Goal: Communication & Community: Connect with others

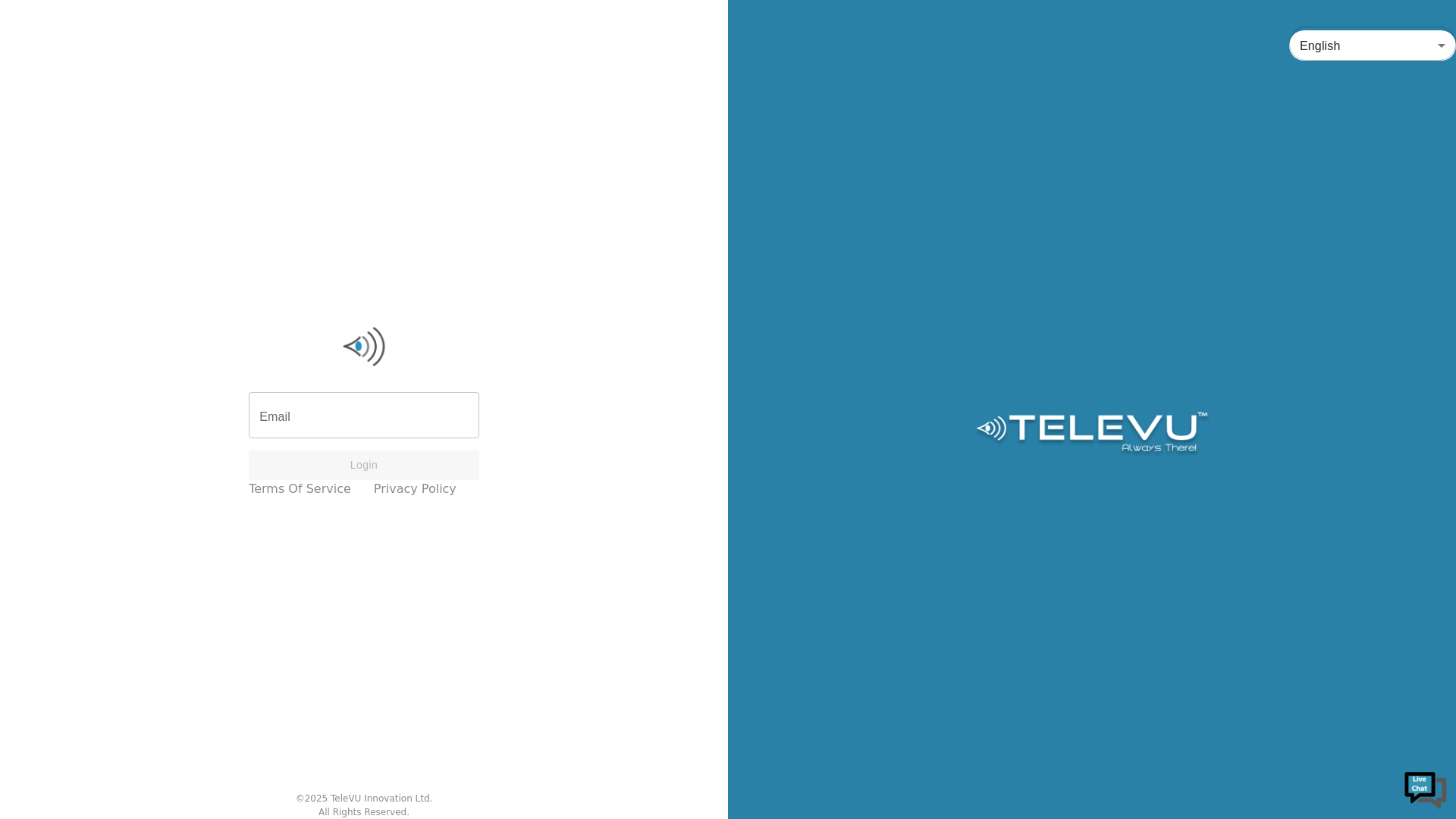
click at [330, 425] on input "Email" at bounding box center [364, 417] width 231 height 43
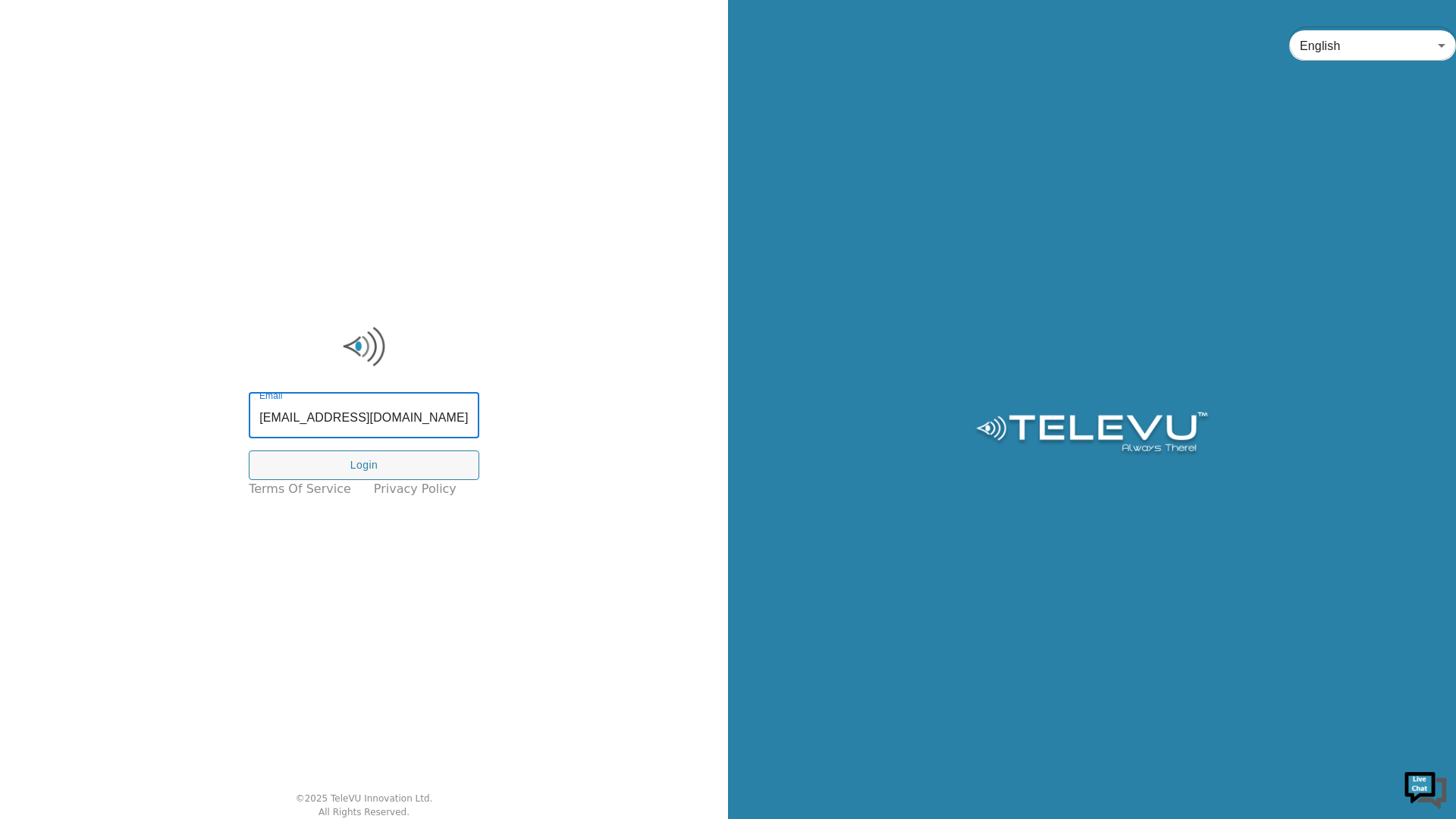
type input "[EMAIL_ADDRESS][DOMAIN_NAME]"
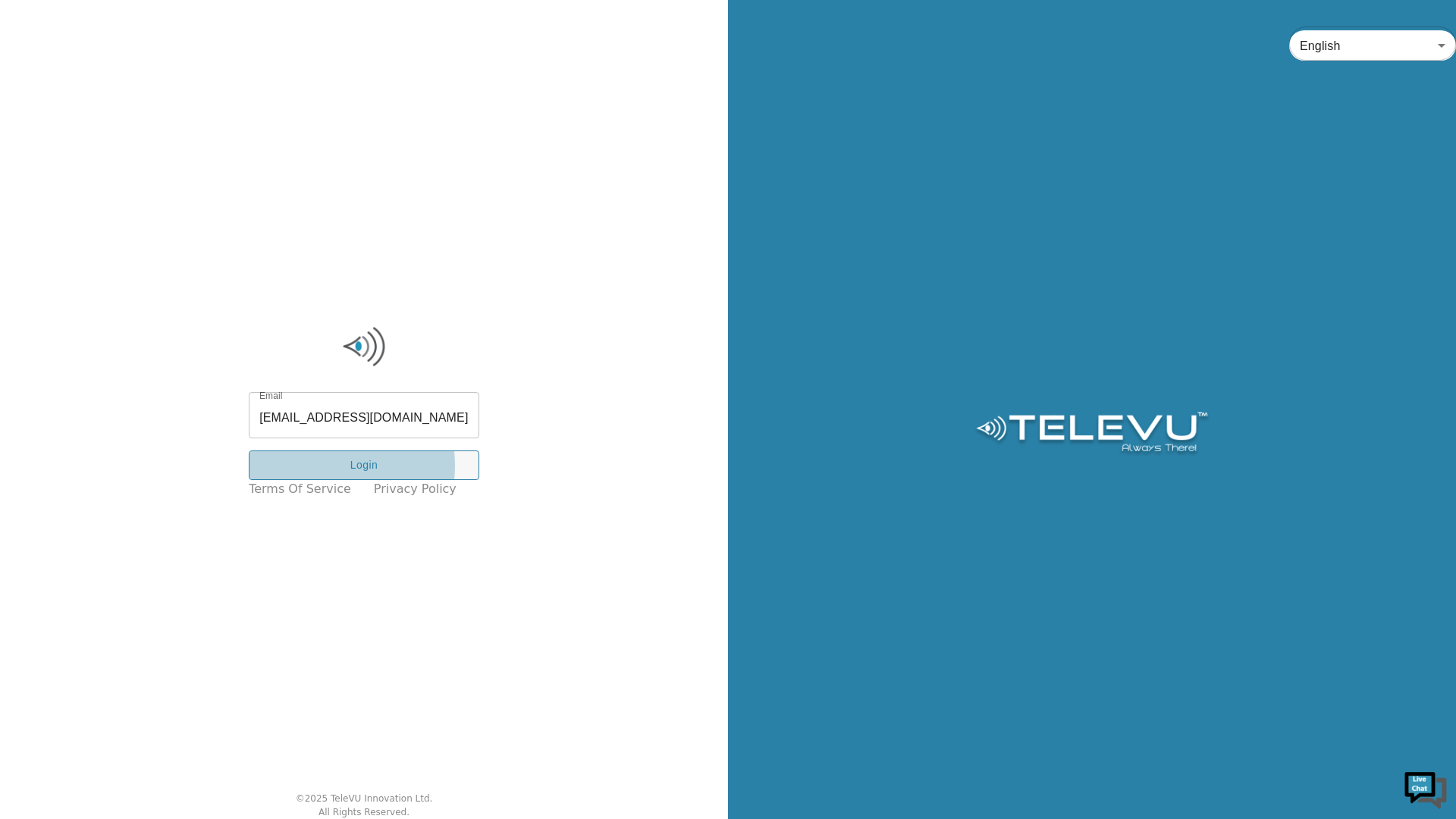
click at [336, 466] on button "Login" at bounding box center [364, 465] width 231 height 29
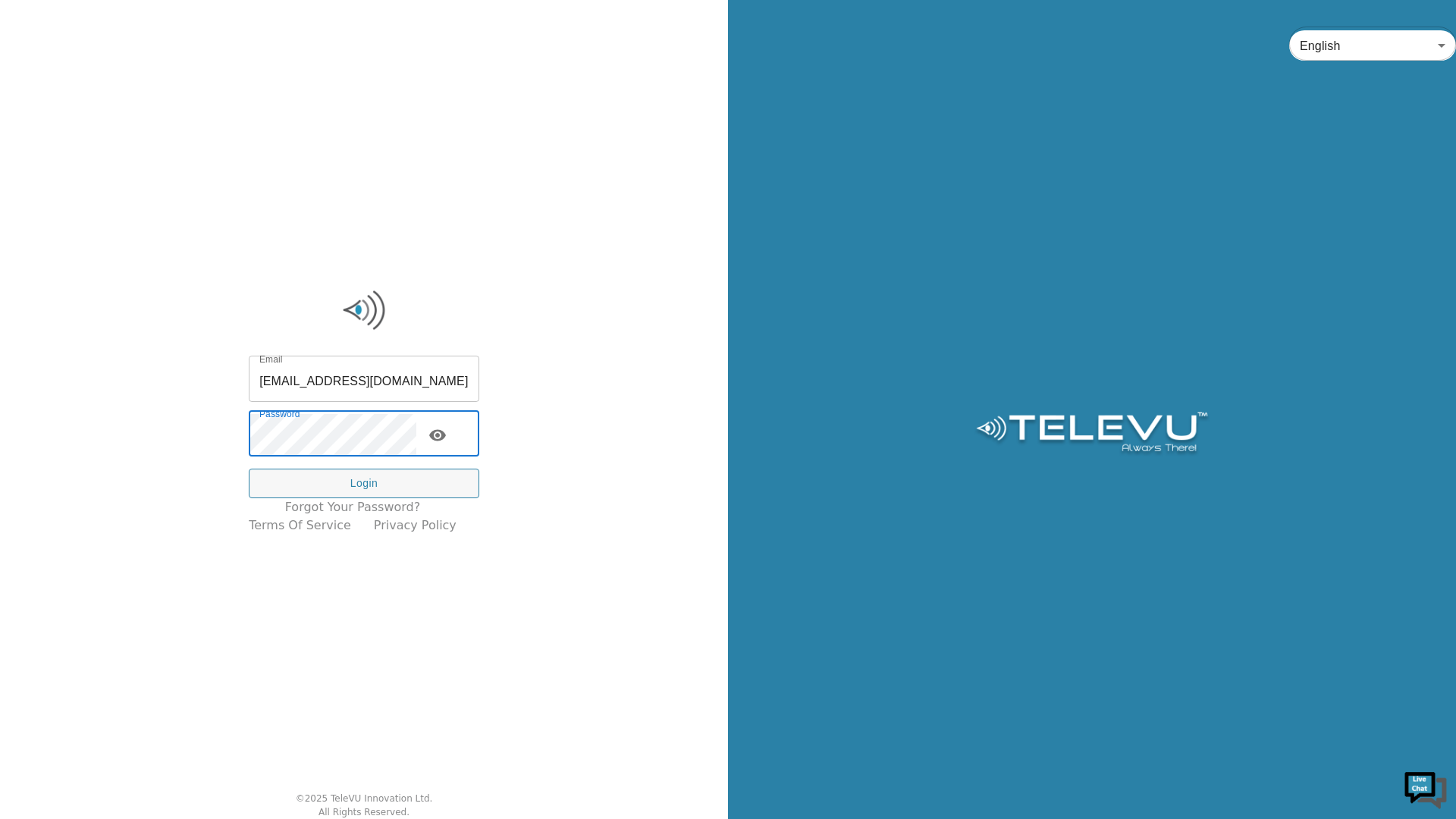
click at [315, 486] on button "Login" at bounding box center [364, 483] width 231 height 29
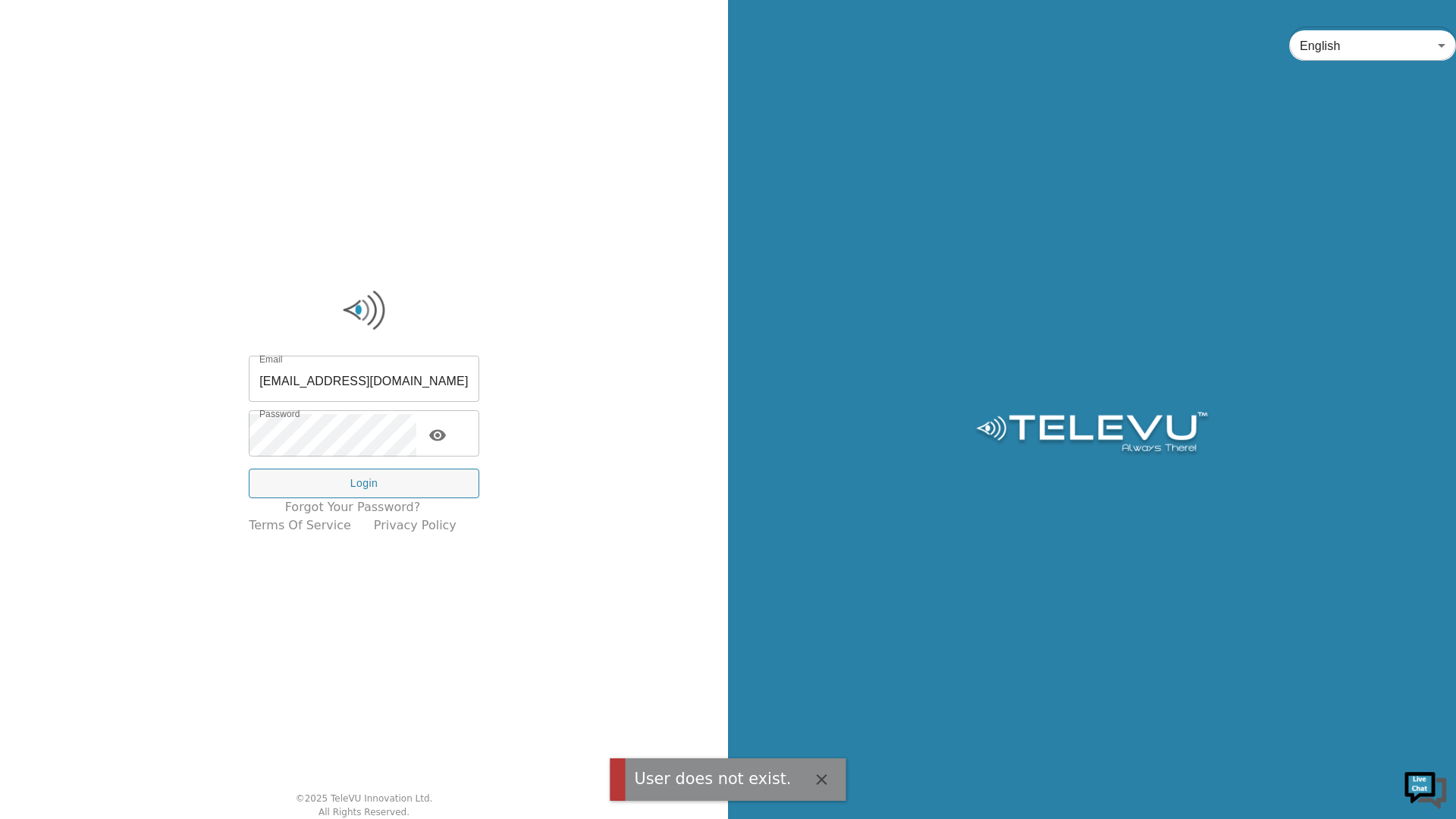
click at [367, 380] on input "[EMAIL_ADDRESS][DOMAIN_NAME]" at bounding box center [364, 381] width 231 height 43
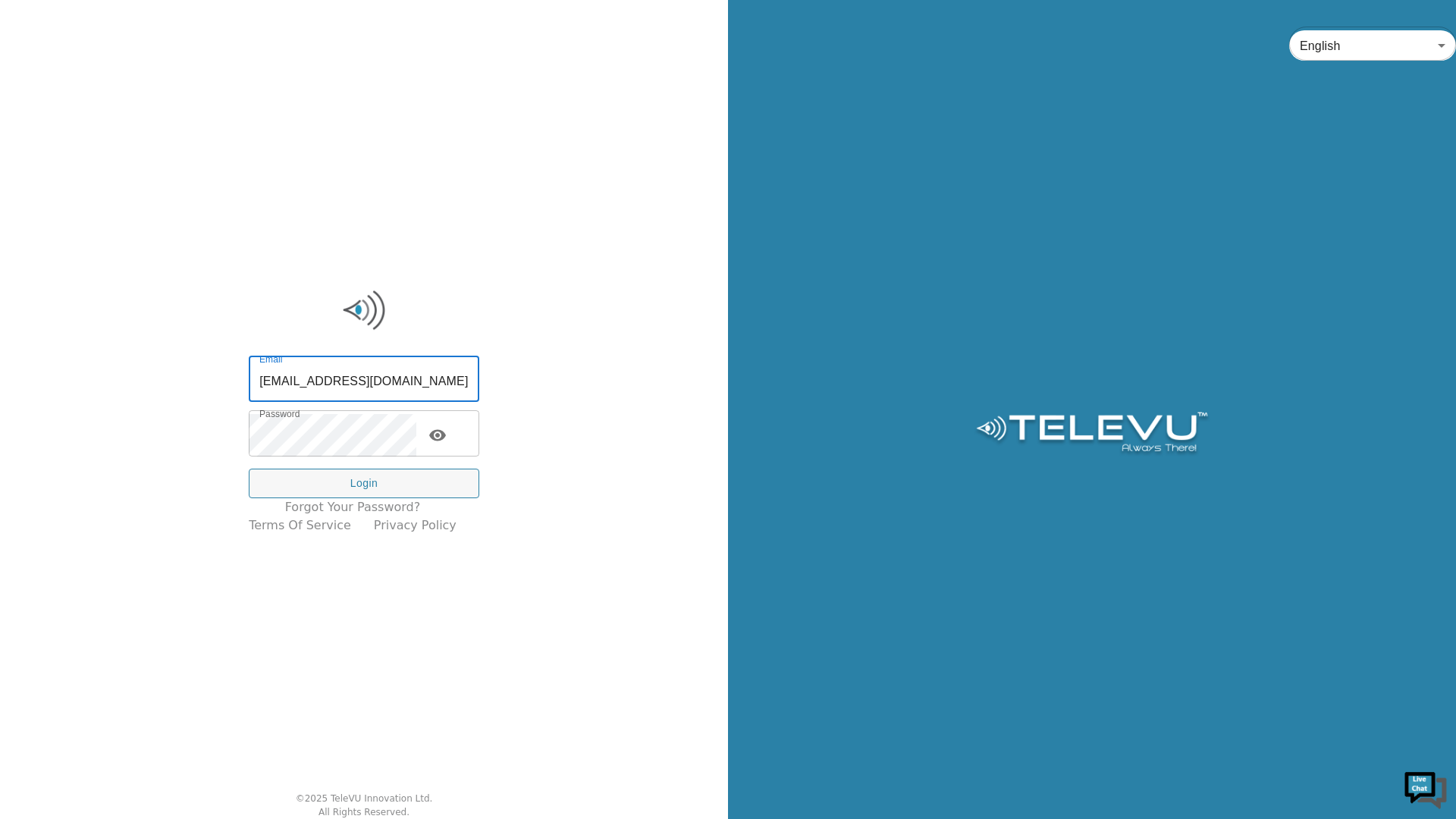
type input "[EMAIL_ADDRESS][DOMAIN_NAME]"
click at [349, 477] on button "Login" at bounding box center [364, 483] width 231 height 29
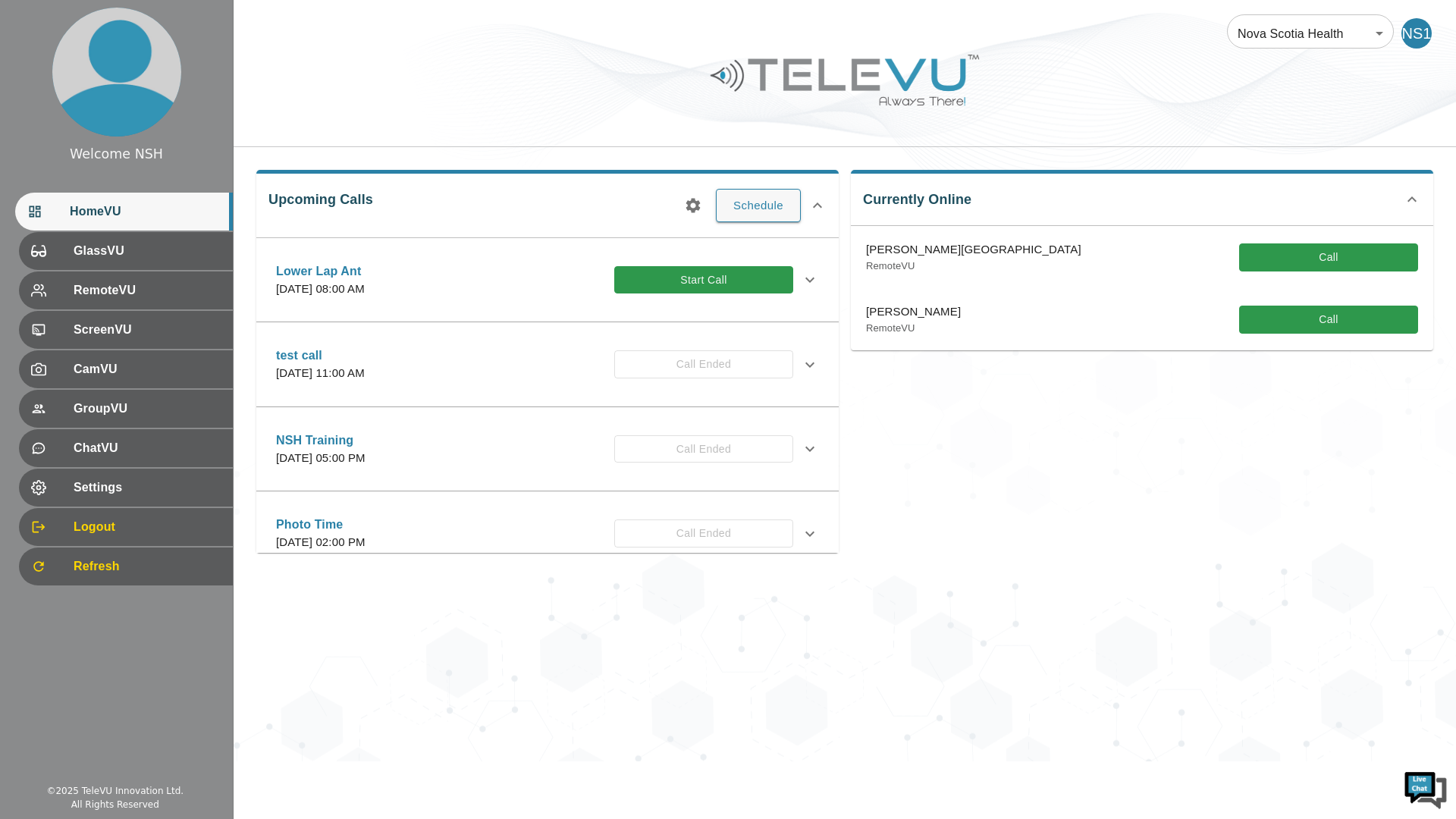
click at [666, 277] on button "Start Call" at bounding box center [703, 280] width 179 height 28
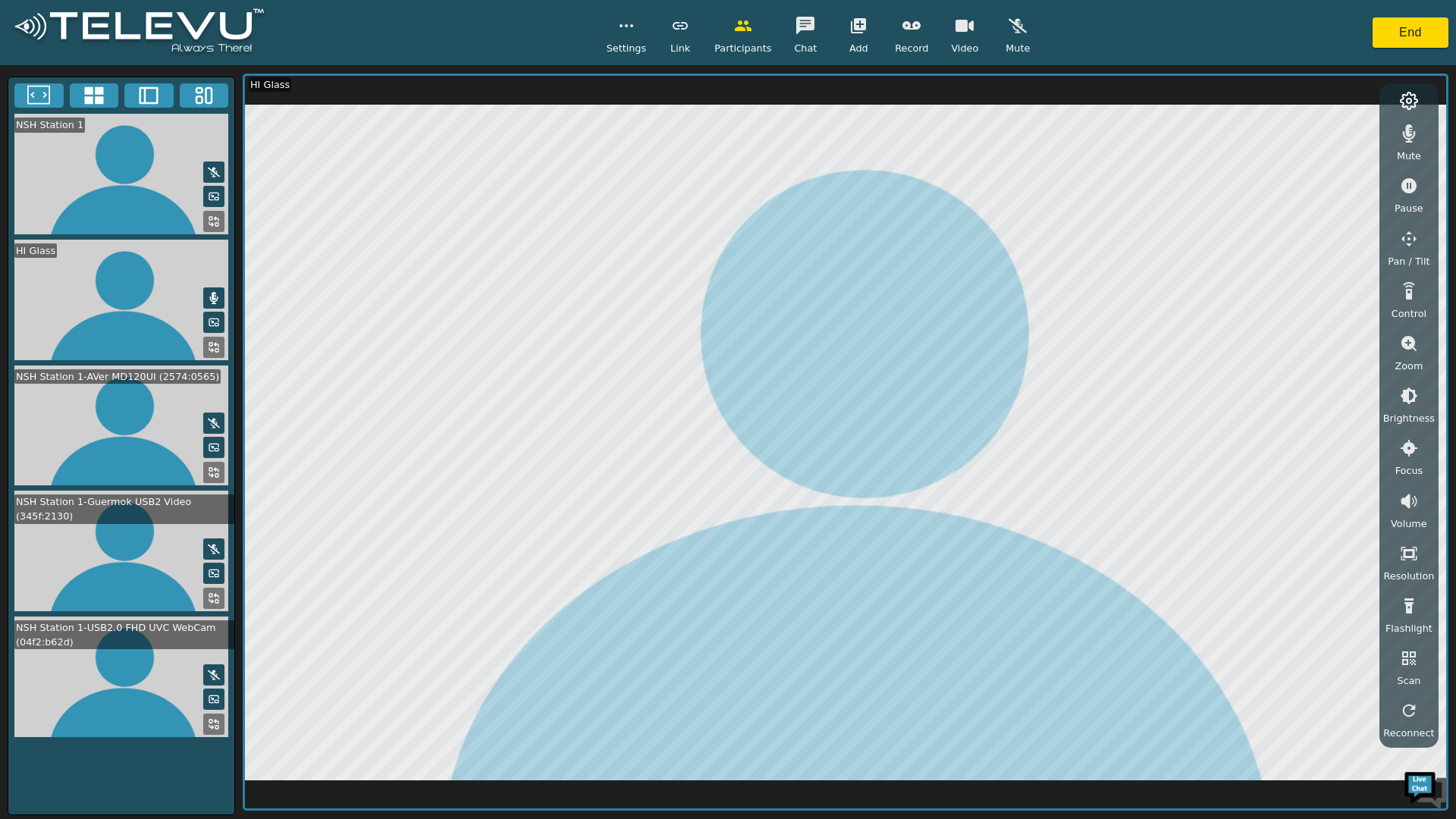
click at [1404, 233] on icon "button" at bounding box center [1409, 238] width 18 height 18
click at [1294, 142] on icon "button" at bounding box center [1284, 136] width 18 height 18
click at [1368, 131] on icon "button" at bounding box center [1359, 137] width 16 height 15
click at [1409, 29] on button "End" at bounding box center [1410, 32] width 76 height 30
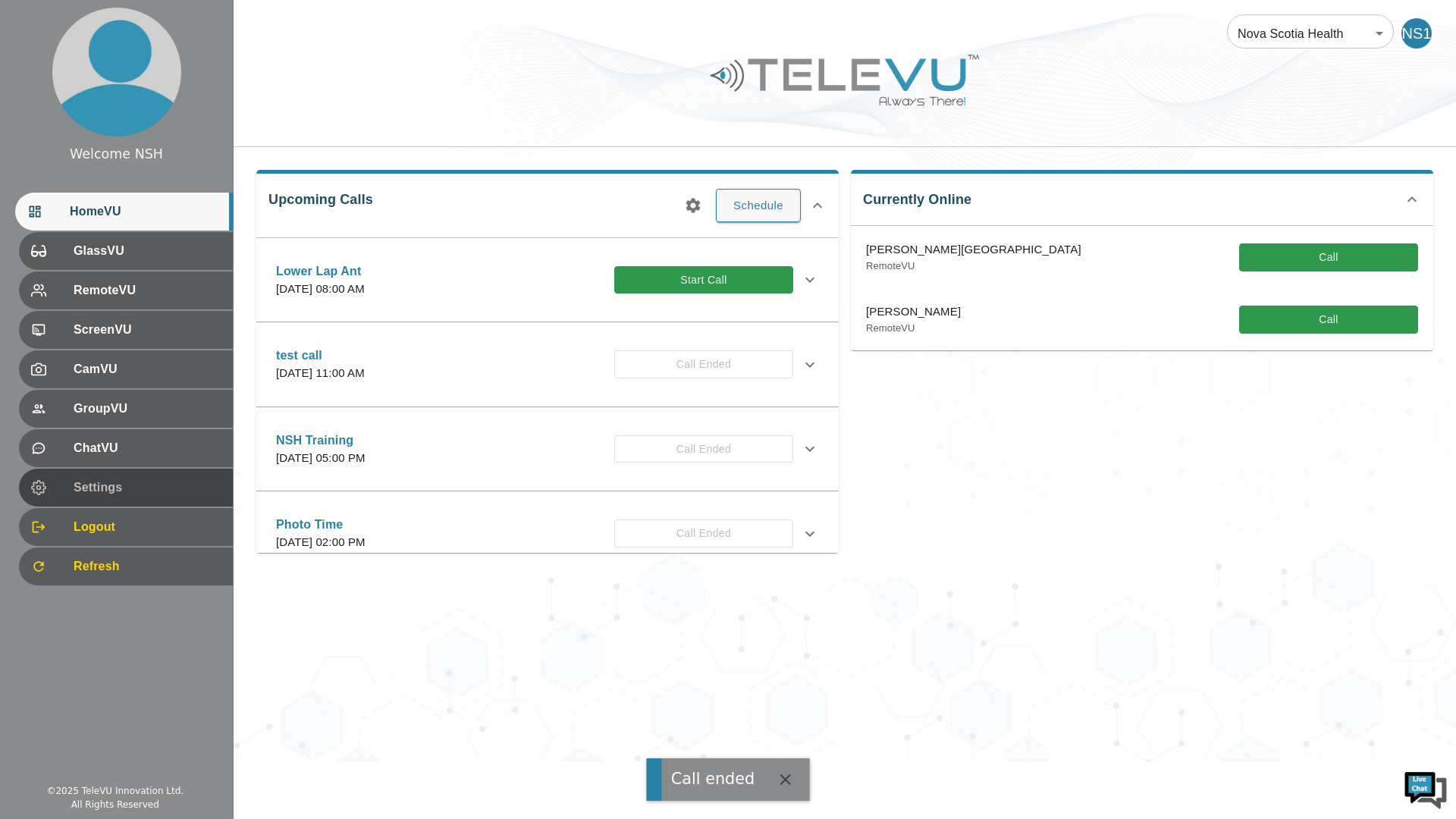
click at [127, 477] on div "Settings" at bounding box center [125, 488] width 214 height 38
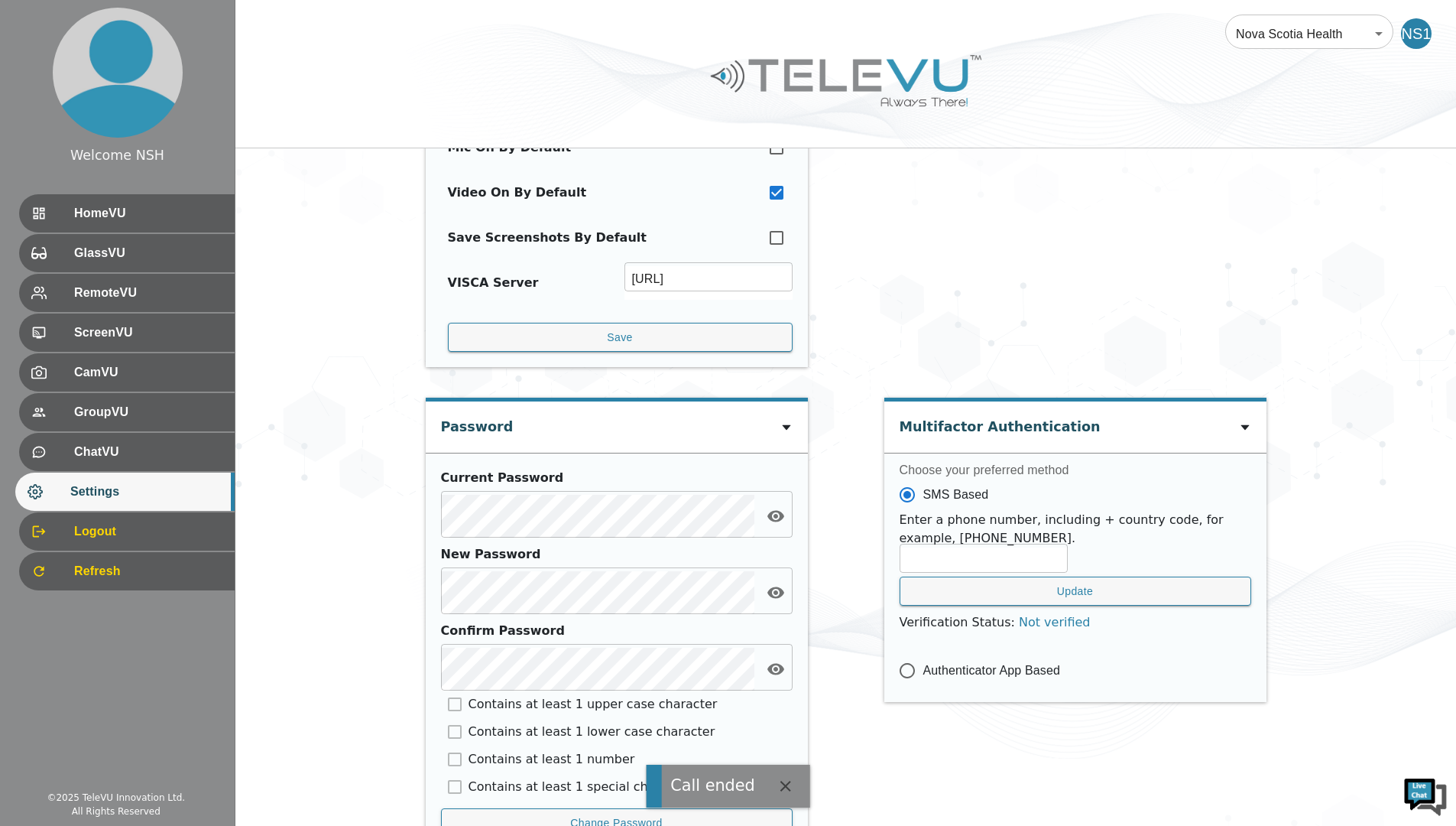
scroll to position [530, 0]
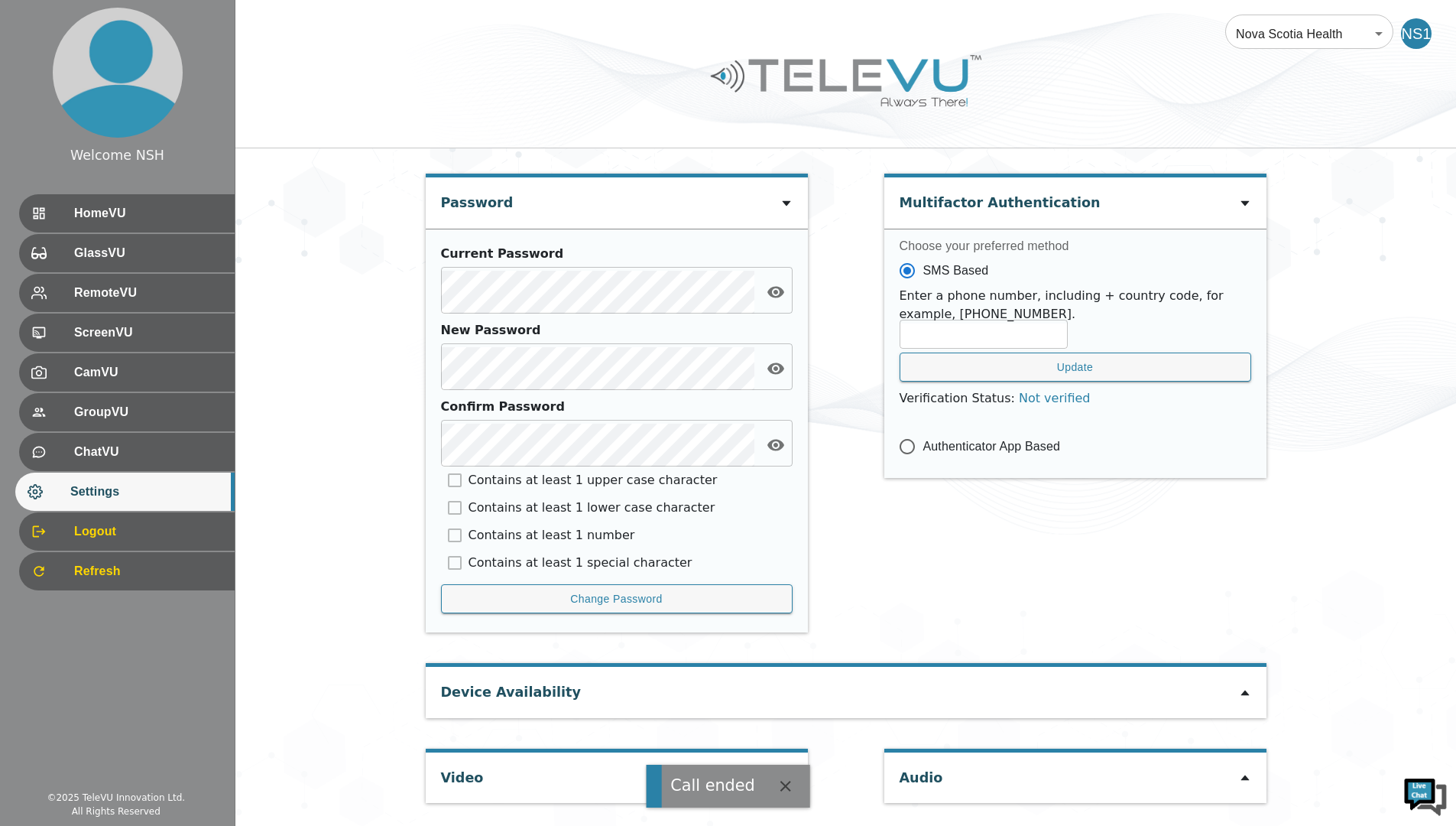
click at [466, 763] on div "Video" at bounding box center [462, 773] width 43 height 43
click at [784, 786] on icon "button" at bounding box center [785, 786] width 18 height 18
click at [784, 778] on icon at bounding box center [786, 777] width 12 height 12
type input "6c45eeafd1378d048b96e42f86e9602e48c498f5ecf4f30bbe1da045baa4757b"
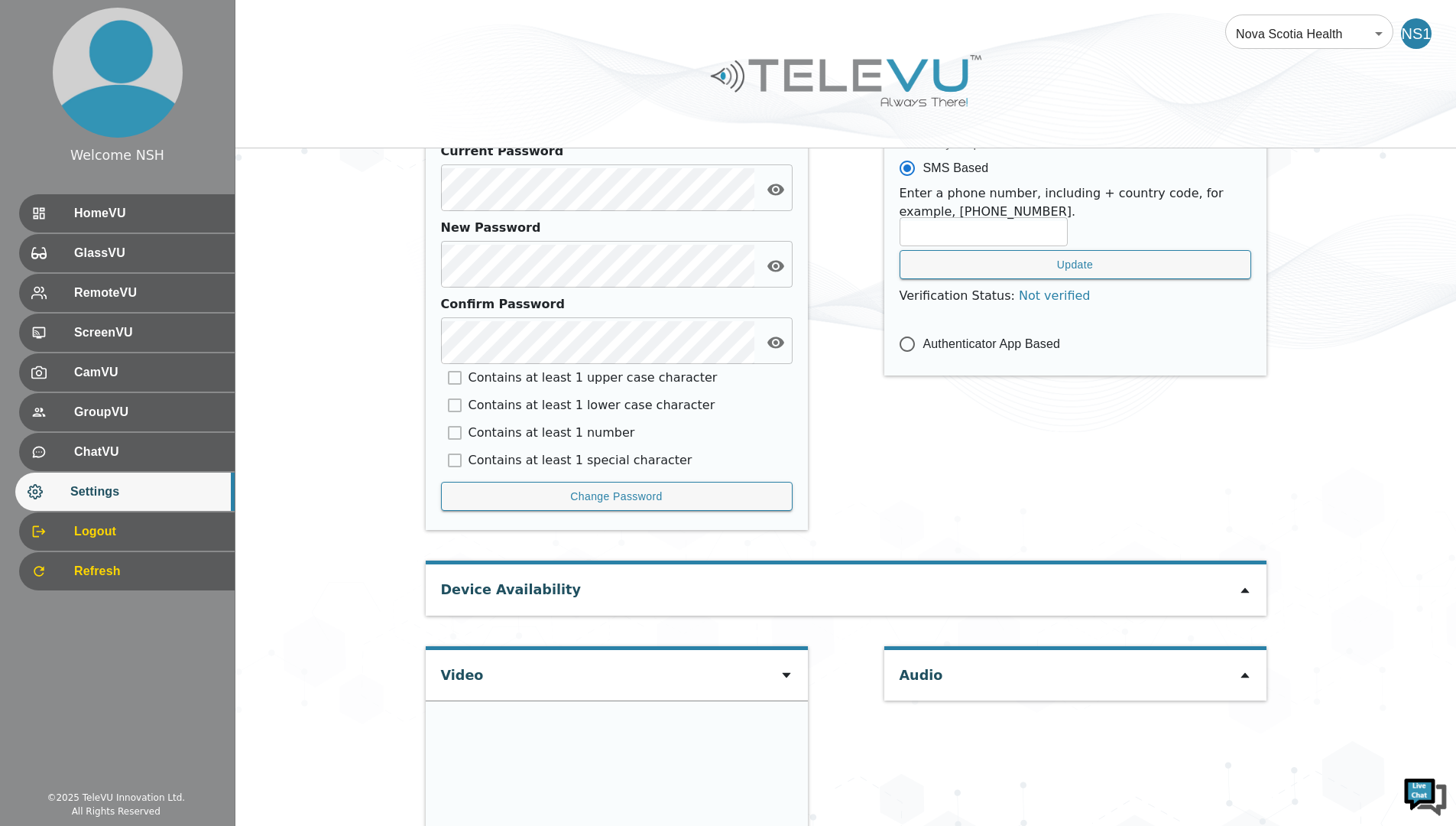
type input "COM8"
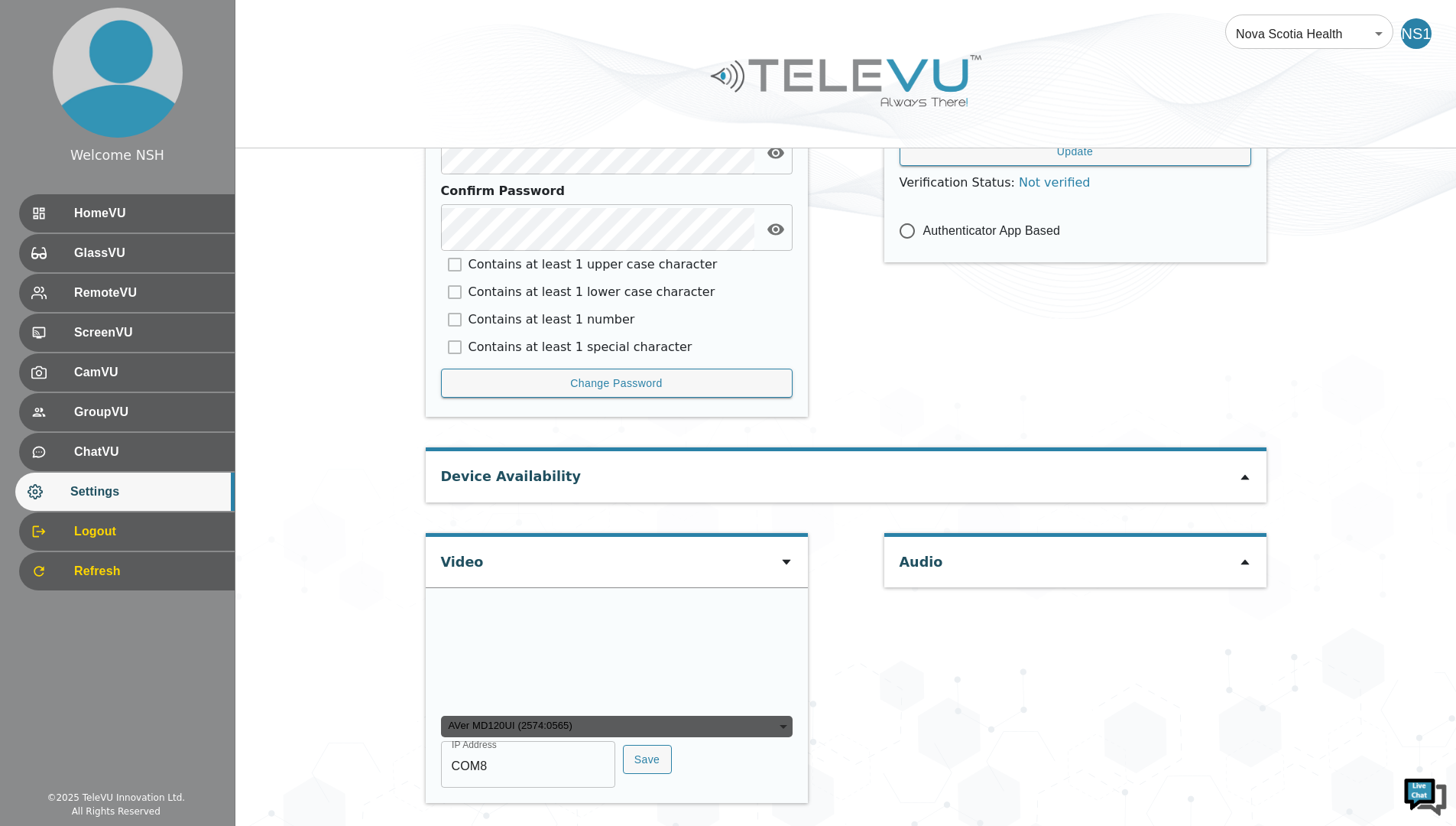
scroll to position [829, 0]
click at [648, 759] on button "Save" at bounding box center [647, 759] width 49 height 30
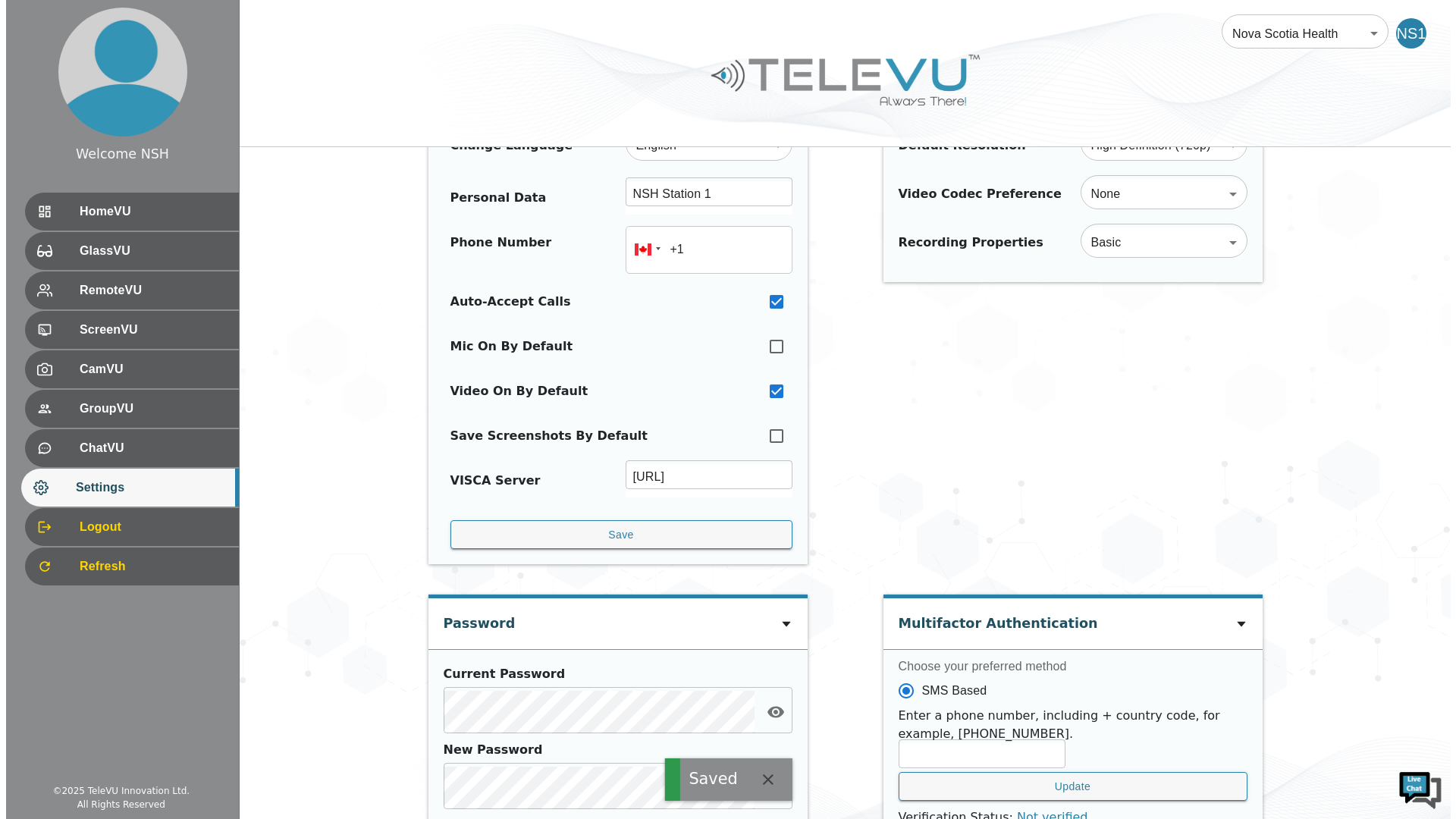
scroll to position [0, 0]
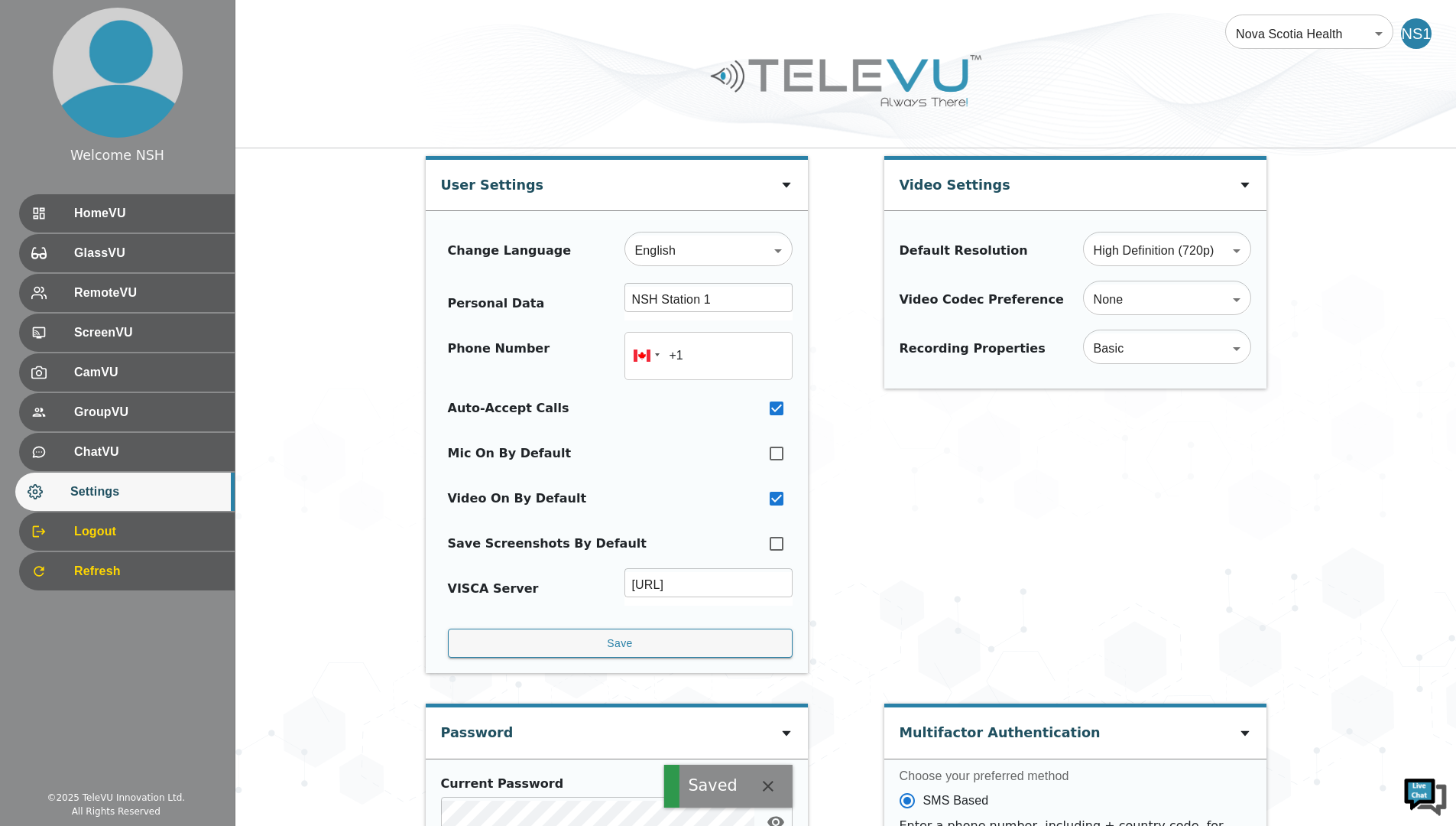
click at [118, 213] on span "HomeVU" at bounding box center [147, 212] width 148 height 18
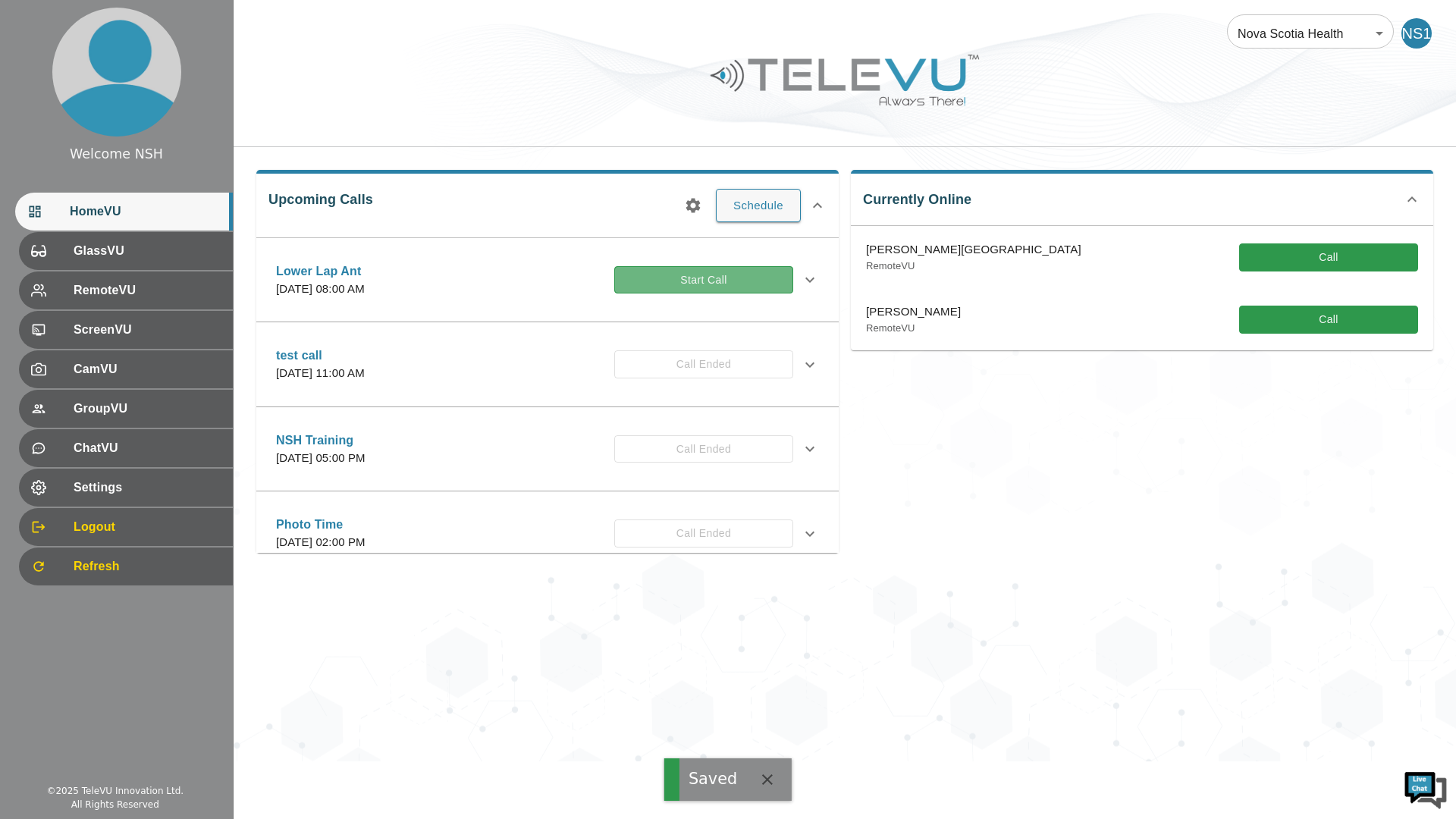
click at [680, 288] on button "Start Call" at bounding box center [703, 280] width 179 height 28
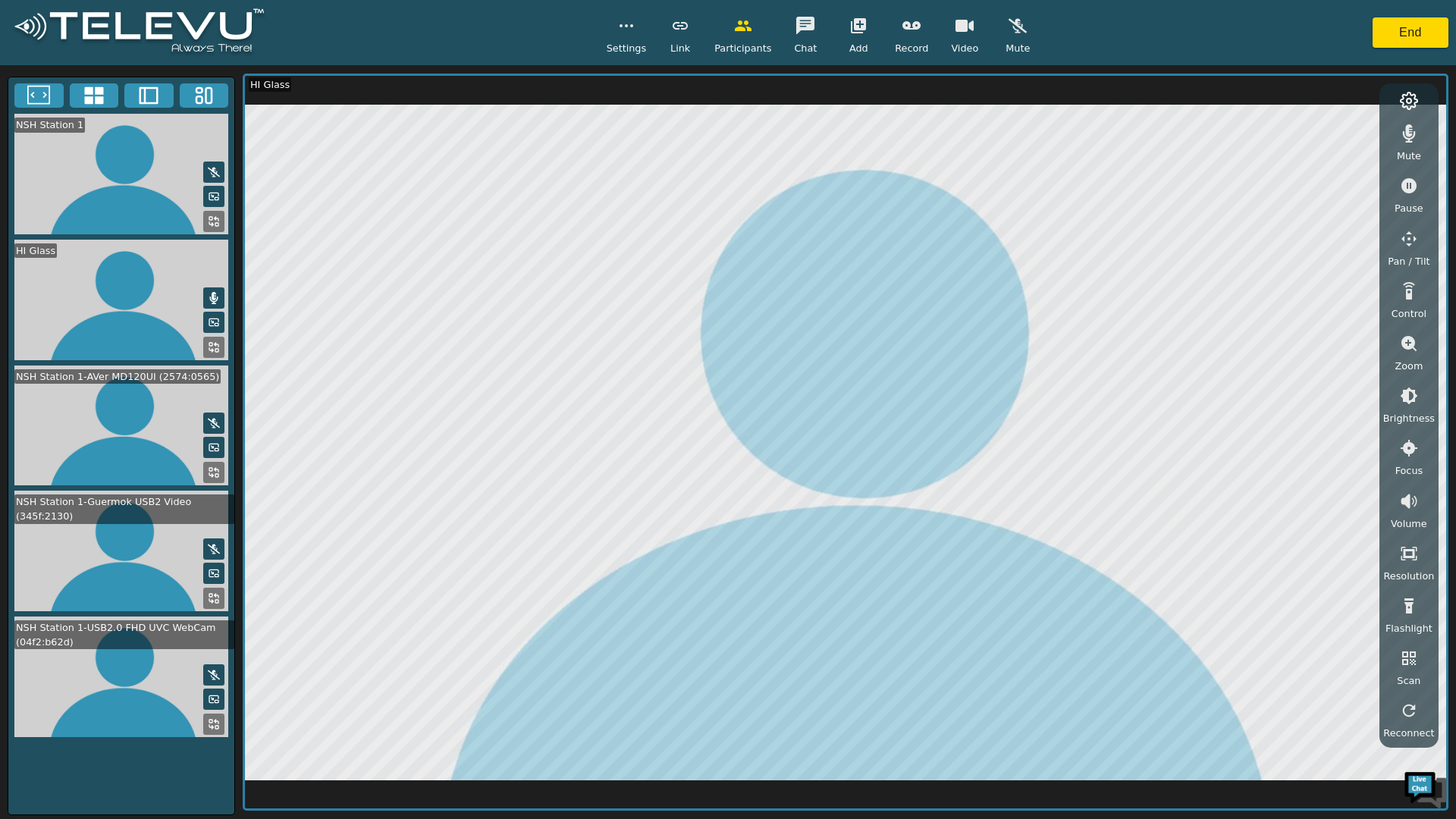
click at [140, 464] on video at bounding box center [121, 425] width 226 height 121
click at [209, 473] on icon at bounding box center [214, 472] width 12 height 12
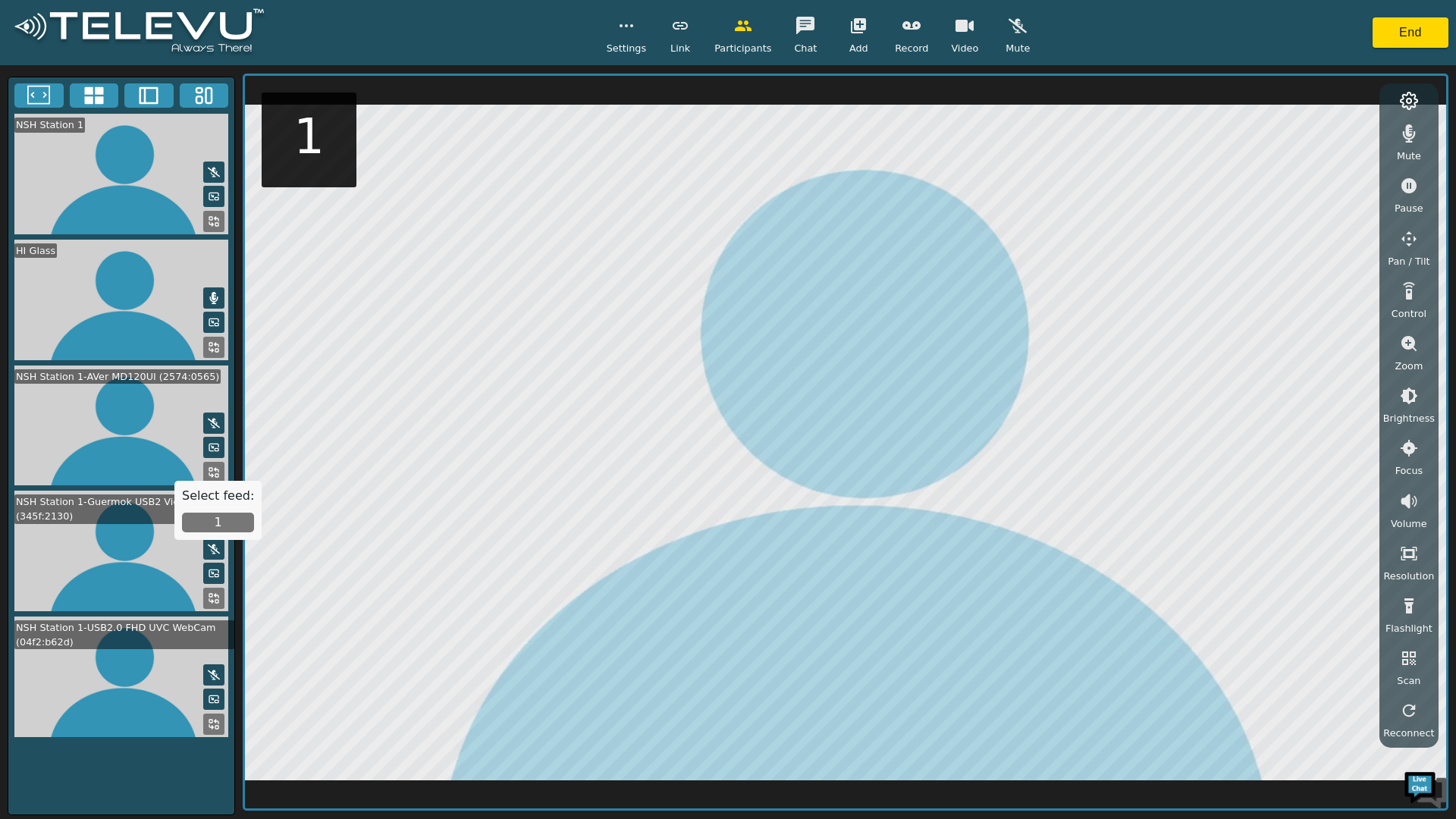
click at [228, 522] on button "1" at bounding box center [218, 522] width 72 height 20
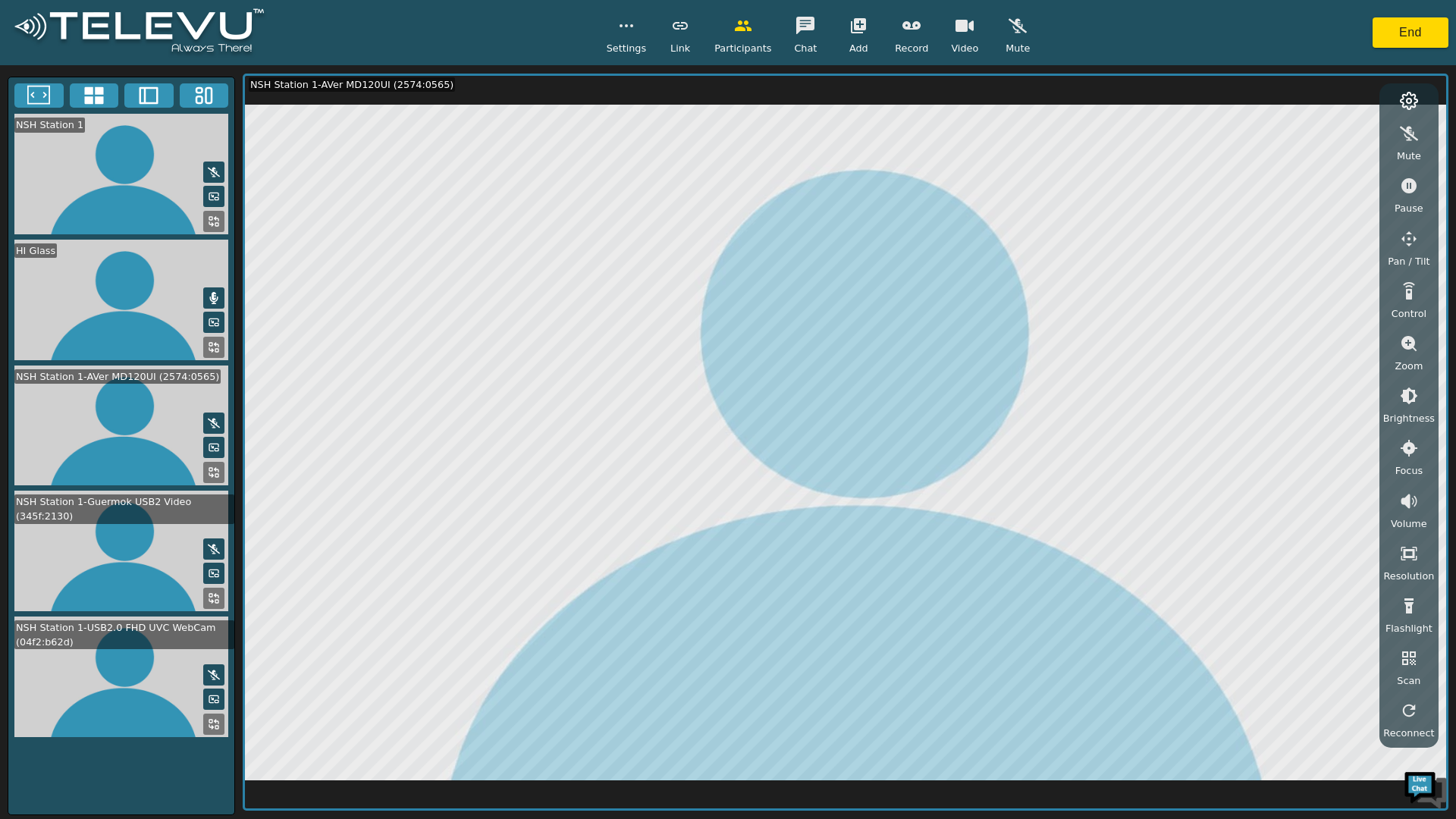
click at [1418, 234] on icon "button" at bounding box center [1409, 238] width 18 height 18
click at [1294, 141] on icon "button" at bounding box center [1284, 136] width 18 height 18
click at [1366, 137] on icon "button" at bounding box center [1359, 137] width 16 height 15
click at [215, 597] on icon at bounding box center [214, 598] width 12 height 12
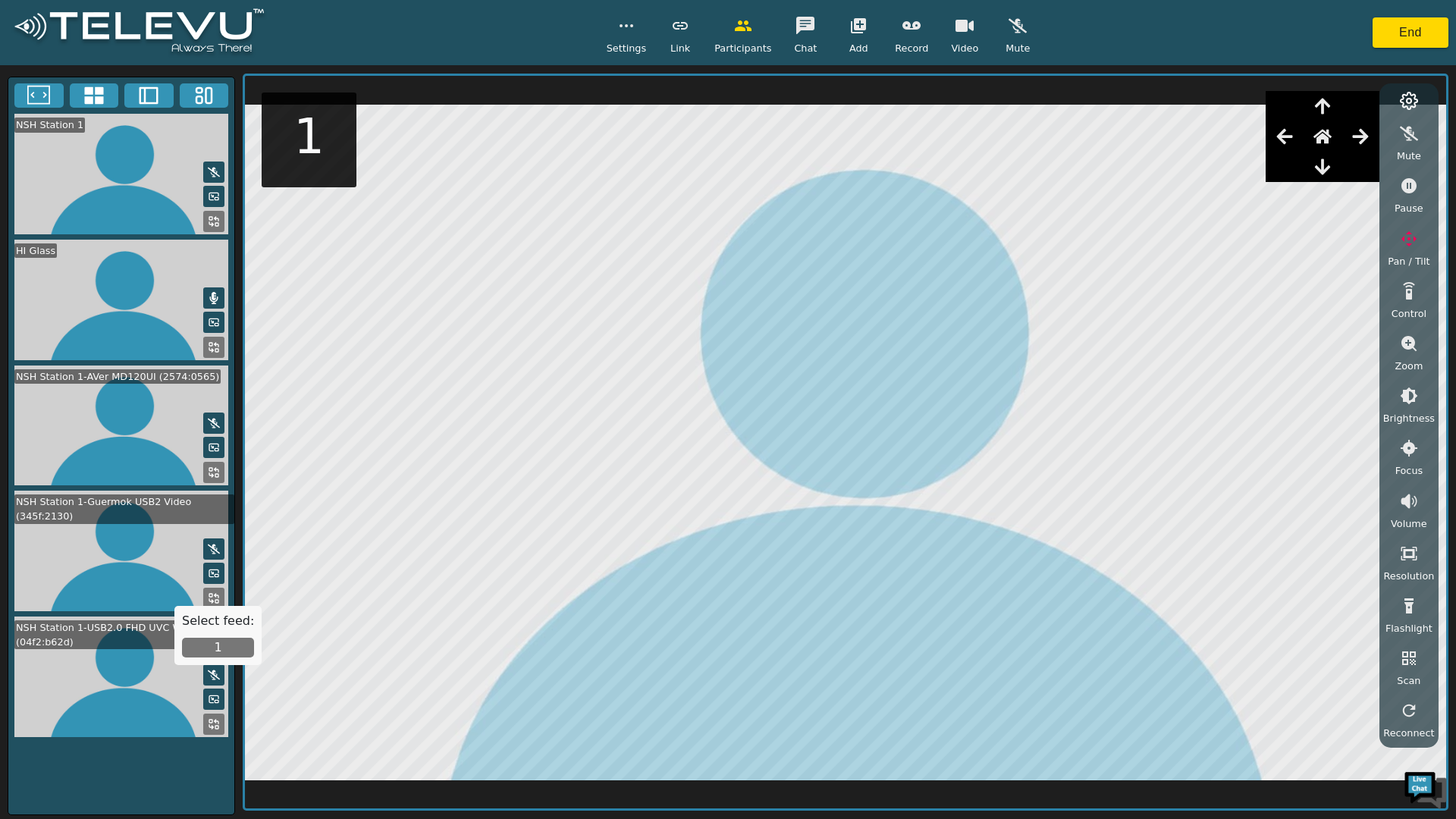
click at [218, 649] on button "1" at bounding box center [218, 647] width 72 height 20
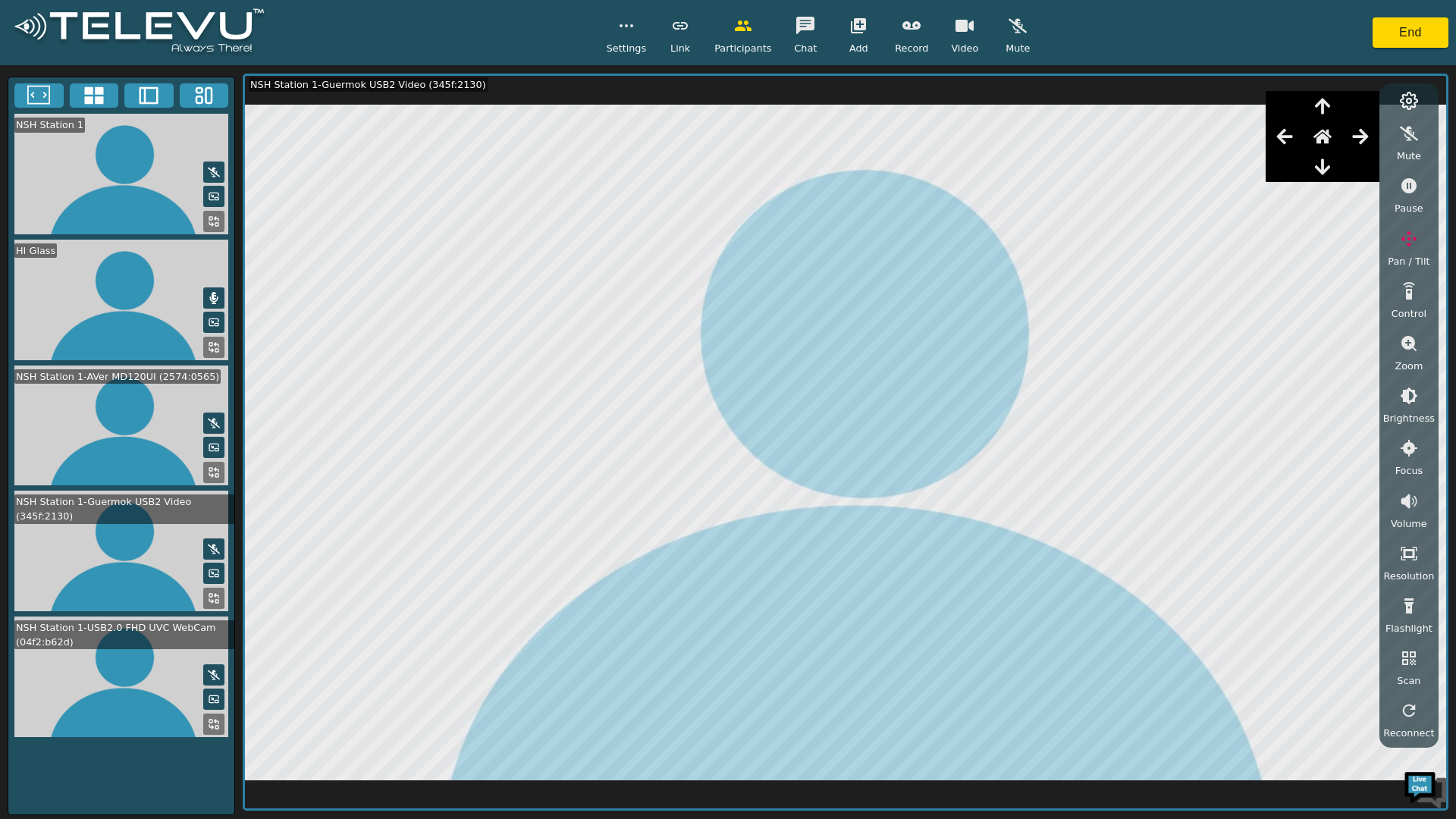
click at [213, 468] on rect at bounding box center [210, 469] width 3 height 3
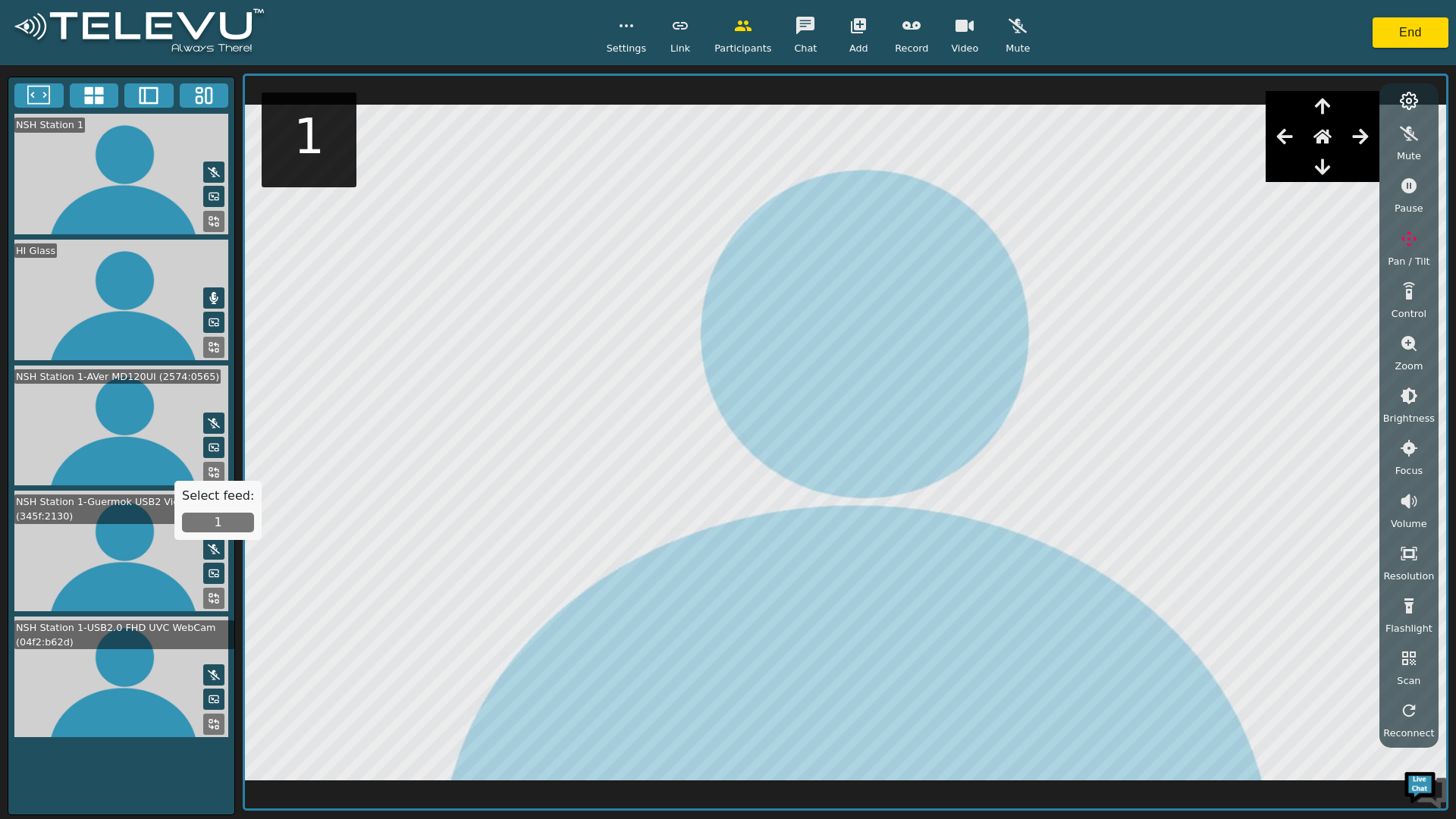
click at [224, 520] on button "1" at bounding box center [218, 522] width 72 height 20
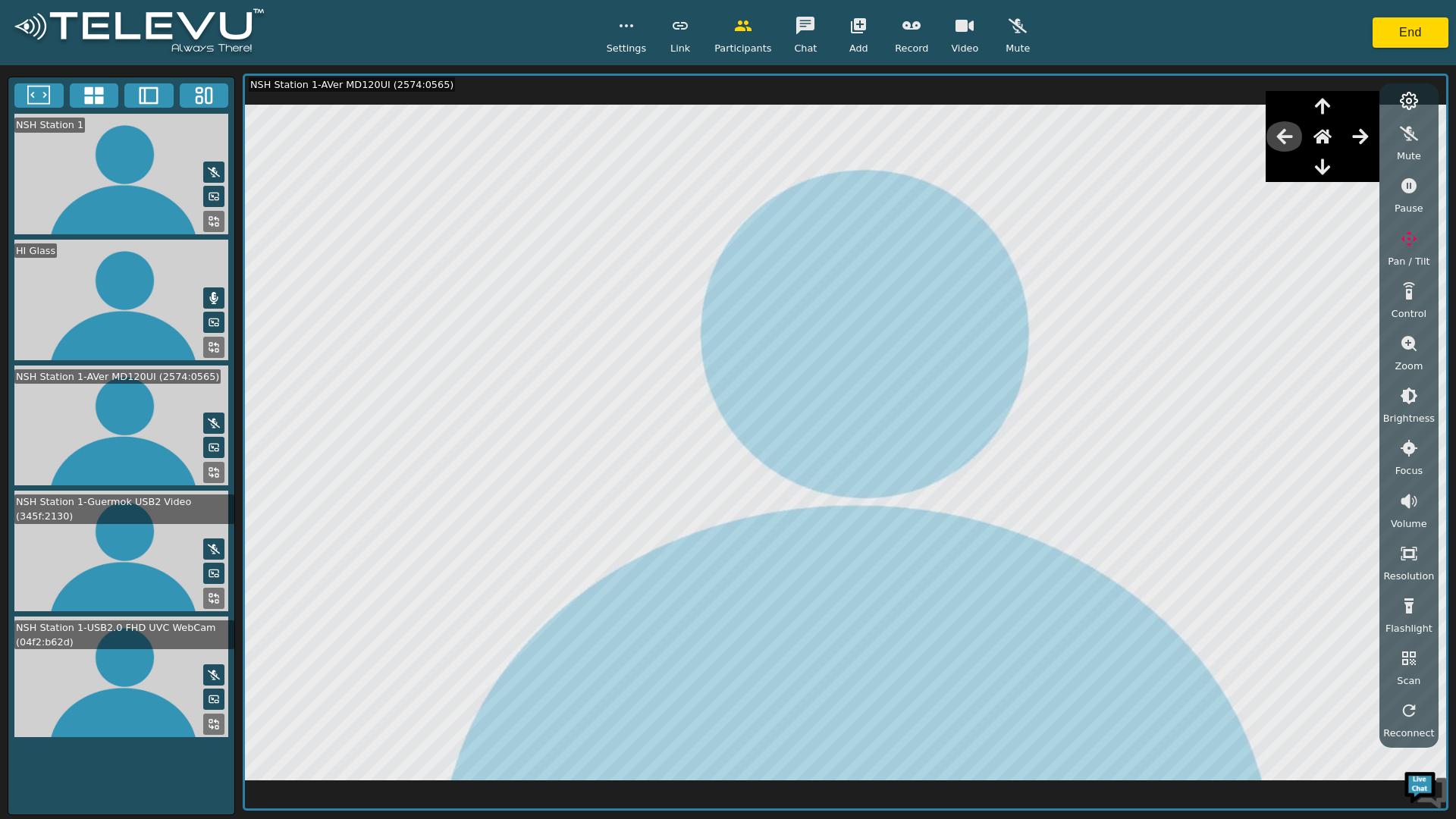
click at [1288, 136] on icon "button" at bounding box center [1284, 137] width 16 height 15
click at [1368, 135] on icon "button" at bounding box center [1360, 136] width 18 height 18
click at [213, 596] on icon at bounding box center [214, 598] width 12 height 12
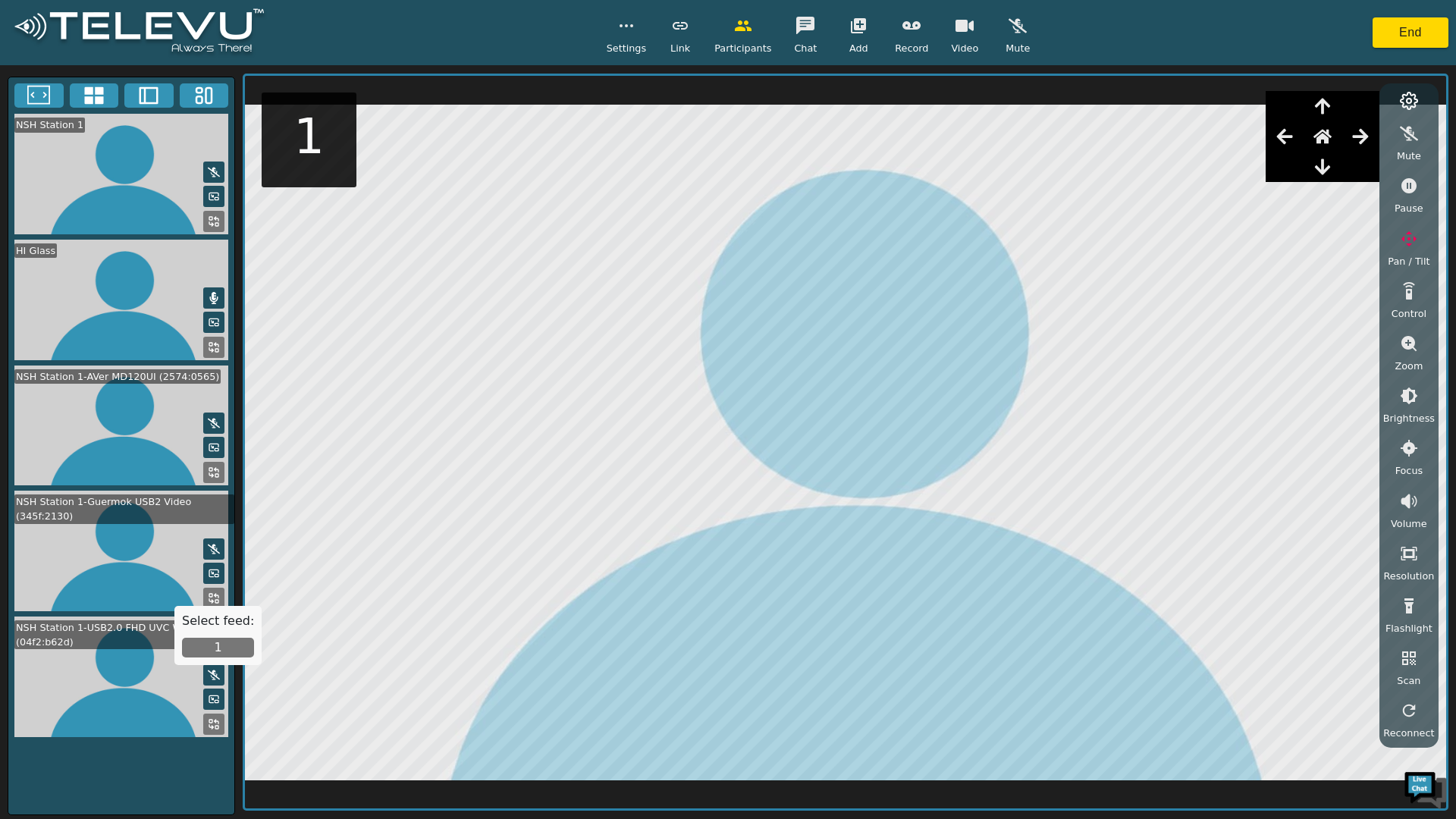
click at [228, 639] on button "1" at bounding box center [218, 647] width 72 height 20
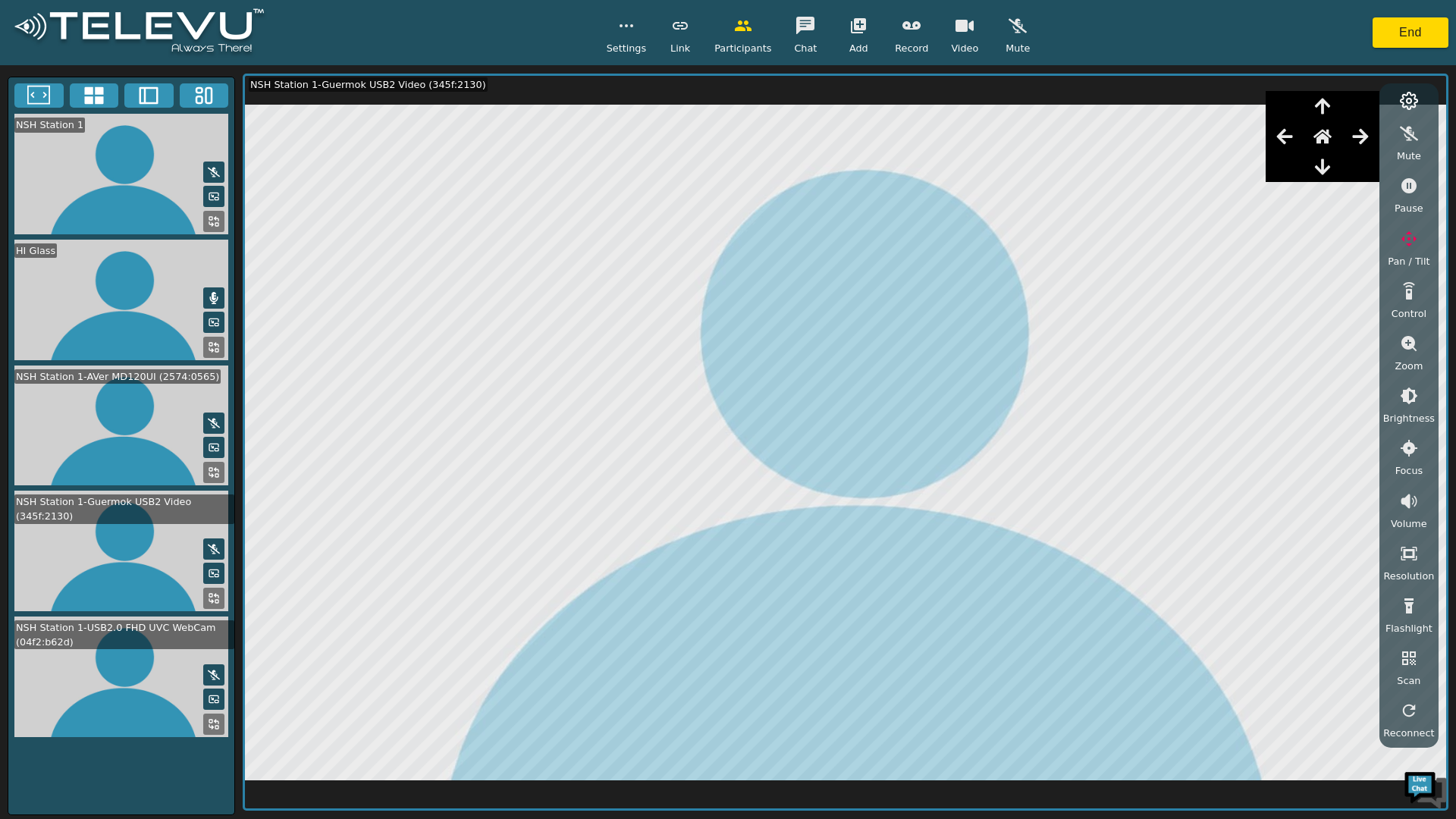
click at [211, 477] on button at bounding box center [214, 473] width 21 height 21
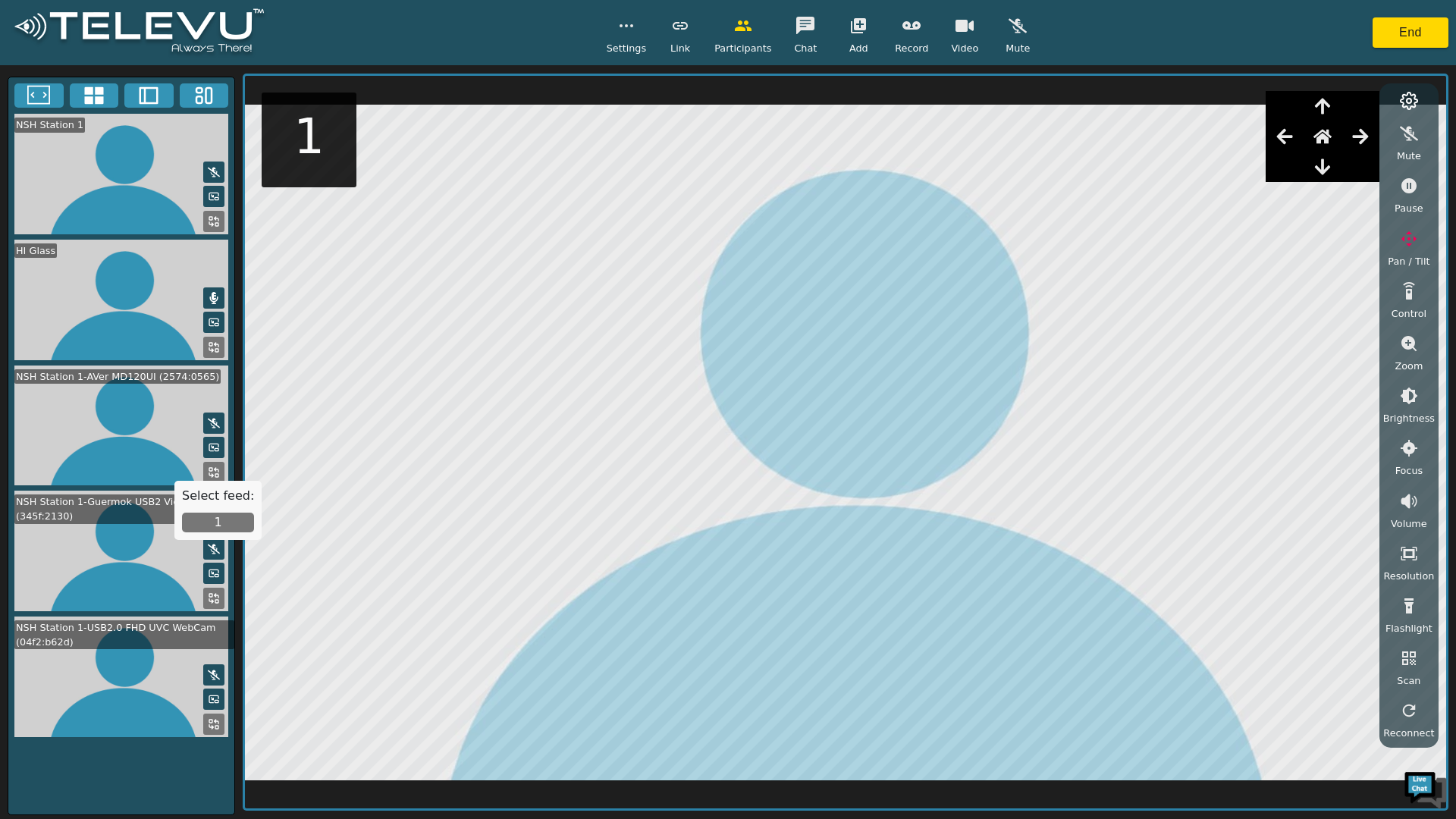
click at [212, 518] on button "1" at bounding box center [218, 522] width 72 height 20
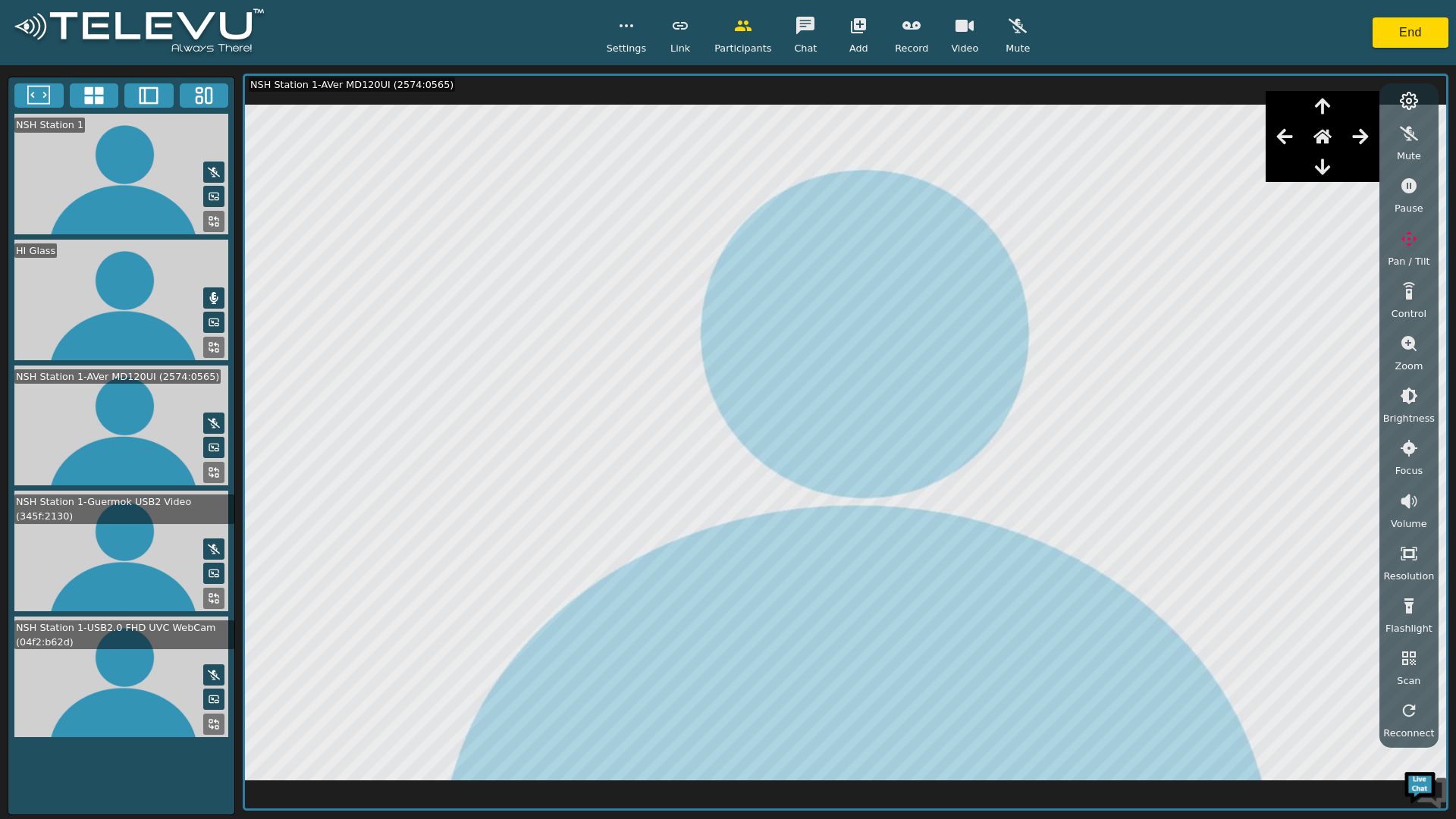
click at [216, 443] on icon at bounding box center [214, 447] width 12 height 12
click at [216, 466] on icon at bounding box center [214, 472] width 12 height 12
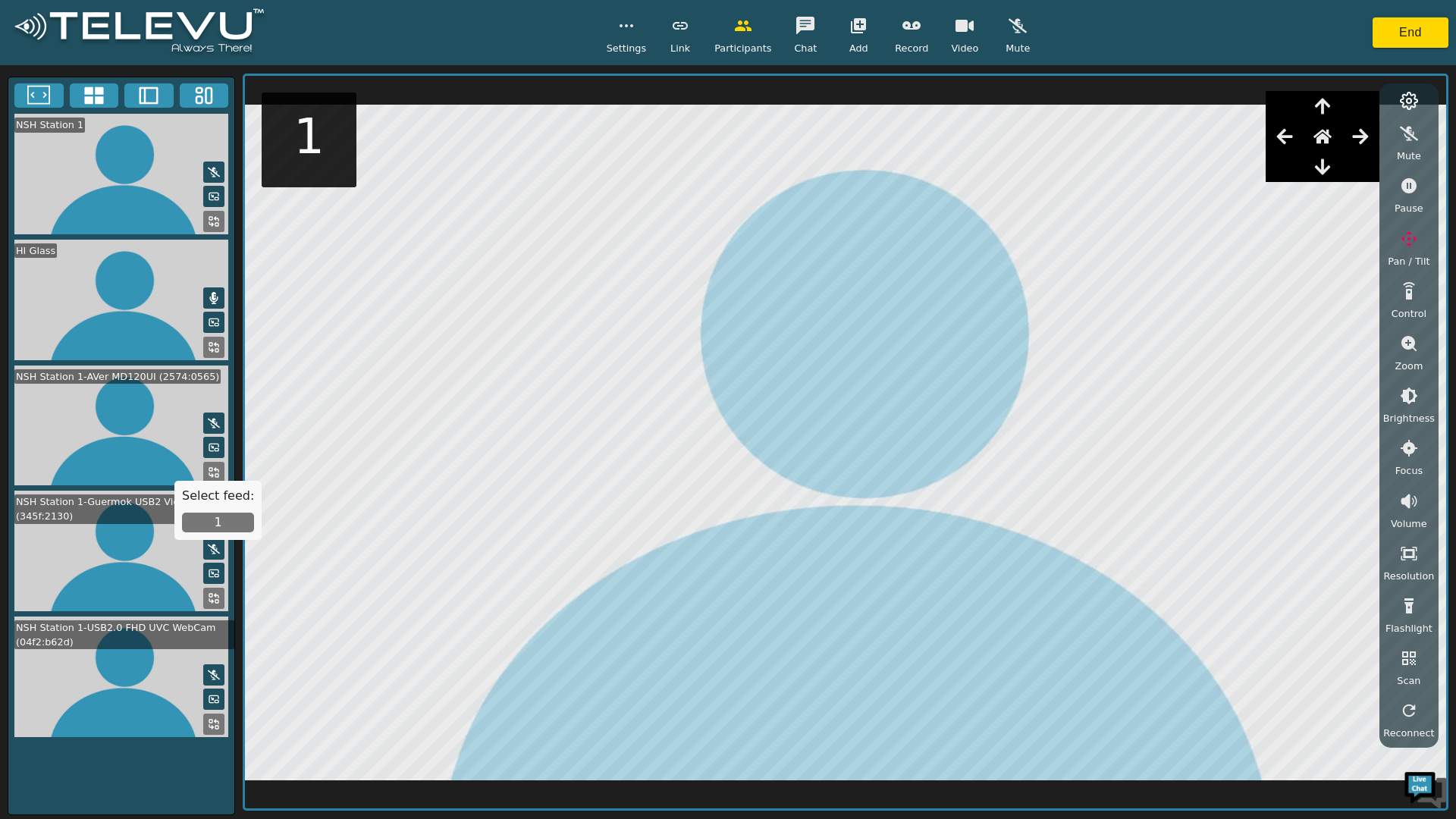
click at [217, 522] on button "1" at bounding box center [218, 522] width 72 height 20
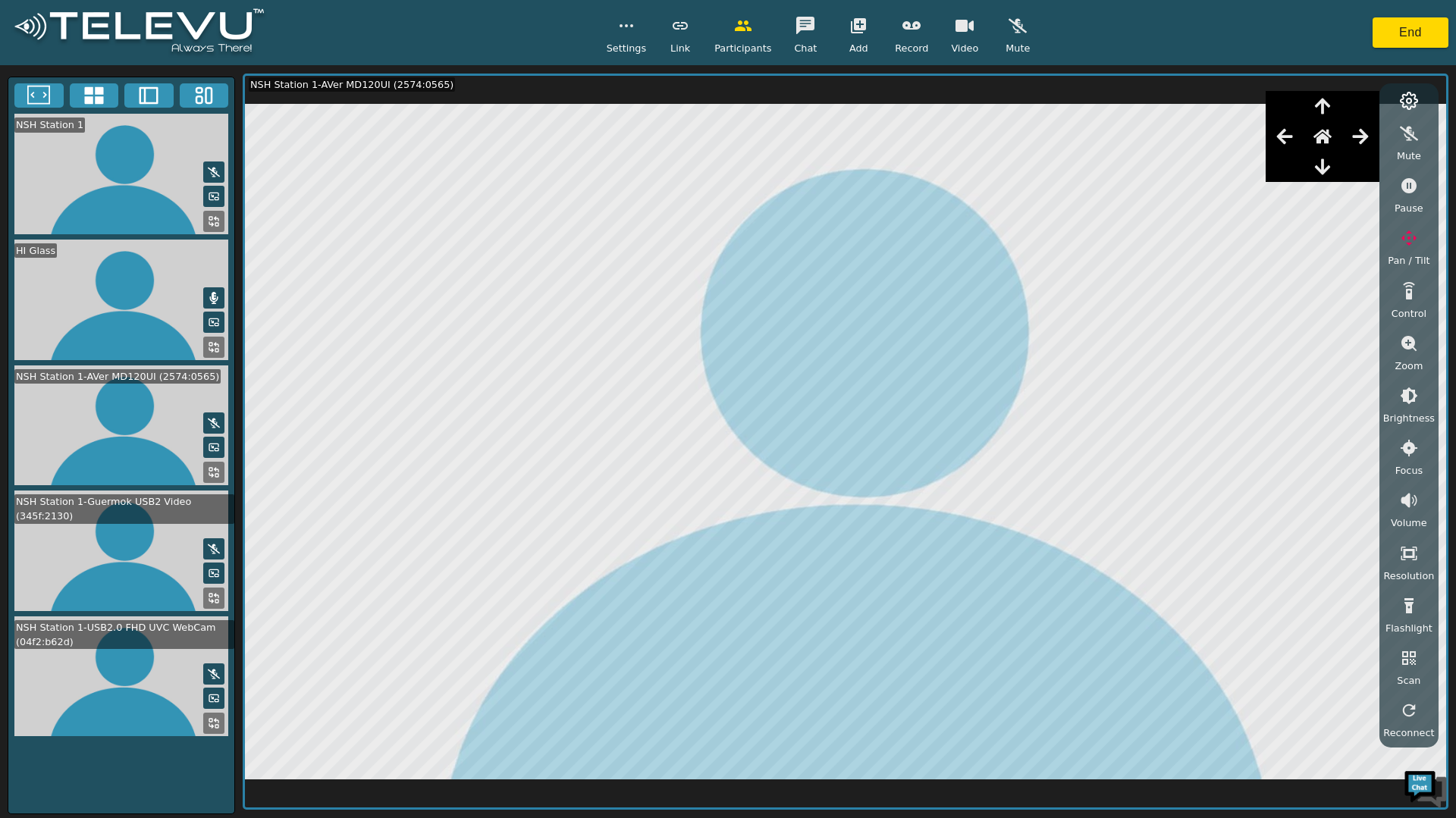
click at [213, 344] on icon at bounding box center [214, 347] width 12 height 12
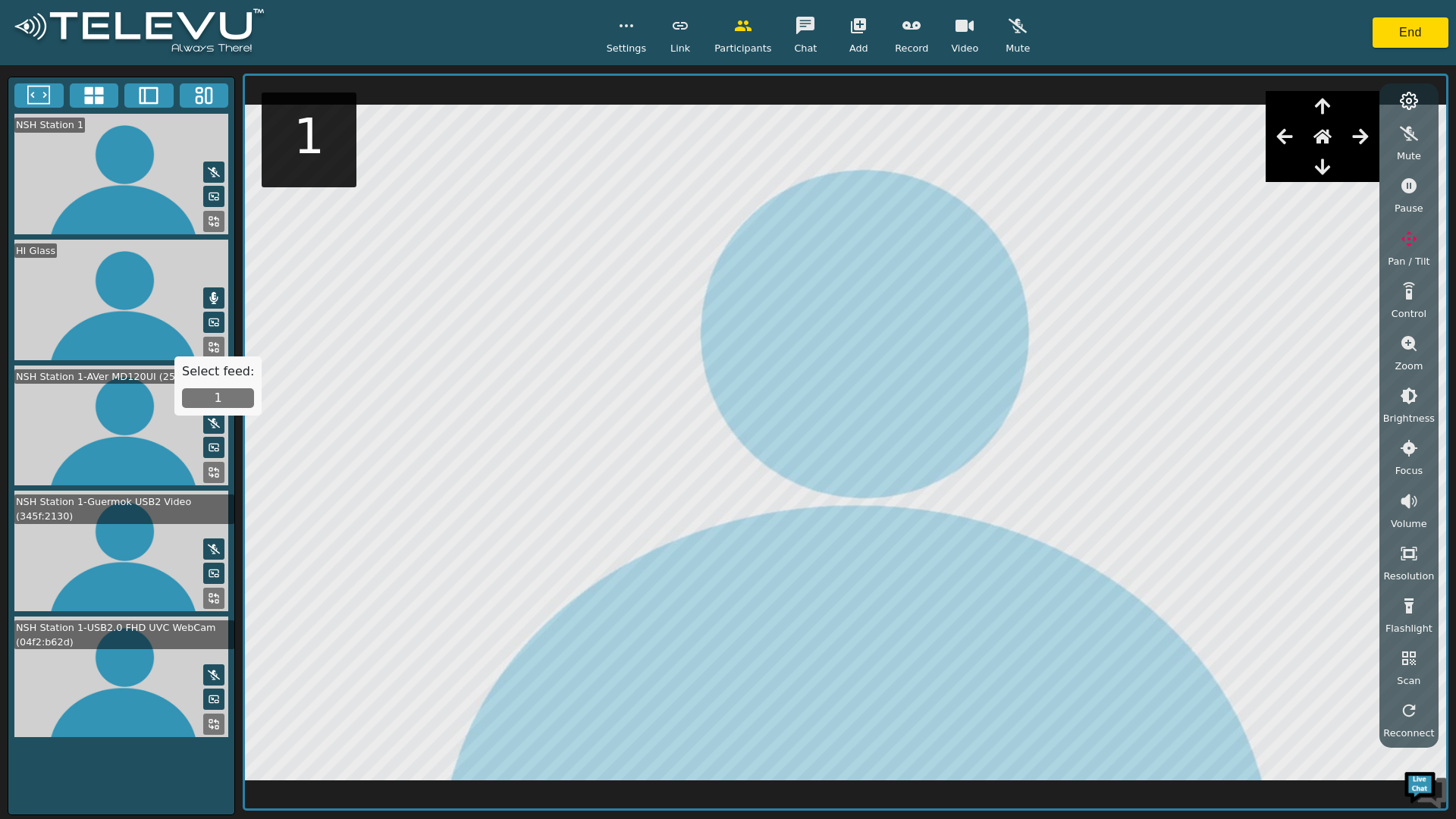
click at [122, 307] on video at bounding box center [121, 299] width 226 height 121
click at [211, 587] on button at bounding box center [214, 598] width 21 height 21
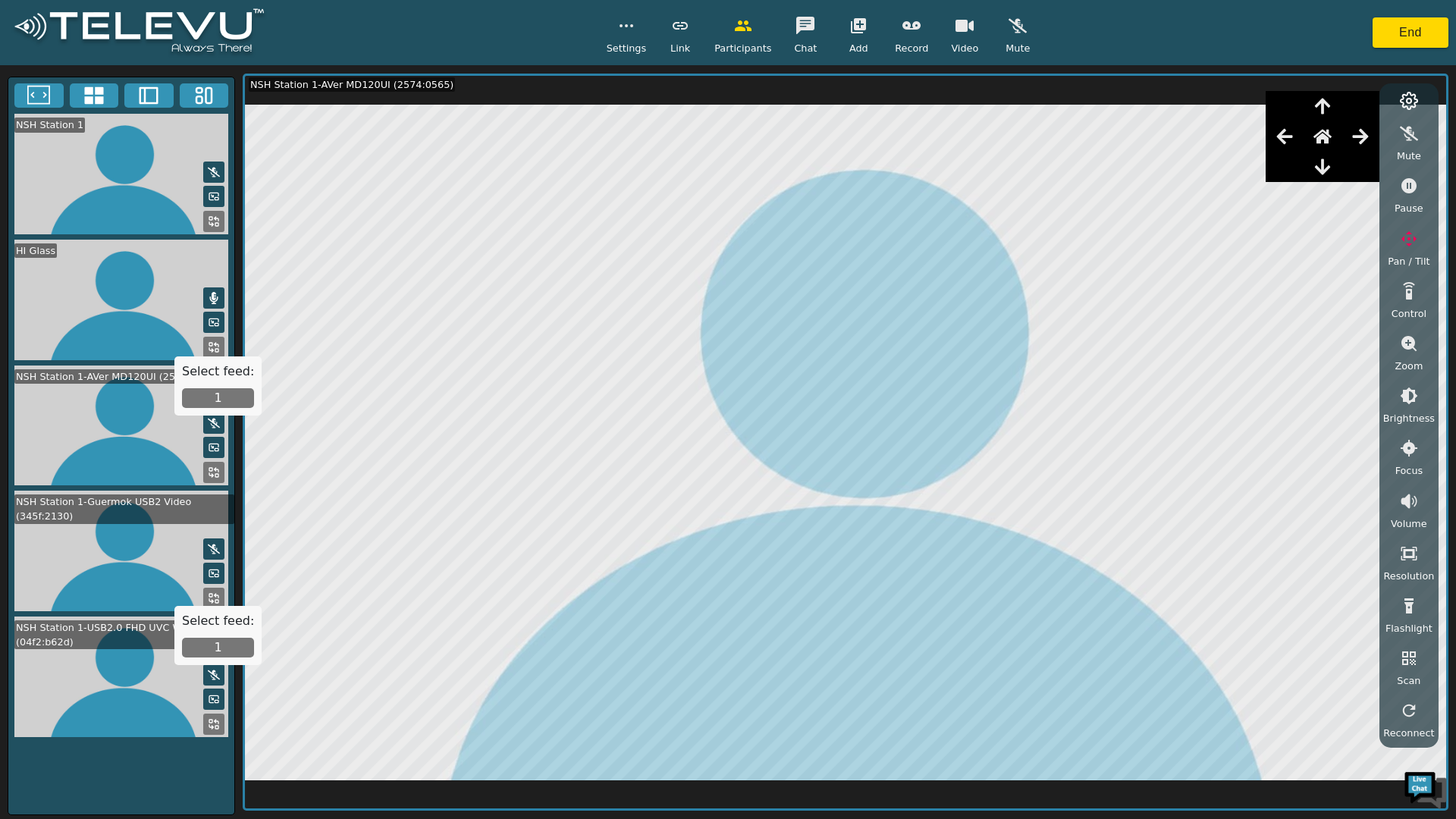
click at [221, 647] on button "1" at bounding box center [218, 647] width 72 height 20
click at [633, 24] on icon "button" at bounding box center [625, 26] width 18 height 18
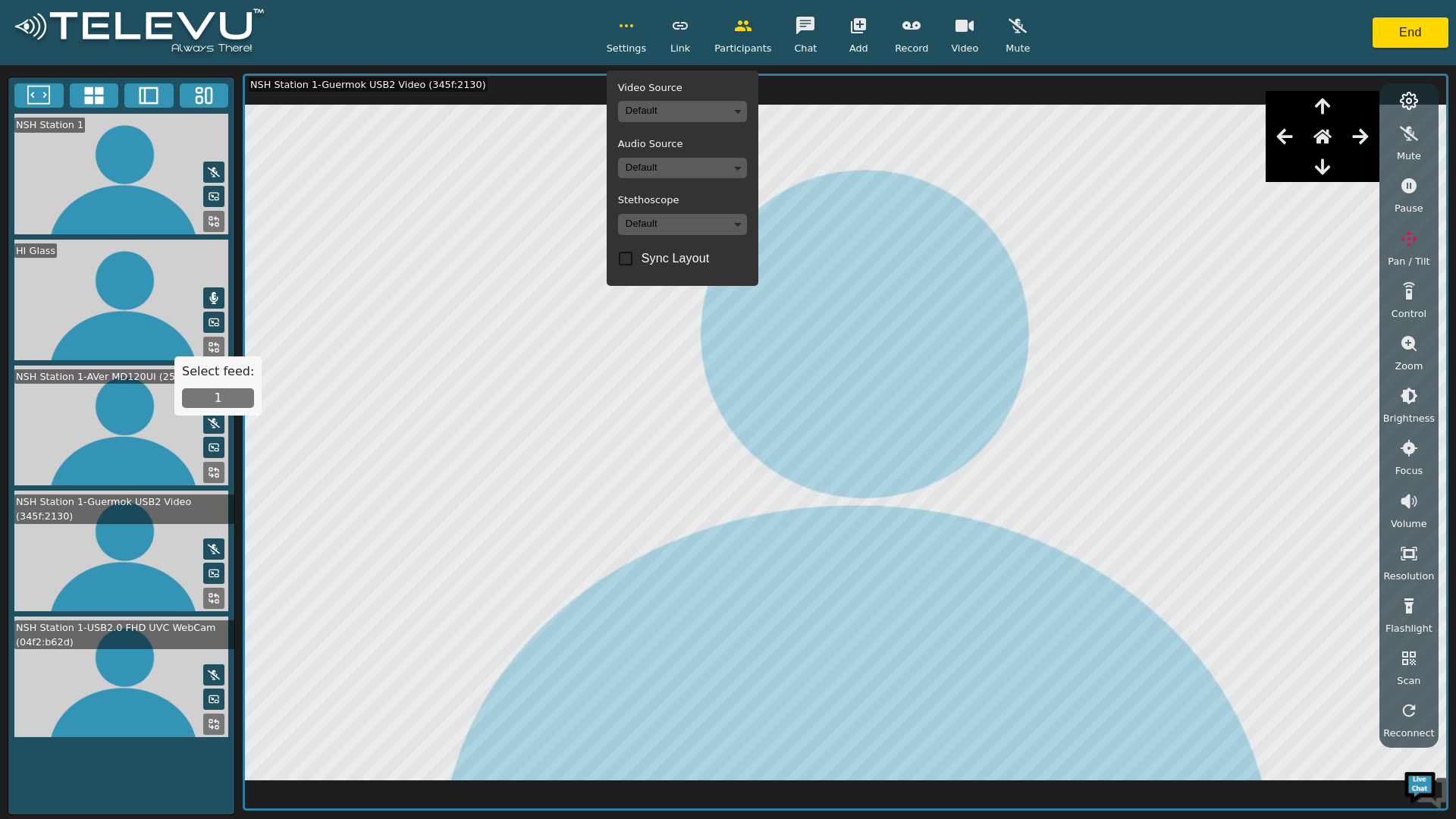
click at [579, 26] on div "Settings Video Source Default Audio Source Default Stethoscope Default Sync Lay…" at bounding box center [728, 32] width 1456 height 65
click at [631, 27] on icon "button" at bounding box center [625, 26] width 18 height 18
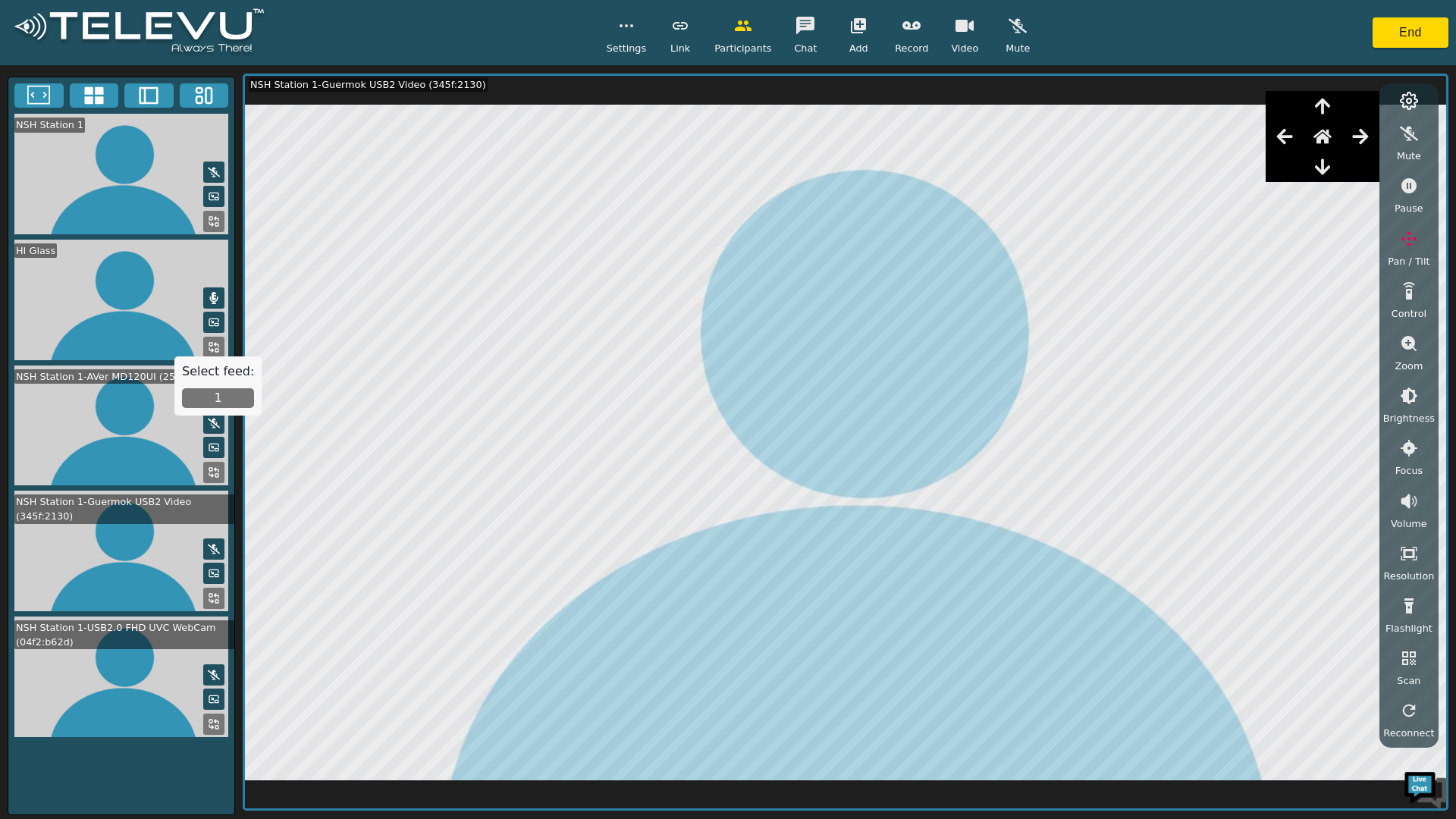
click at [219, 401] on button "1" at bounding box center [218, 398] width 72 height 20
click at [210, 592] on icon at bounding box center [214, 598] width 12 height 12
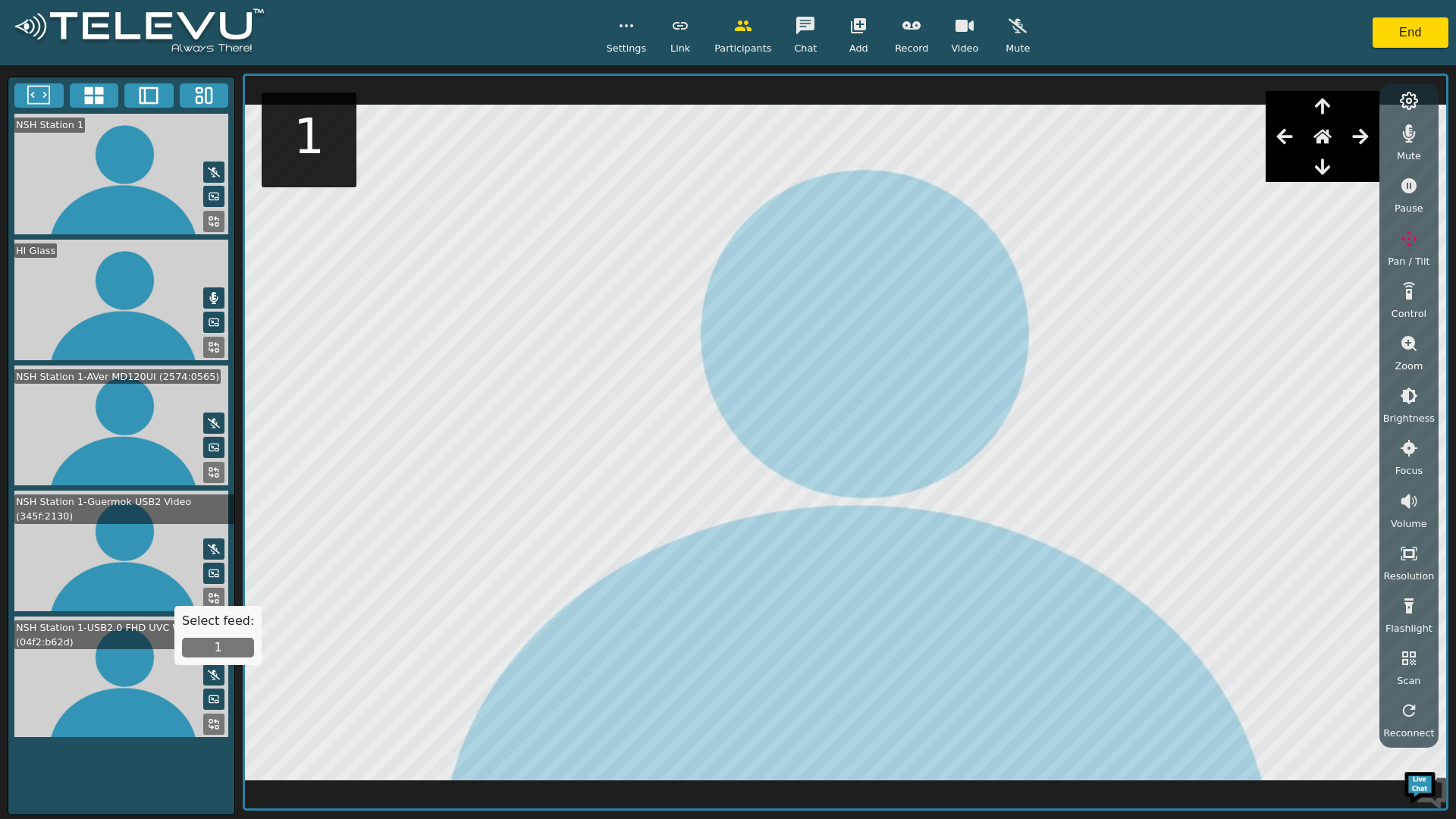
click at [214, 638] on button "1" at bounding box center [218, 647] width 72 height 20
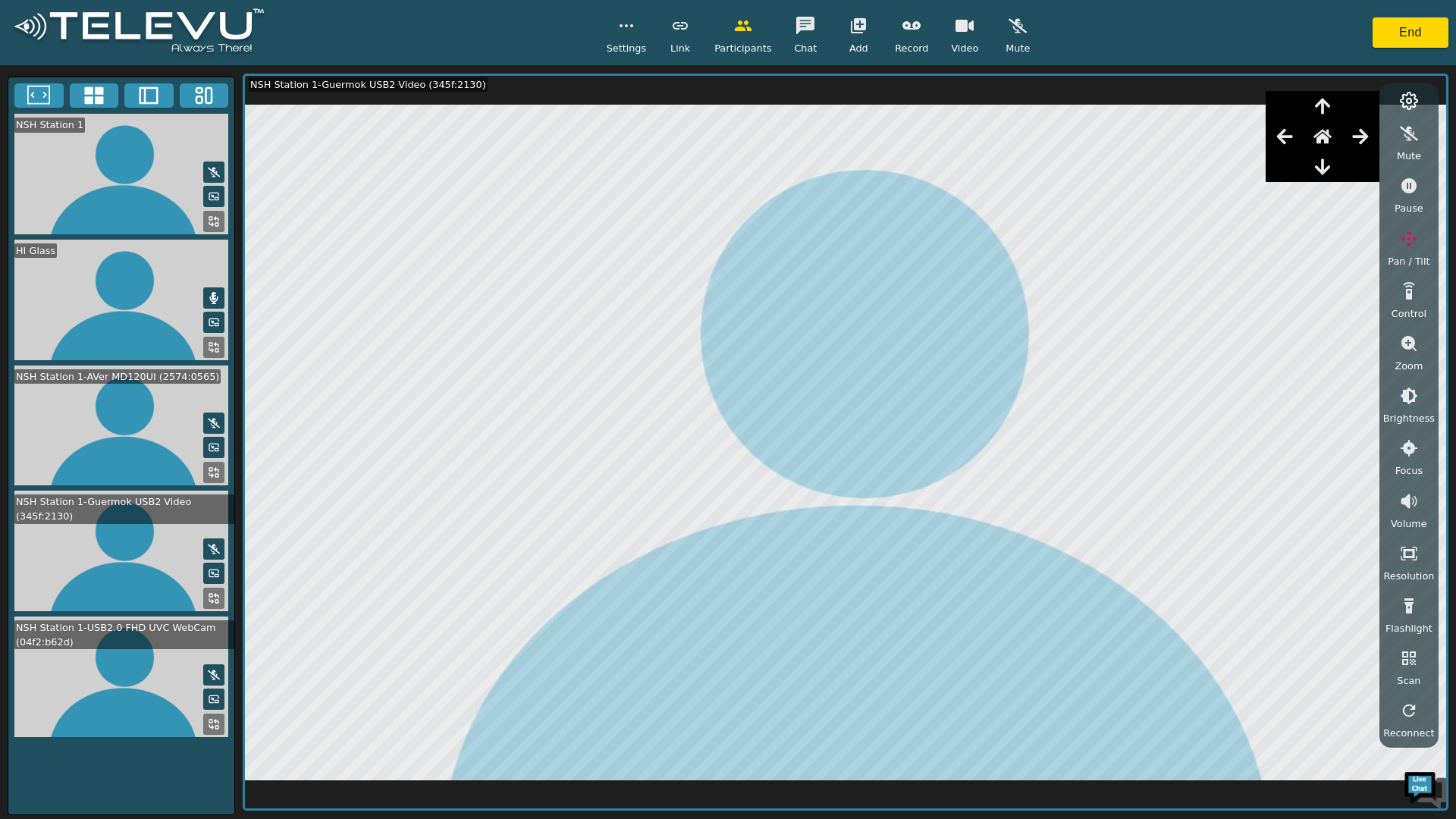
click at [211, 342] on icon at bounding box center [214, 347] width 12 height 12
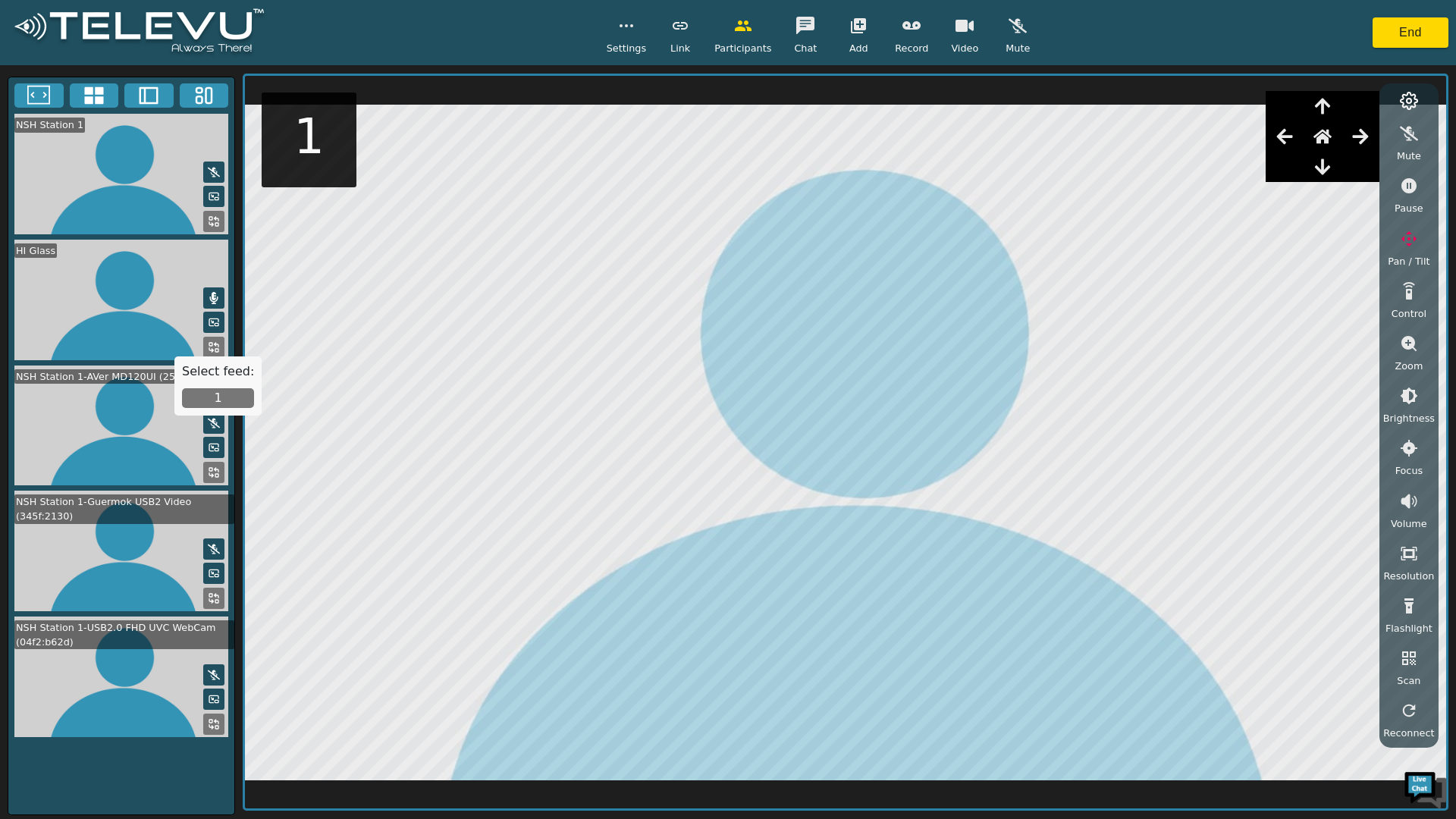
click at [221, 395] on button "1" at bounding box center [218, 398] width 72 height 20
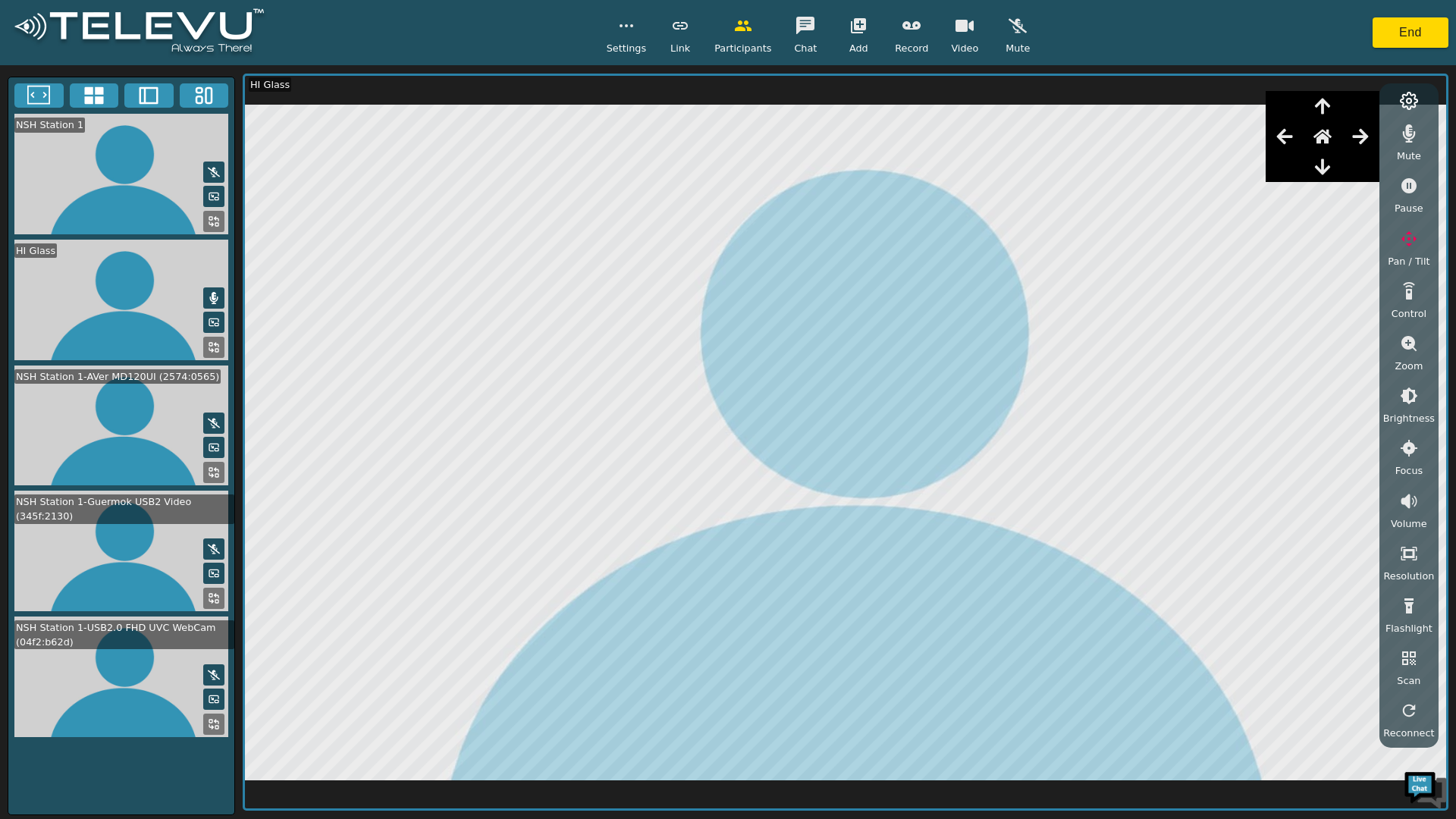
click at [216, 592] on icon at bounding box center [214, 598] width 12 height 12
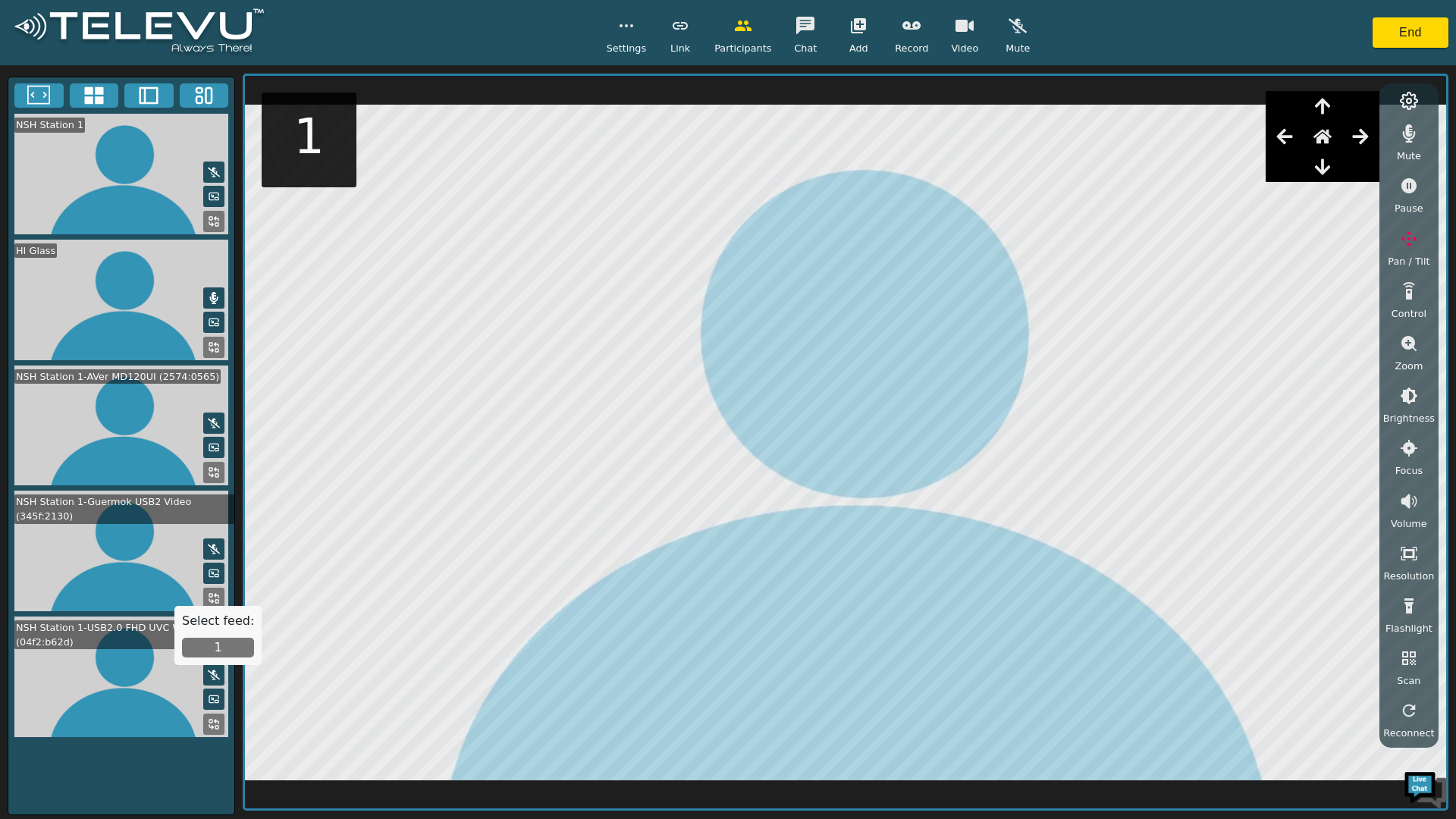
click at [209, 646] on button "1" at bounding box center [218, 647] width 72 height 20
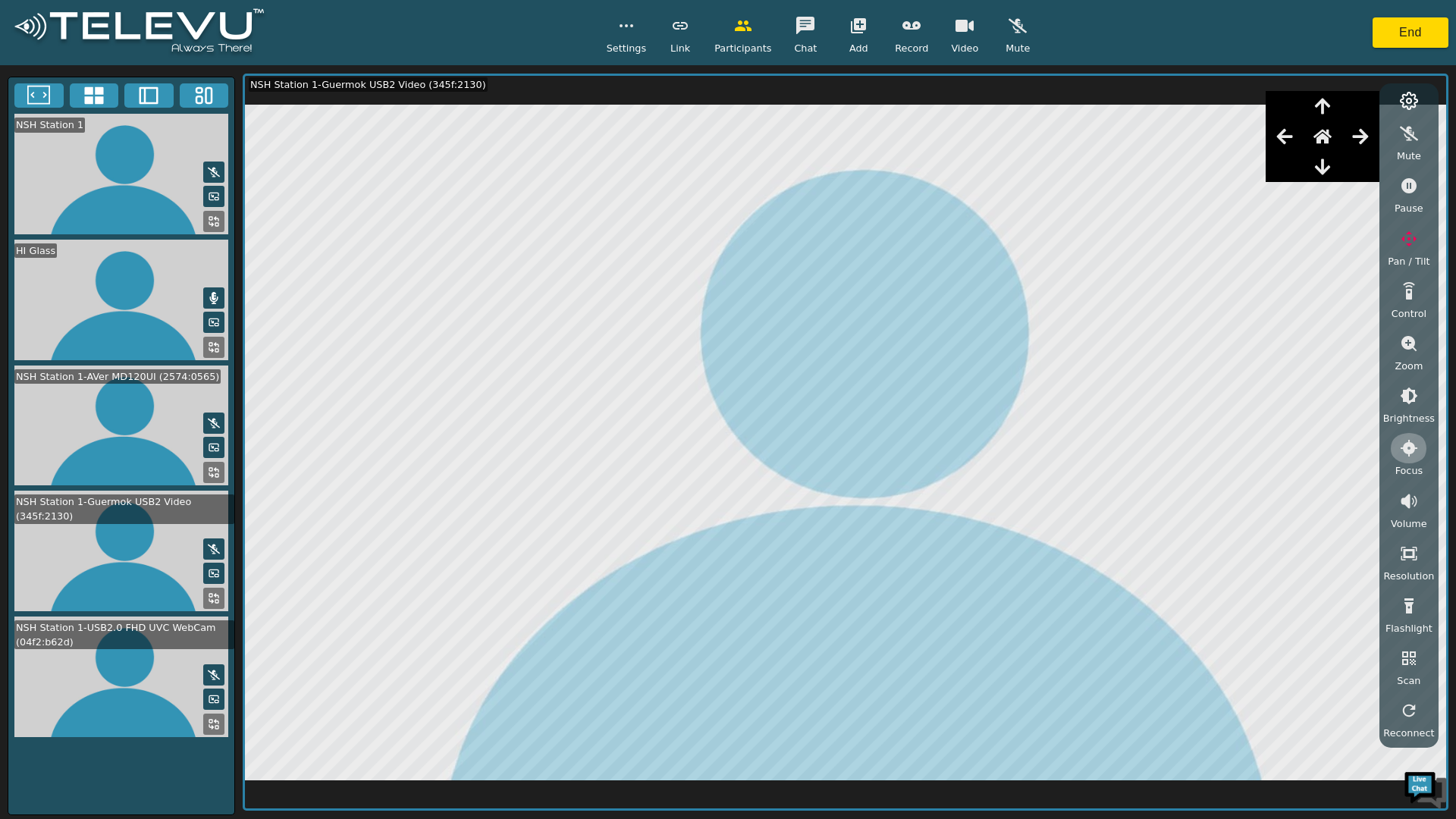
click at [1404, 446] on icon "button" at bounding box center [1409, 448] width 18 height 18
click at [1409, 499] on icon "button" at bounding box center [1409, 500] width 18 height 18
click at [1406, 534] on icon "button" at bounding box center [1409, 530] width 18 height 18
click at [1409, 450] on icon "button" at bounding box center [1409, 448] width 18 height 18
click at [386, 36] on div "Settings Link Participants Chat Add Record Video Mute End" at bounding box center [728, 32] width 1456 height 65
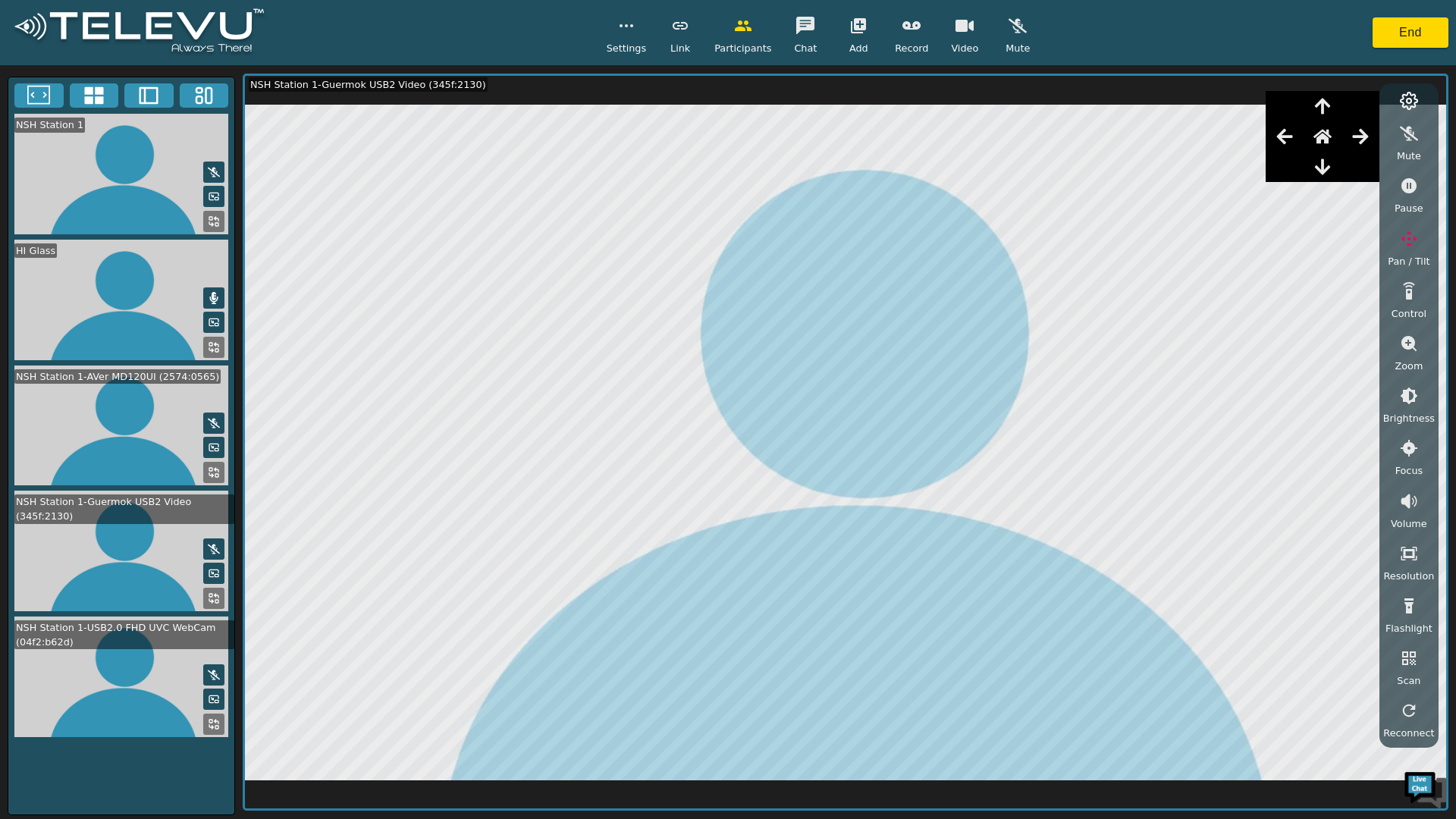
click at [155, 689] on video at bounding box center [121, 677] width 226 height 121
click at [207, 718] on button at bounding box center [214, 724] width 21 height 21
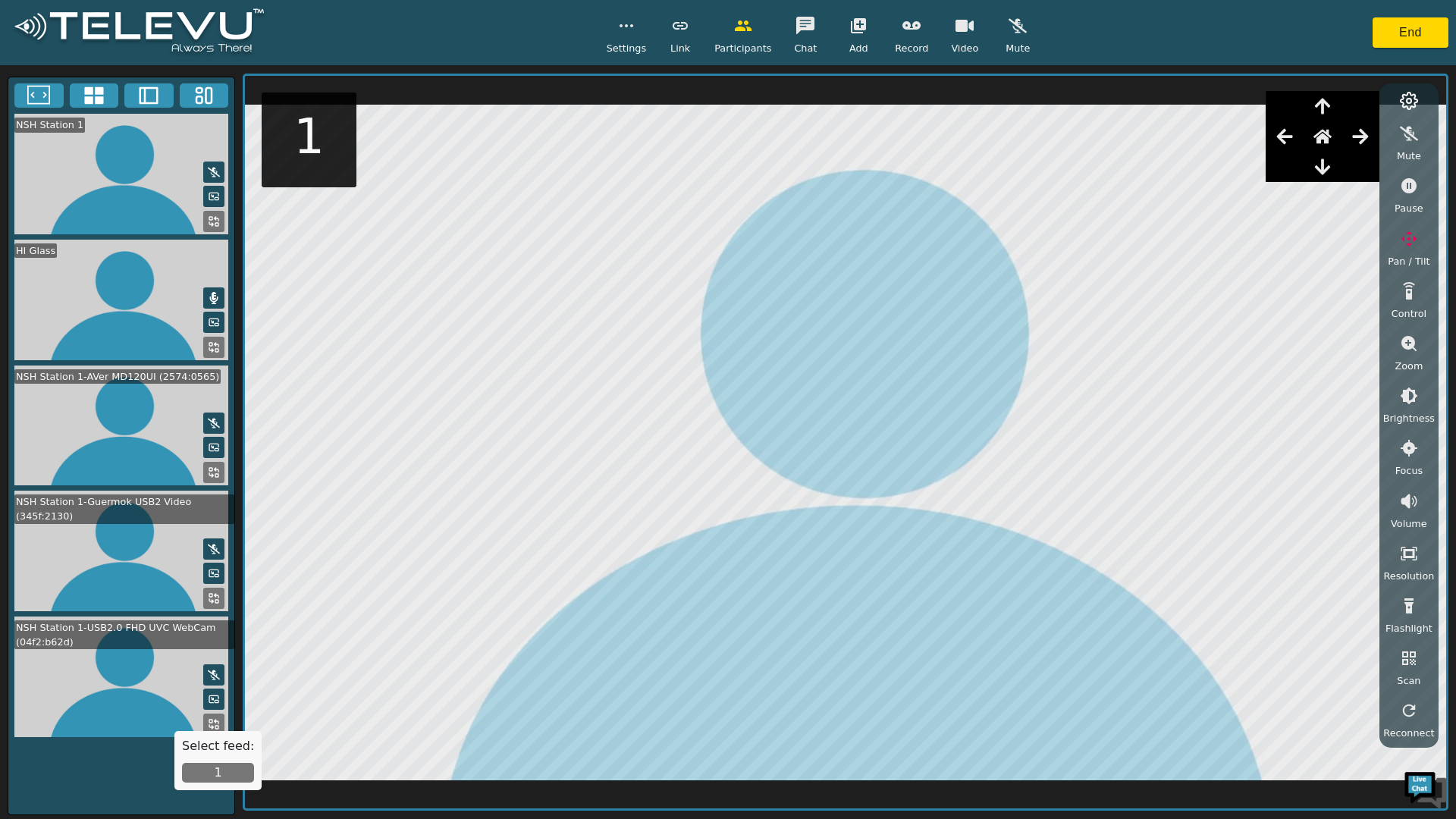
click at [202, 767] on button "1" at bounding box center [218, 772] width 72 height 20
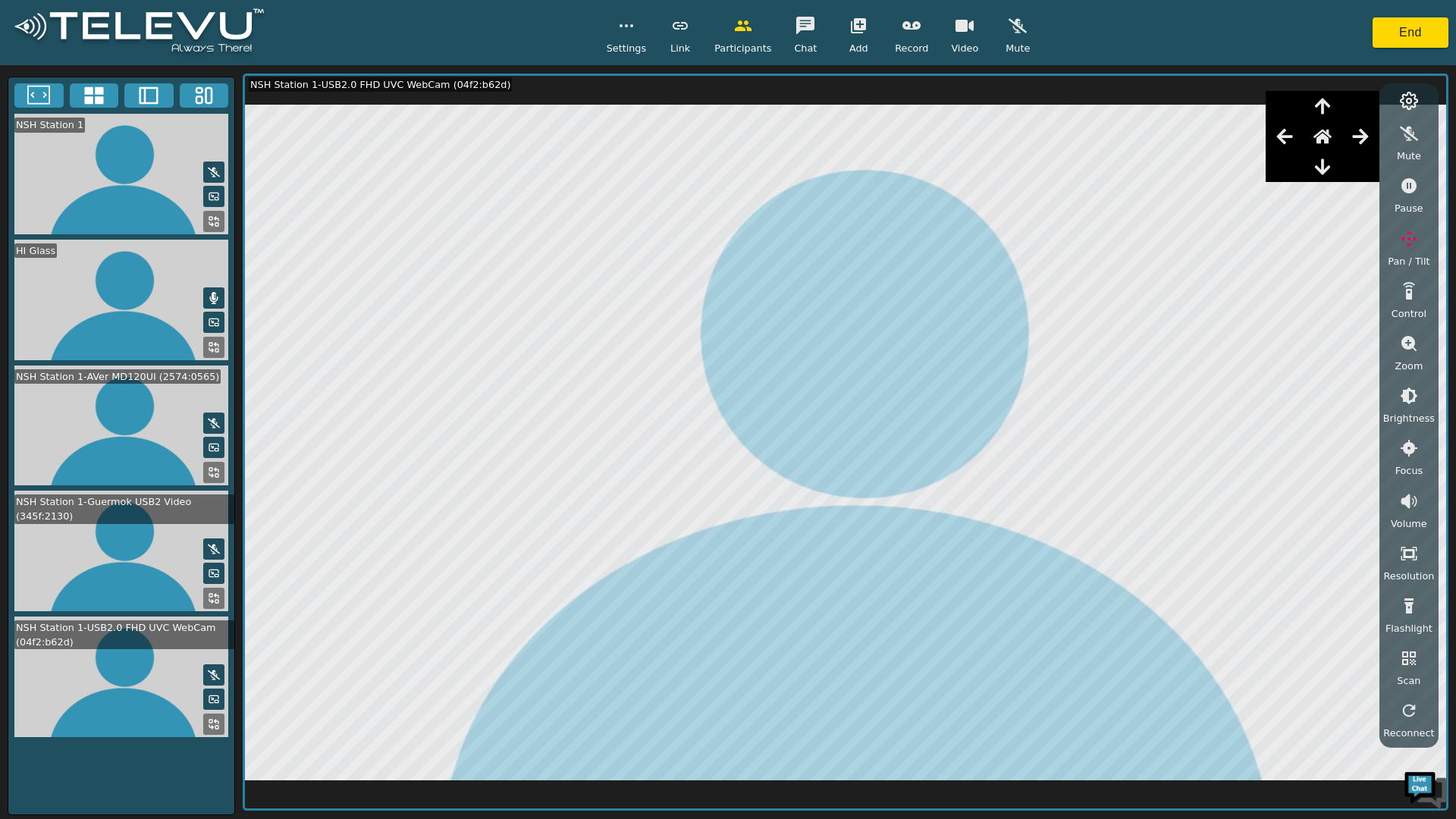
click at [956, 25] on icon "button" at bounding box center [964, 26] width 18 height 12
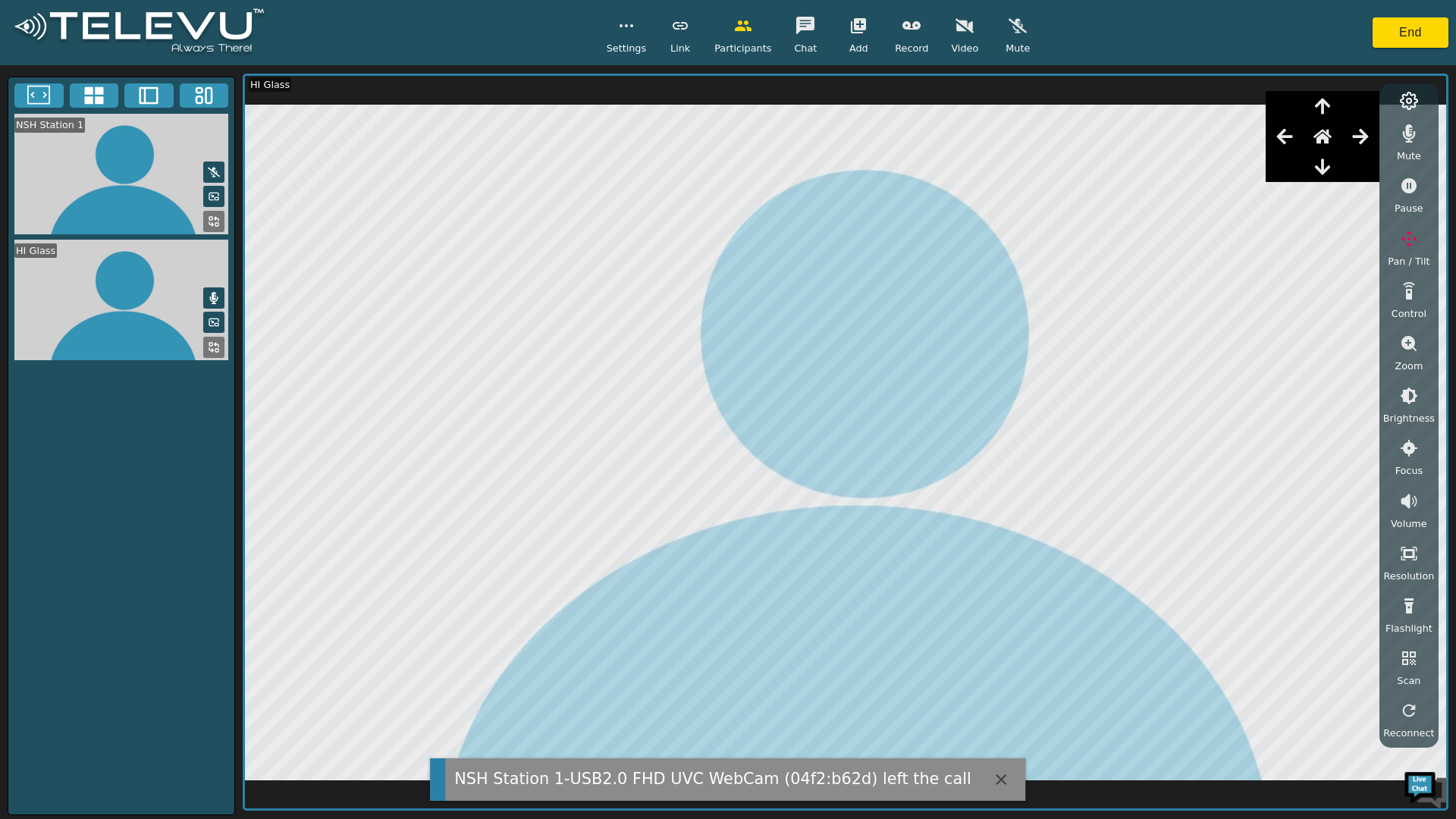
click at [961, 35] on button "button" at bounding box center [964, 26] width 38 height 30
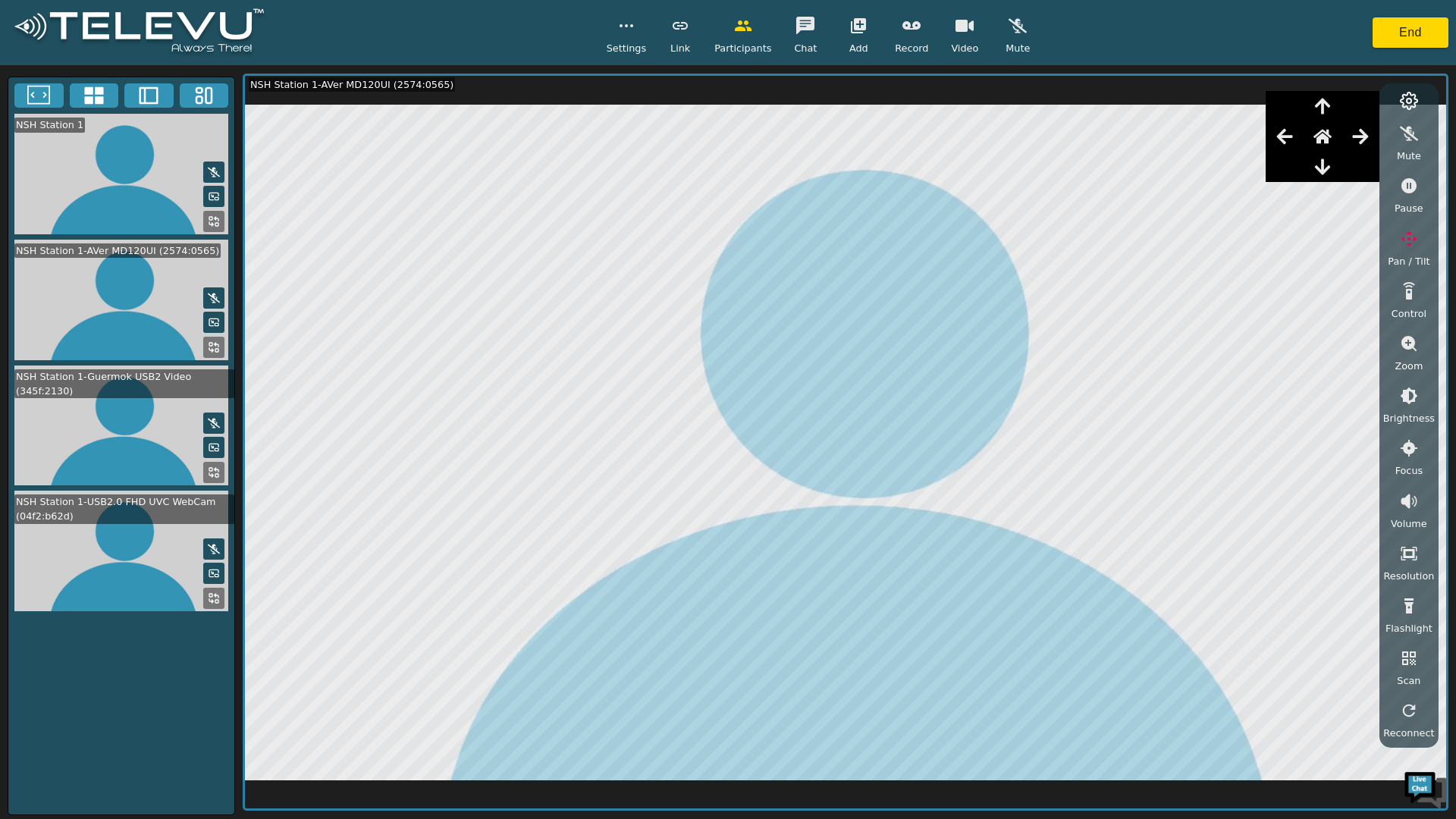
click at [1420, 36] on button "End" at bounding box center [1410, 32] width 76 height 30
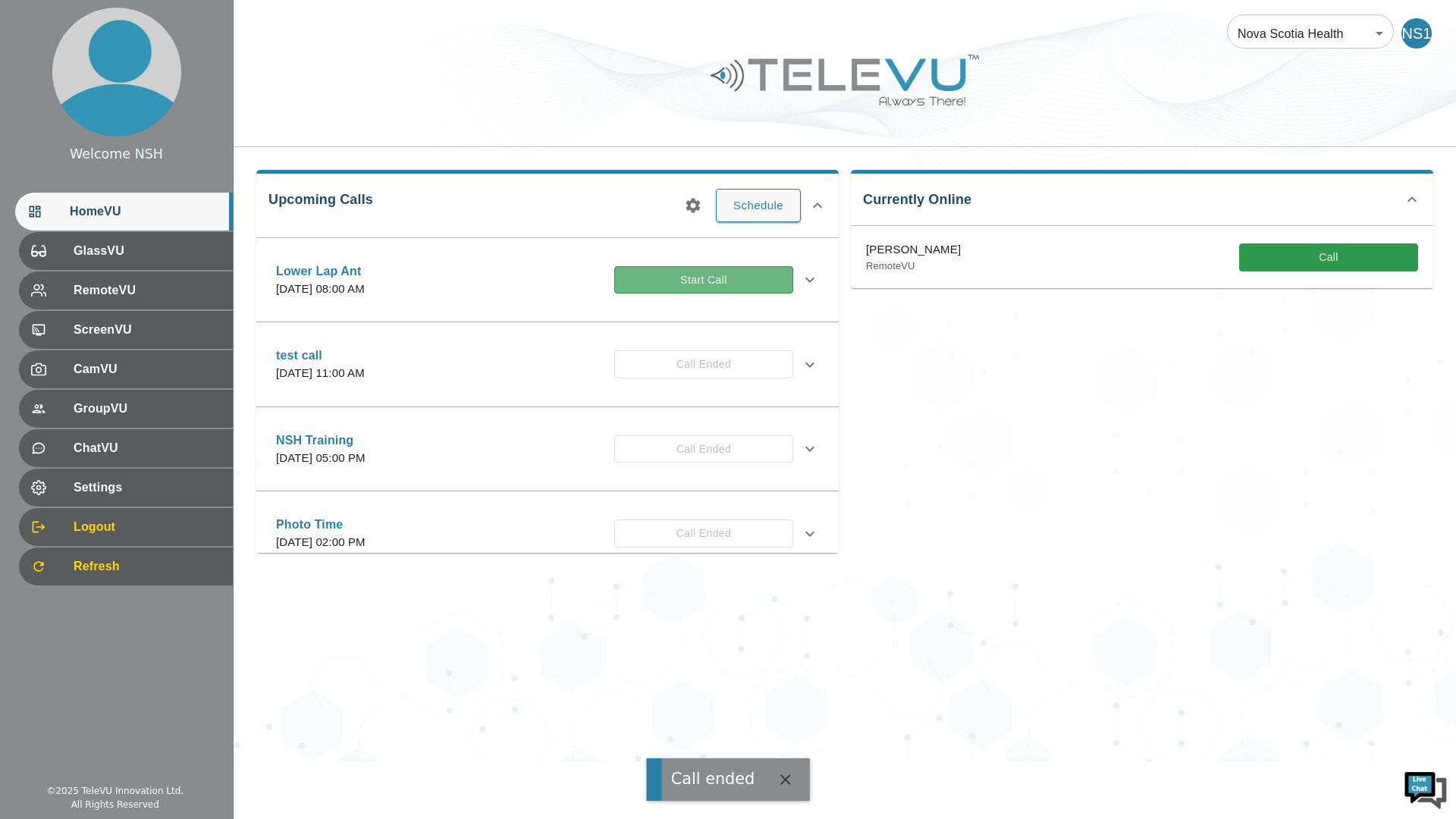
drag, startPoint x: 696, startPoint y: 268, endPoint x: 689, endPoint y: 271, distance: 7.6
click at [694, 270] on button "Start Call" at bounding box center [703, 280] width 179 height 28
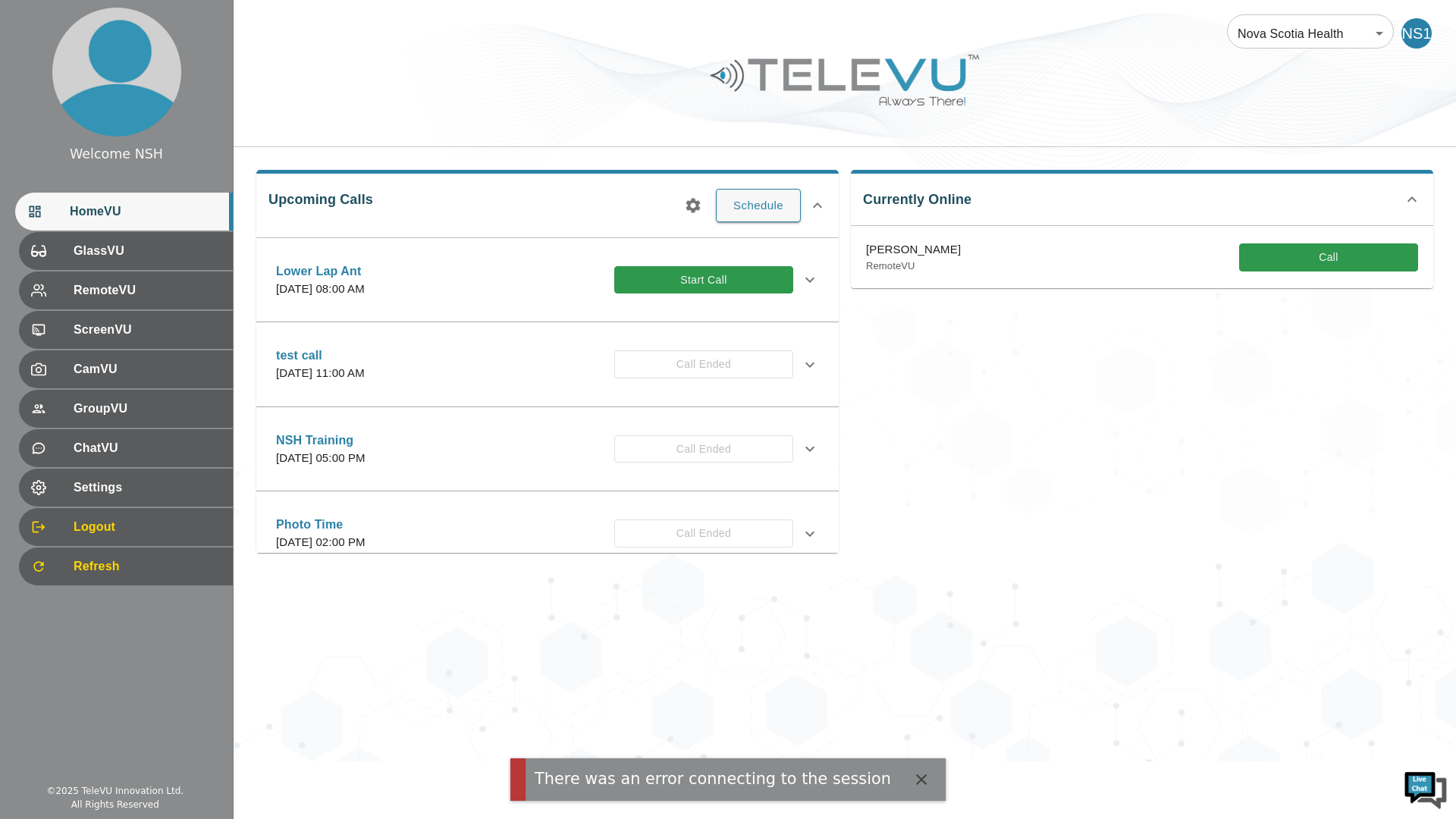
click at [713, 278] on button "Start Call" at bounding box center [703, 280] width 179 height 28
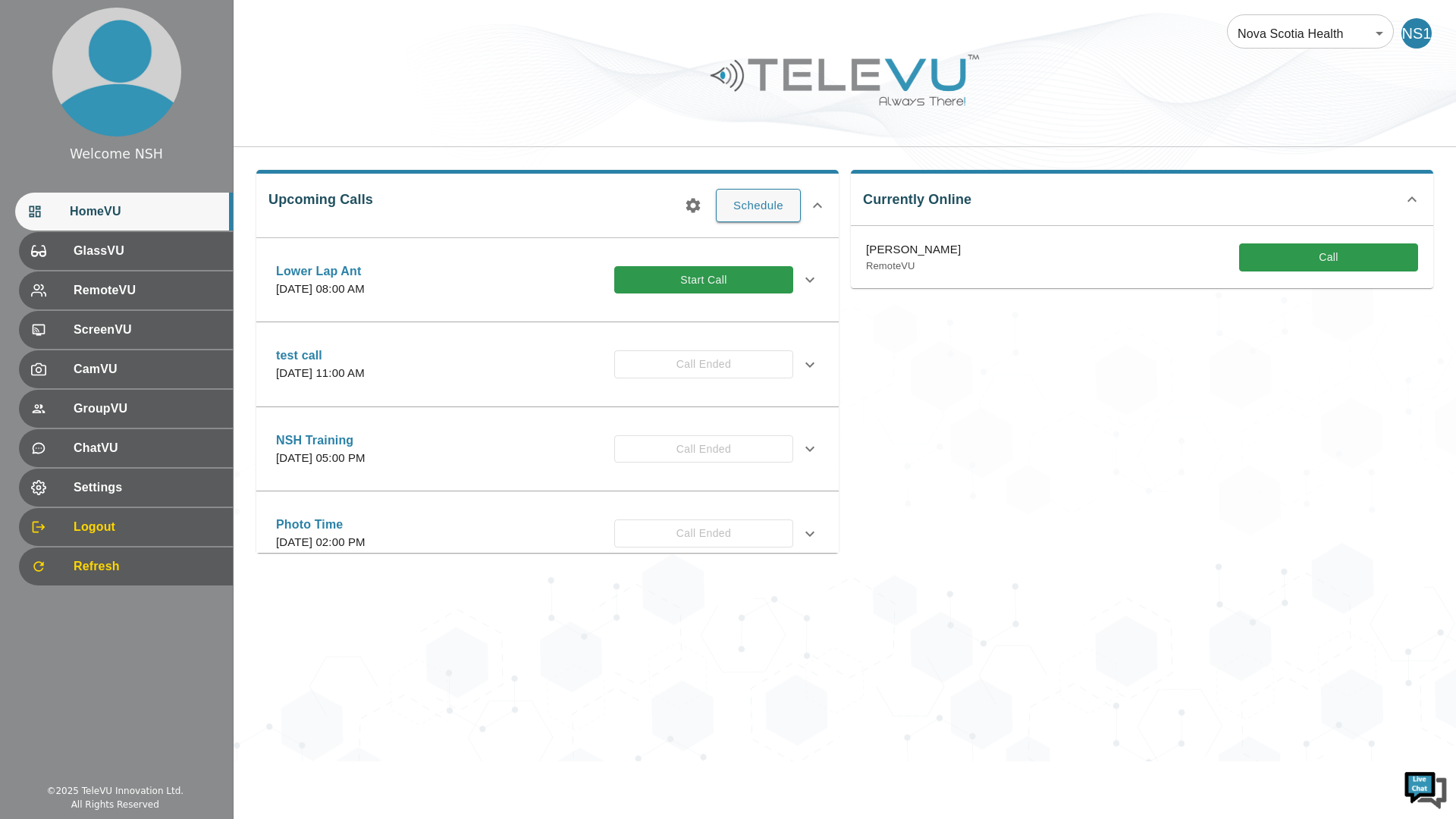
click at [654, 283] on button "Start Call" at bounding box center [703, 280] width 179 height 28
click at [720, 279] on button "Start Call" at bounding box center [703, 280] width 179 height 28
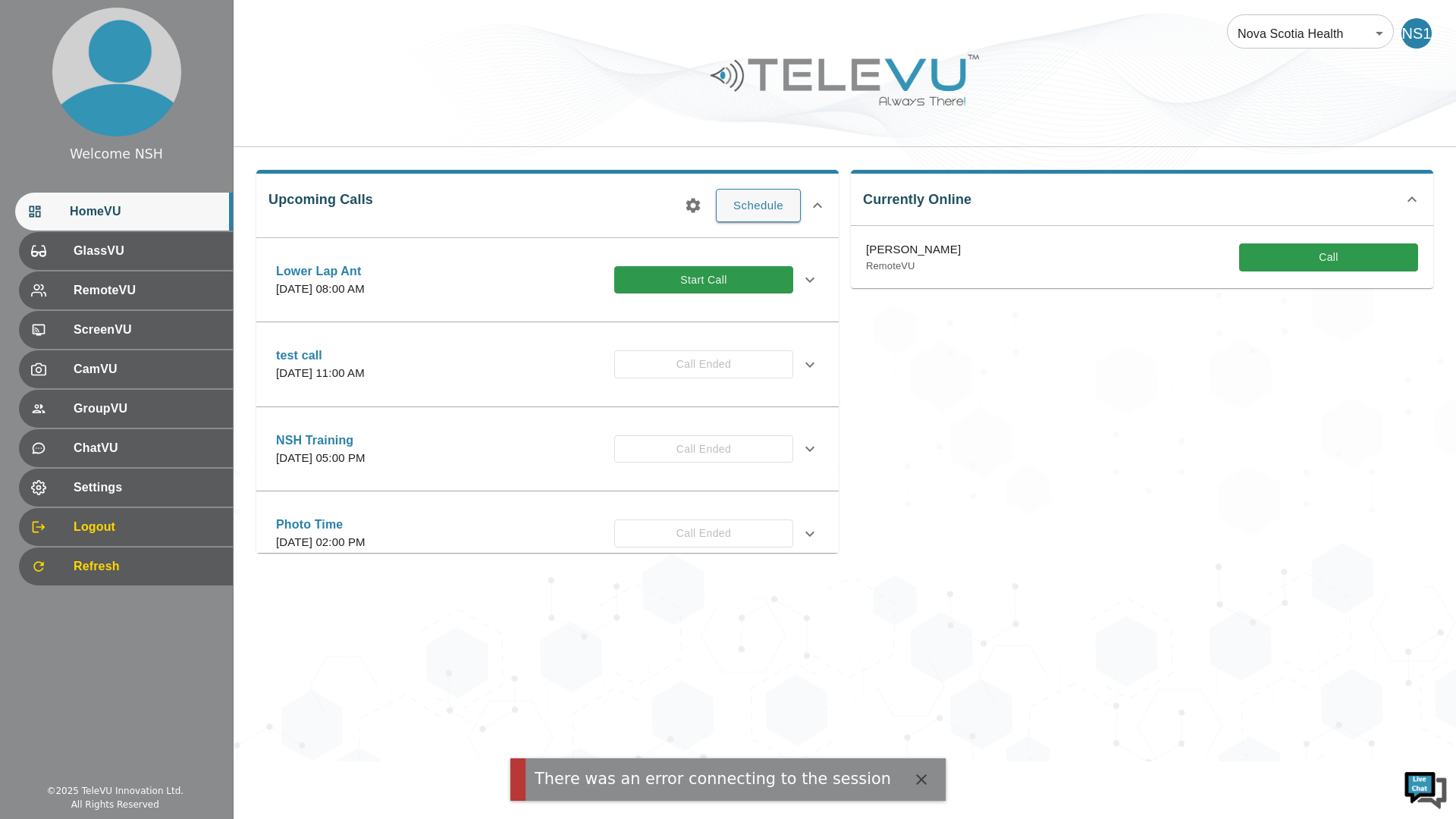
click at [916, 781] on icon "button" at bounding box center [921, 779] width 10 height 10
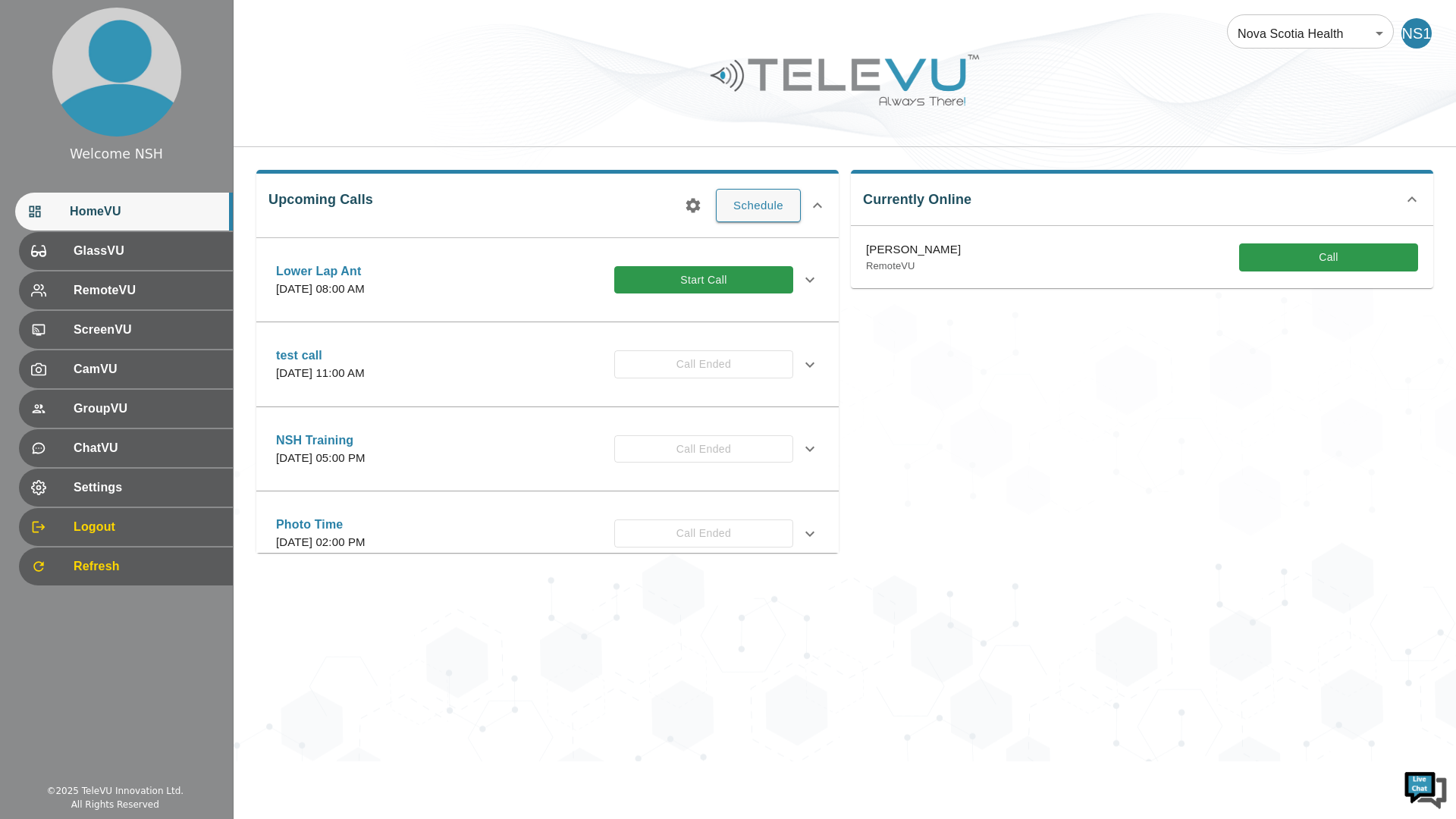
click at [695, 202] on icon "button" at bounding box center [693, 205] width 14 height 14
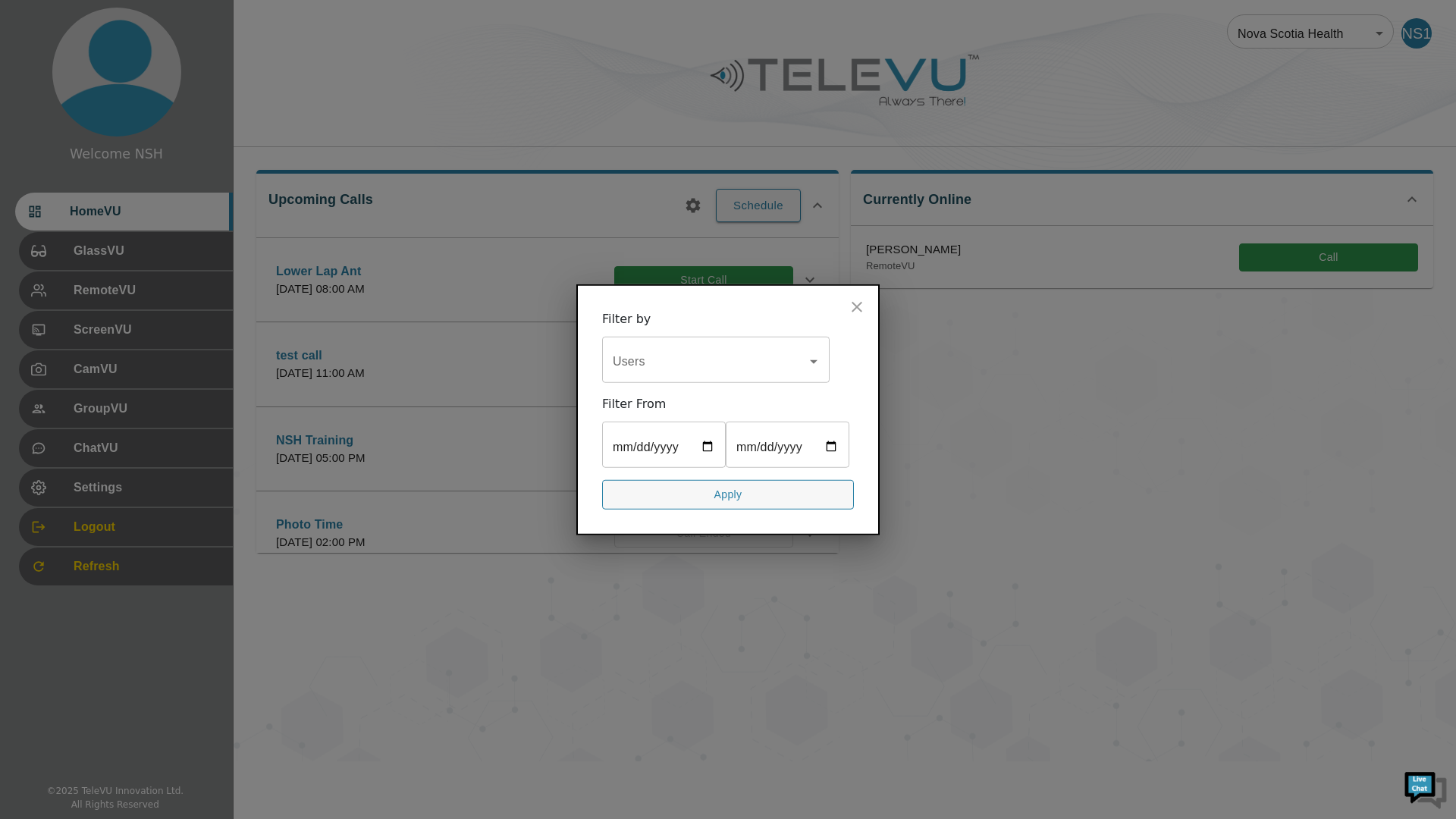
click at [568, 181] on div at bounding box center [728, 409] width 1456 height 819
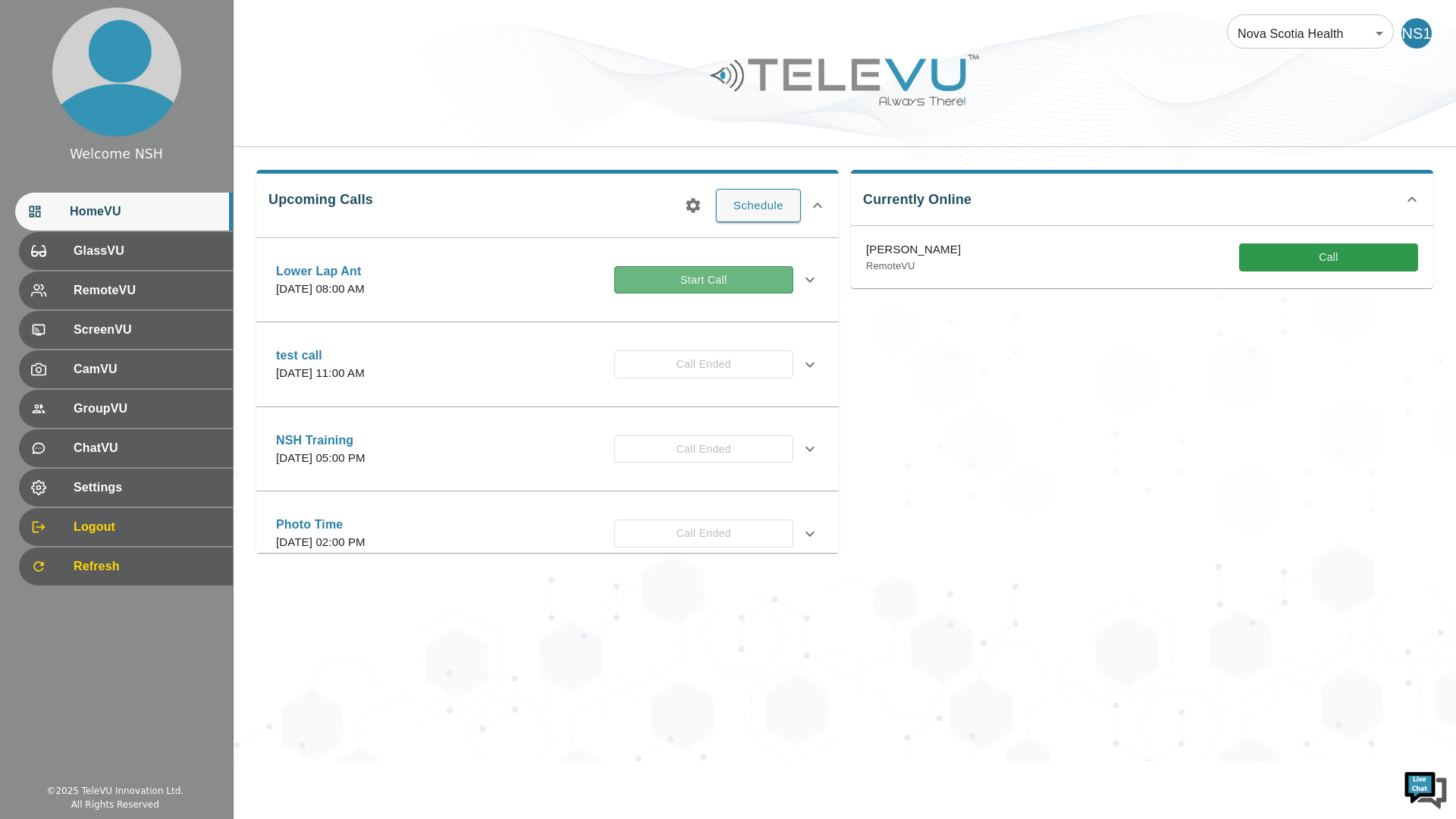
click at [697, 279] on button "Start Call" at bounding box center [703, 280] width 179 height 28
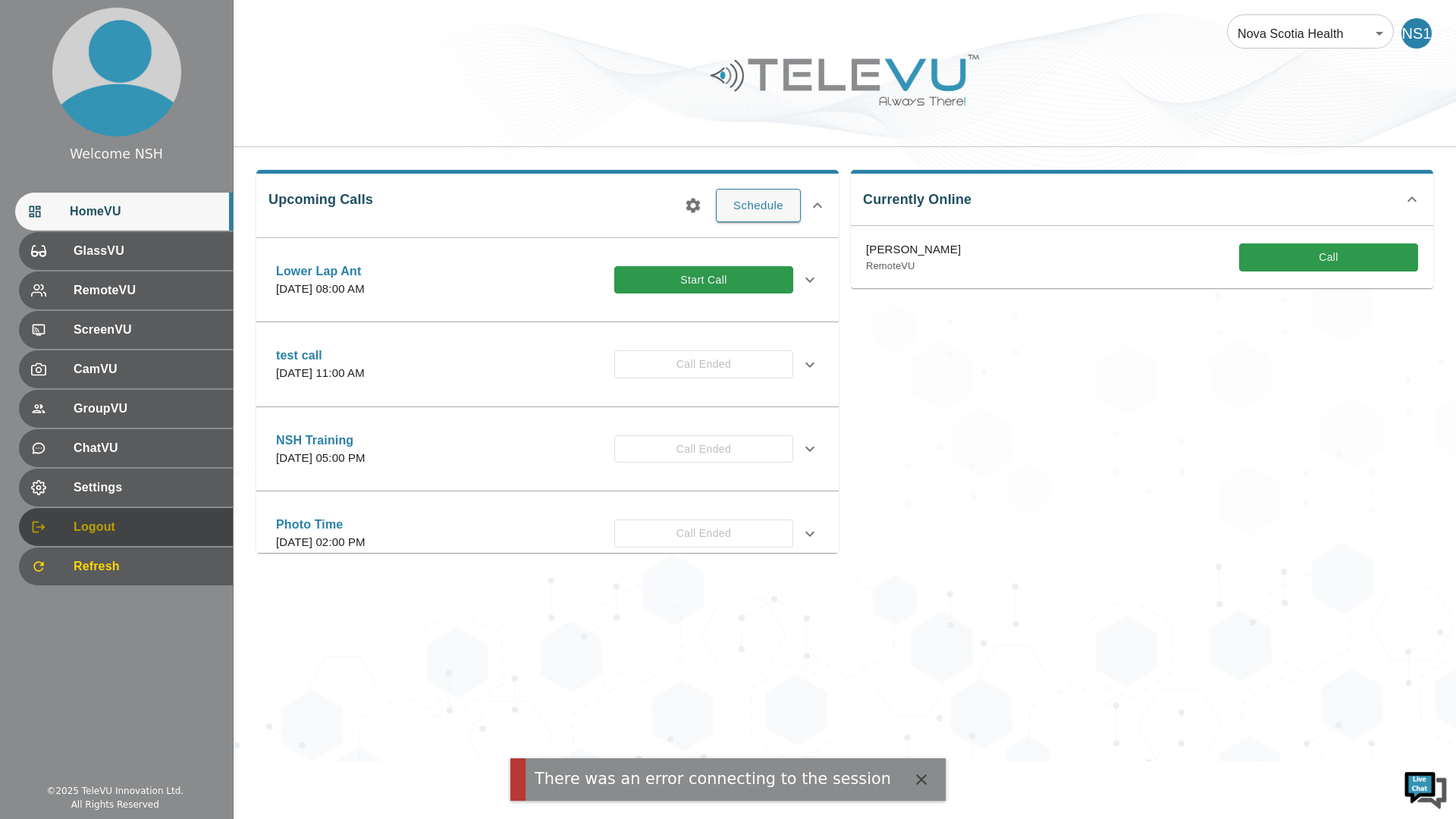
click at [92, 529] on span "Logout" at bounding box center [146, 527] width 147 height 18
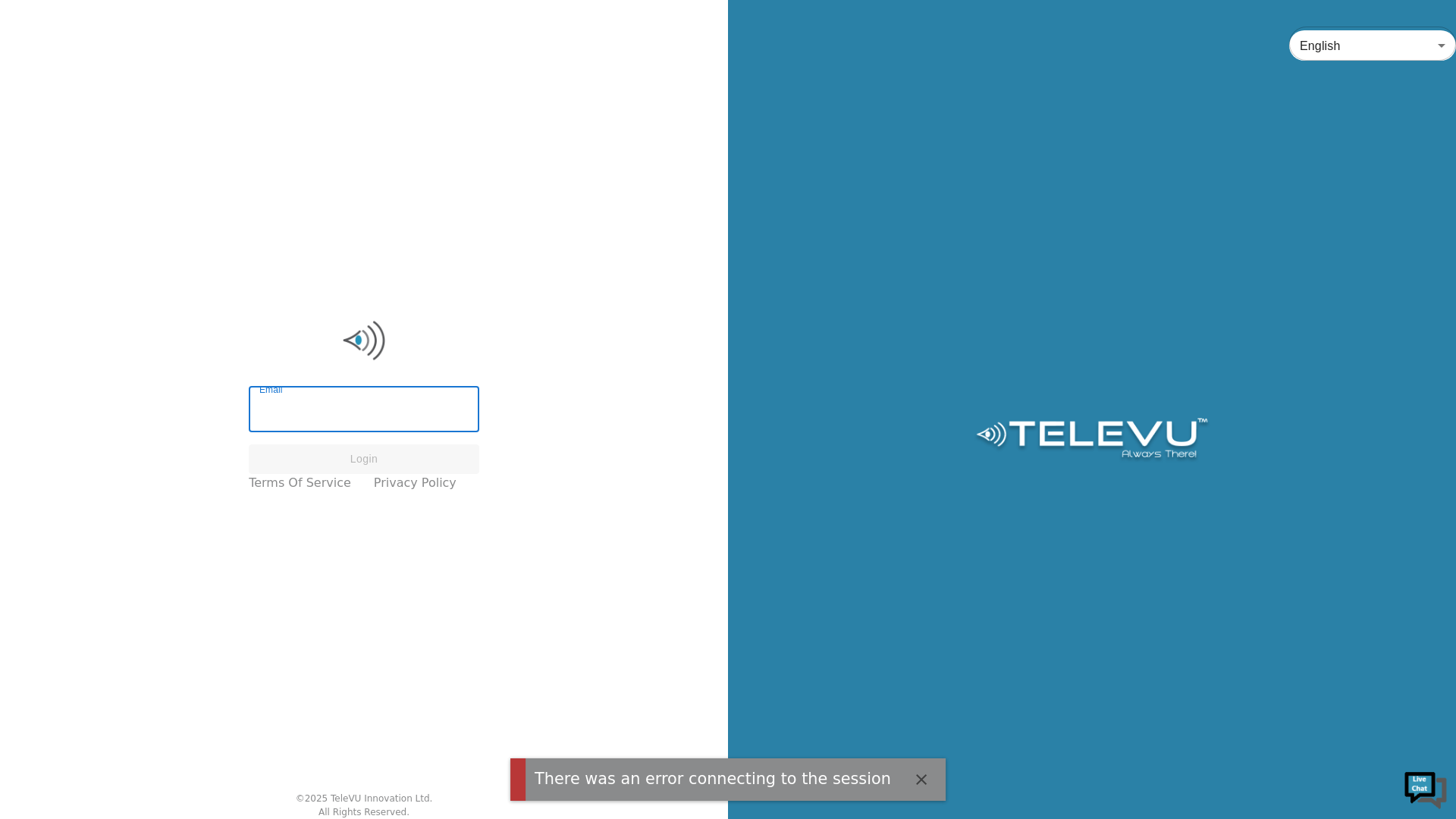
click at [327, 400] on input "Email" at bounding box center [364, 411] width 231 height 43
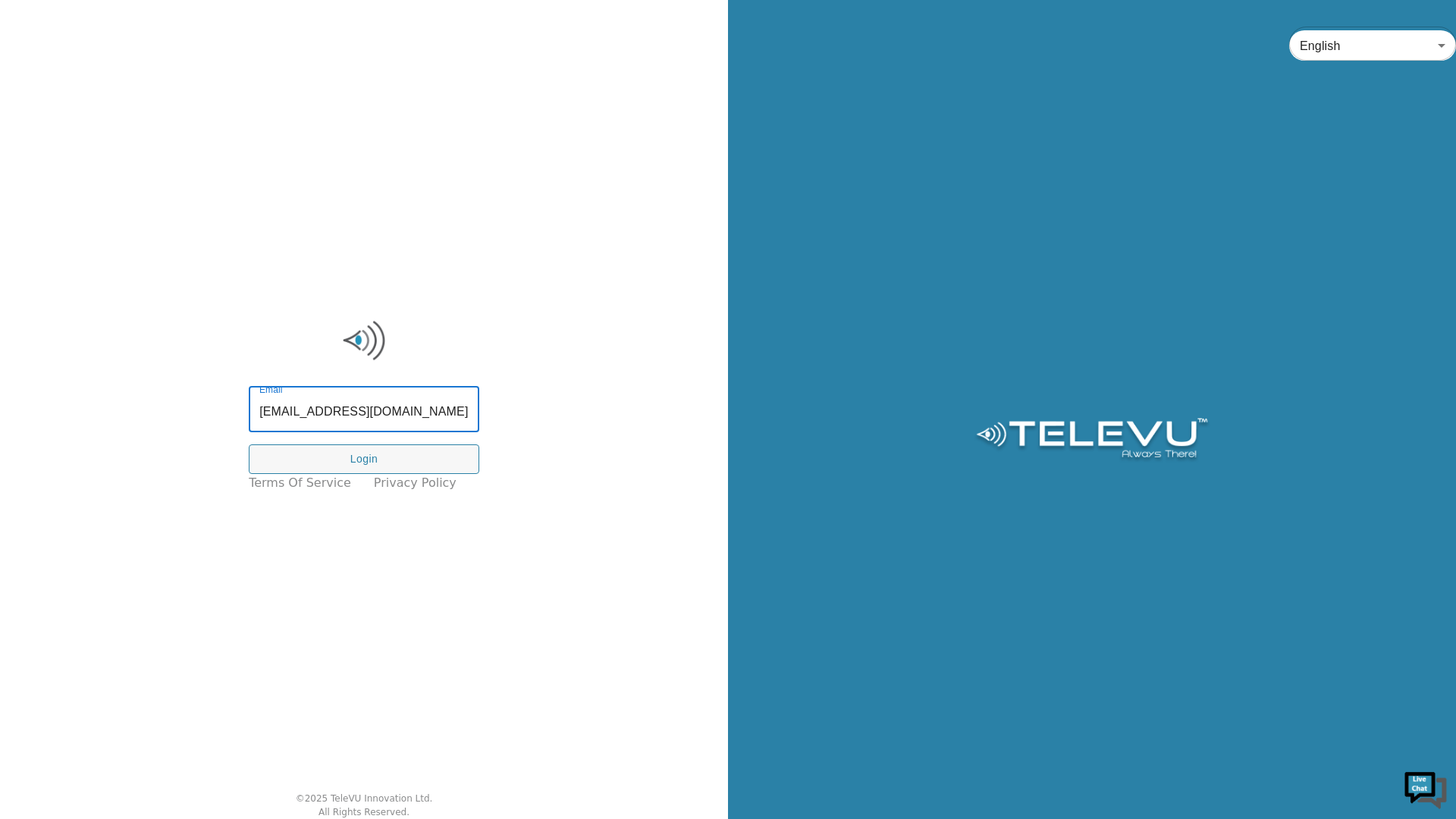
type input "[EMAIL_ADDRESS][DOMAIN_NAME]"
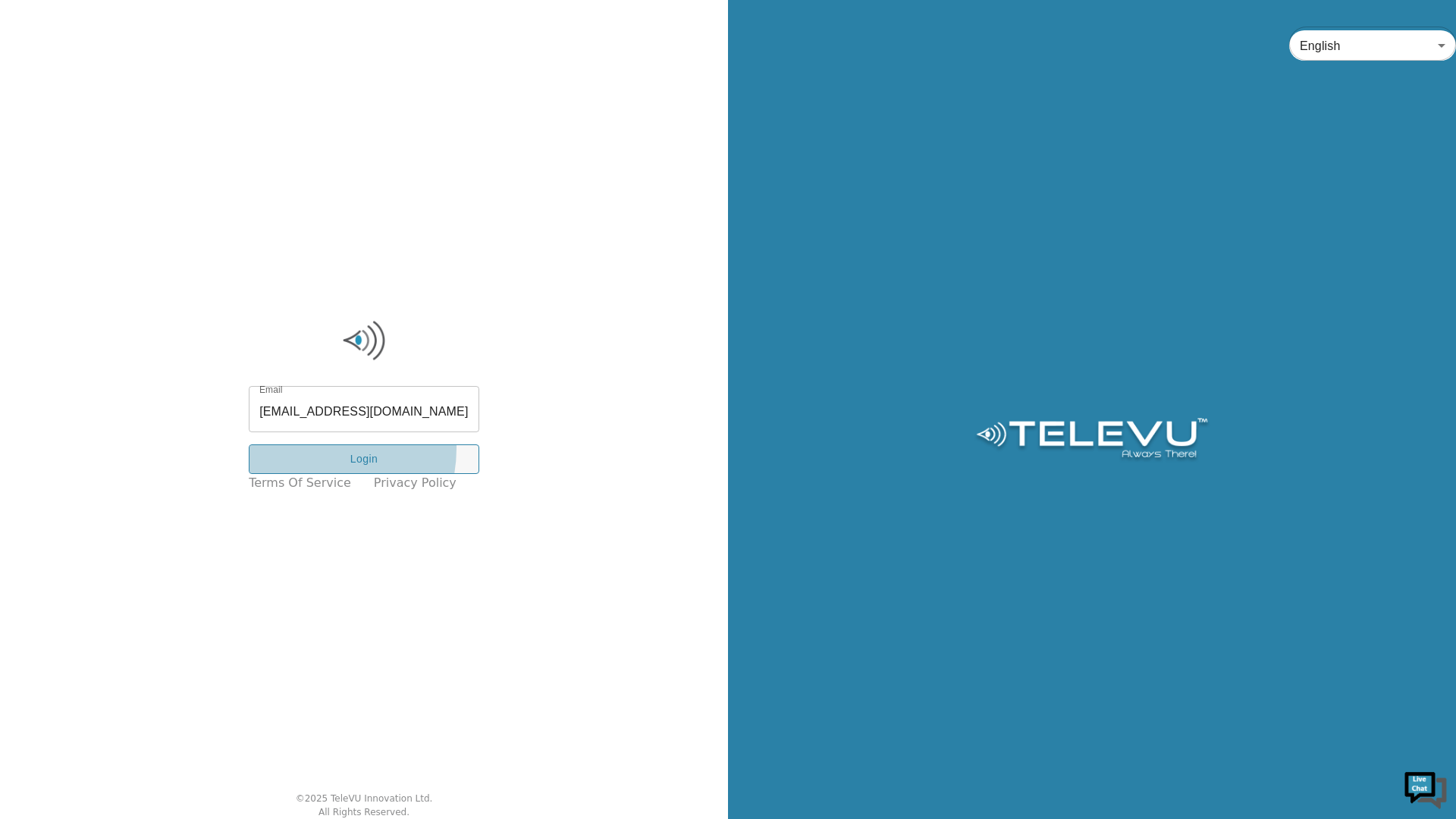
click at [319, 448] on button "Login" at bounding box center [364, 458] width 231 height 29
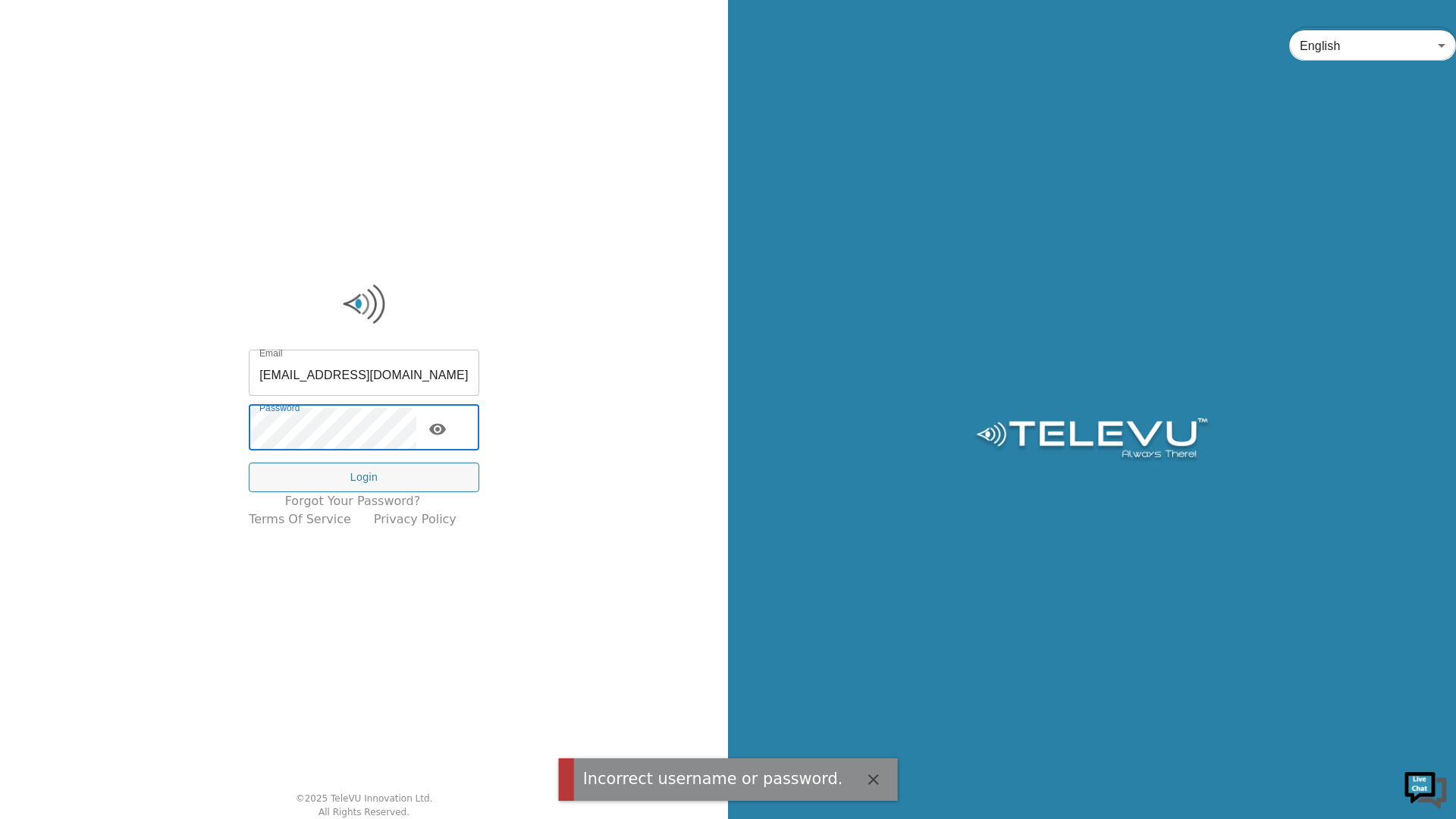
click at [330, 482] on button "Login" at bounding box center [364, 476] width 231 height 29
click at [446, 432] on icon "toggle password visibility" at bounding box center [438, 430] width 17 height 11
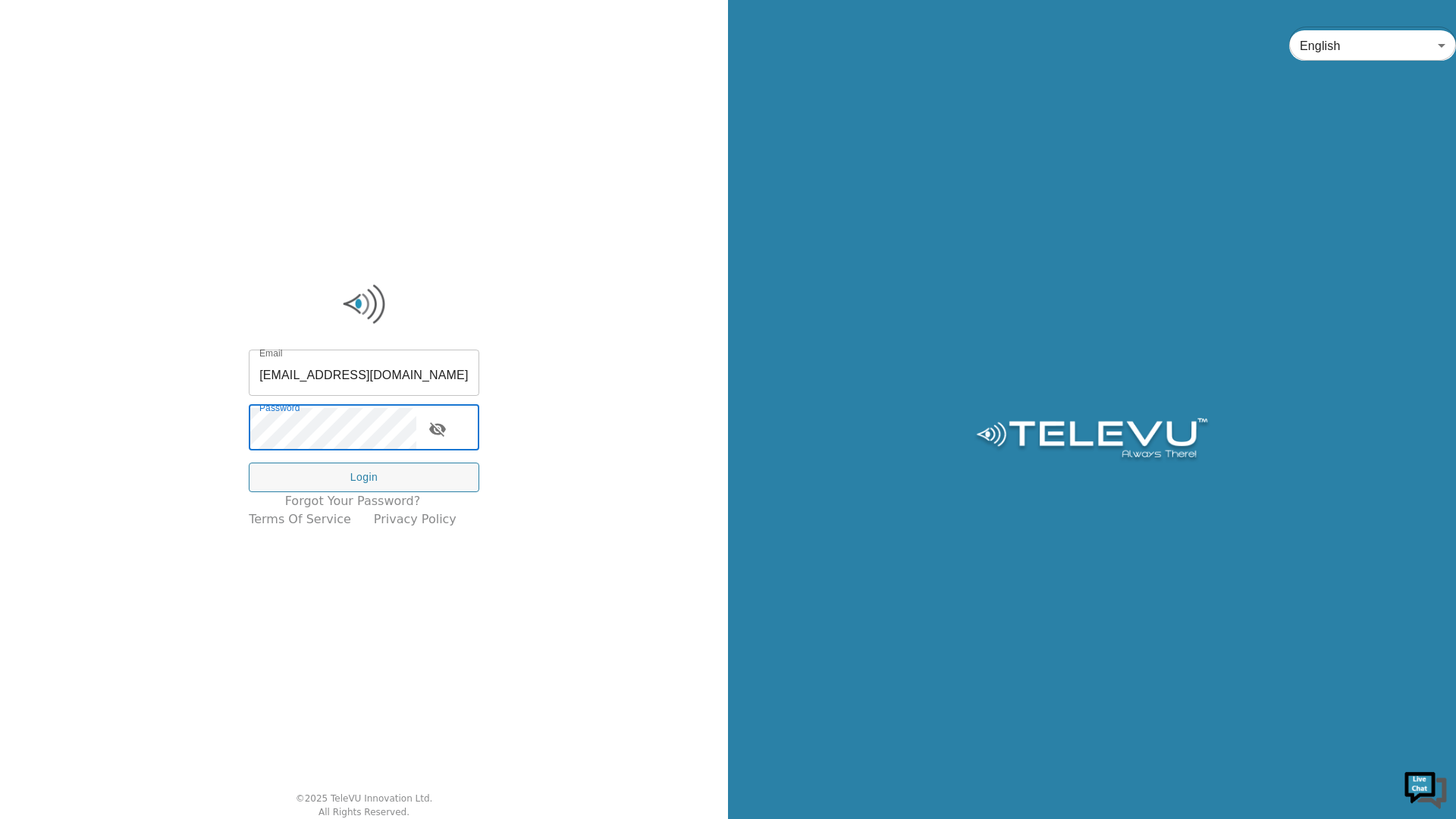
click at [342, 471] on button "Login" at bounding box center [364, 476] width 231 height 29
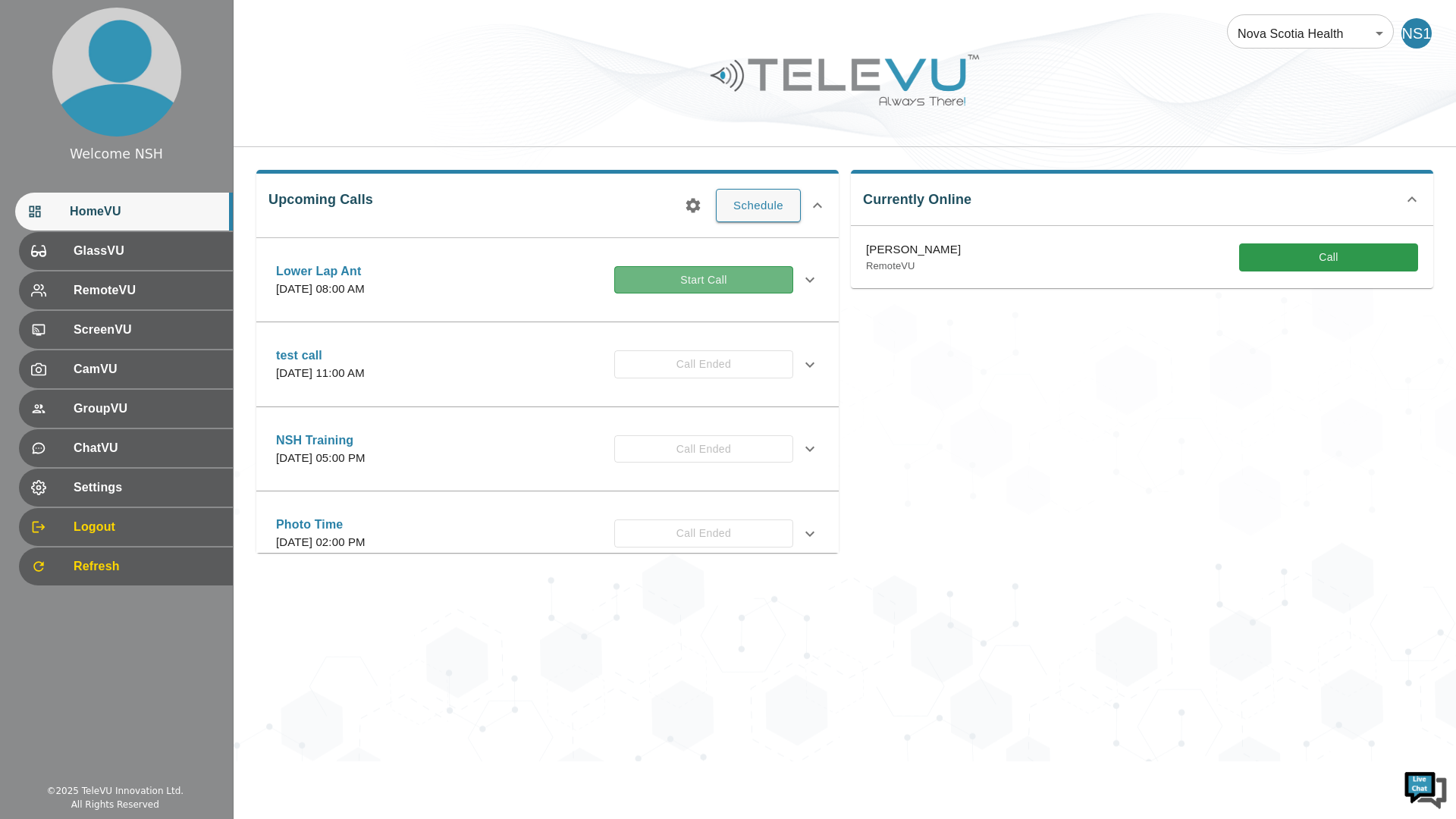
click at [684, 281] on button "Start Call" at bounding box center [703, 280] width 179 height 28
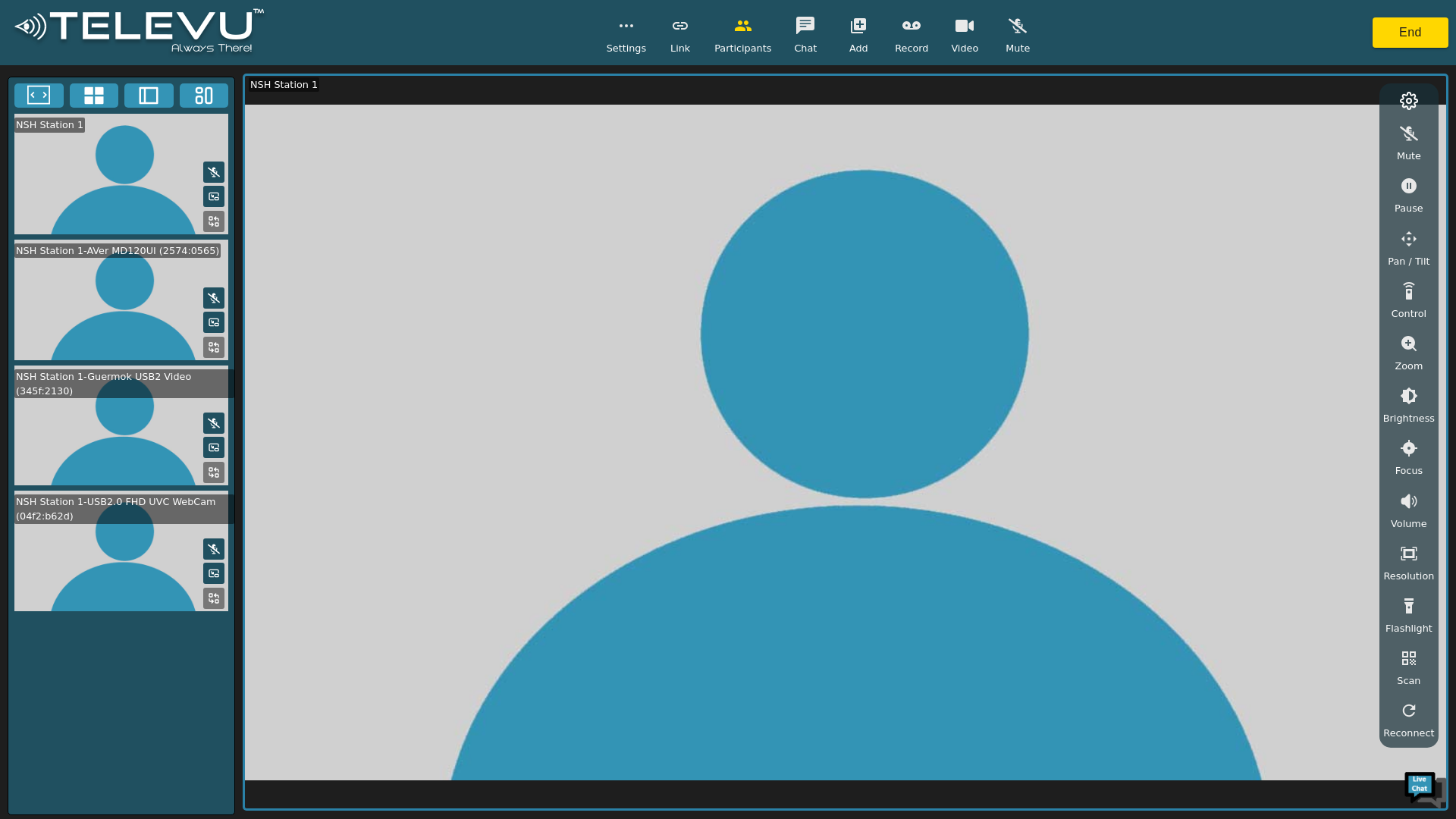
click at [100, 92] on icon at bounding box center [94, 96] width 19 height 17
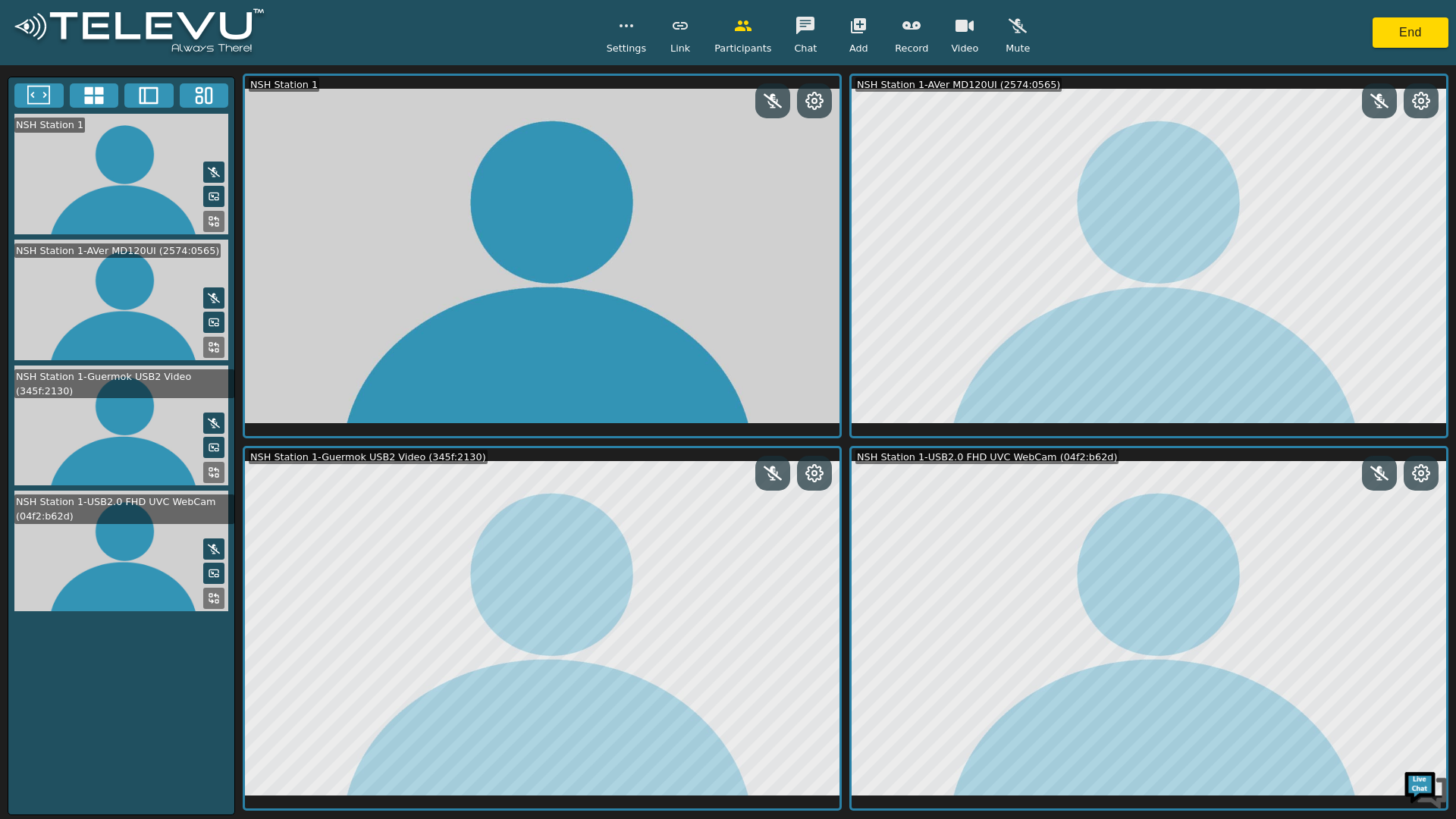
click at [149, 91] on icon at bounding box center [149, 96] width 23 height 23
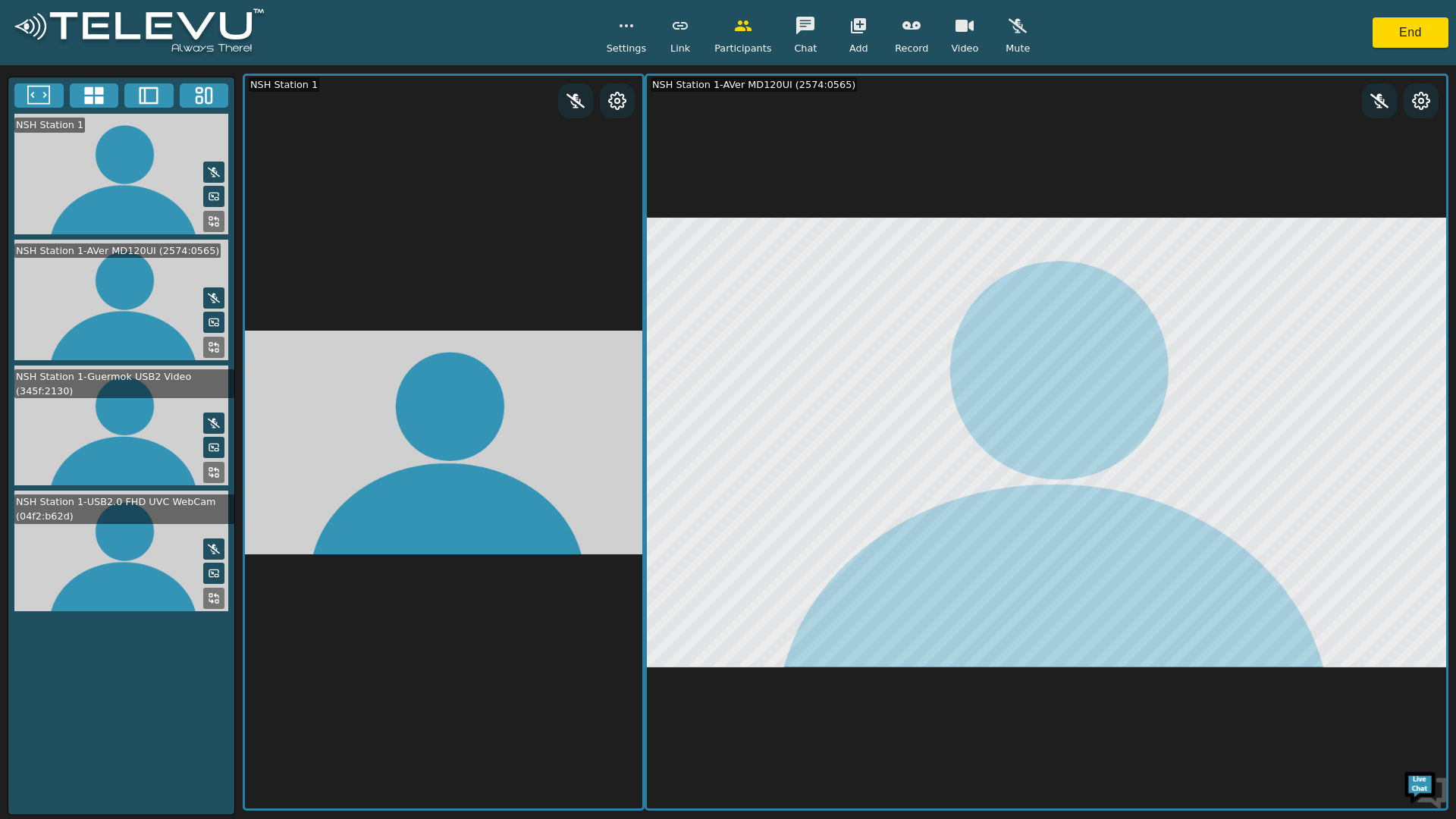
click at [193, 92] on icon at bounding box center [204, 96] width 23 height 23
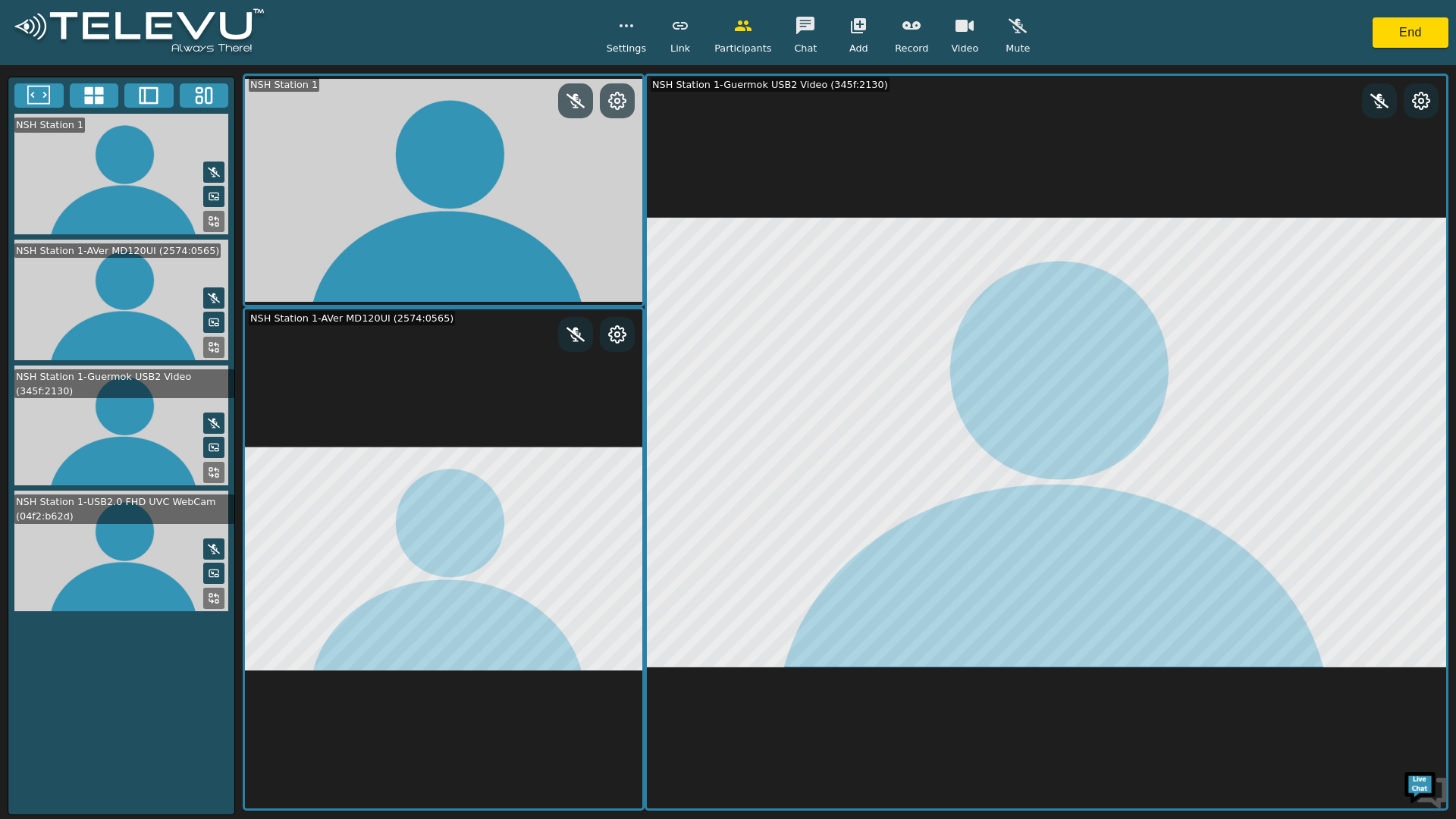
click at [87, 89] on icon at bounding box center [94, 96] width 19 height 17
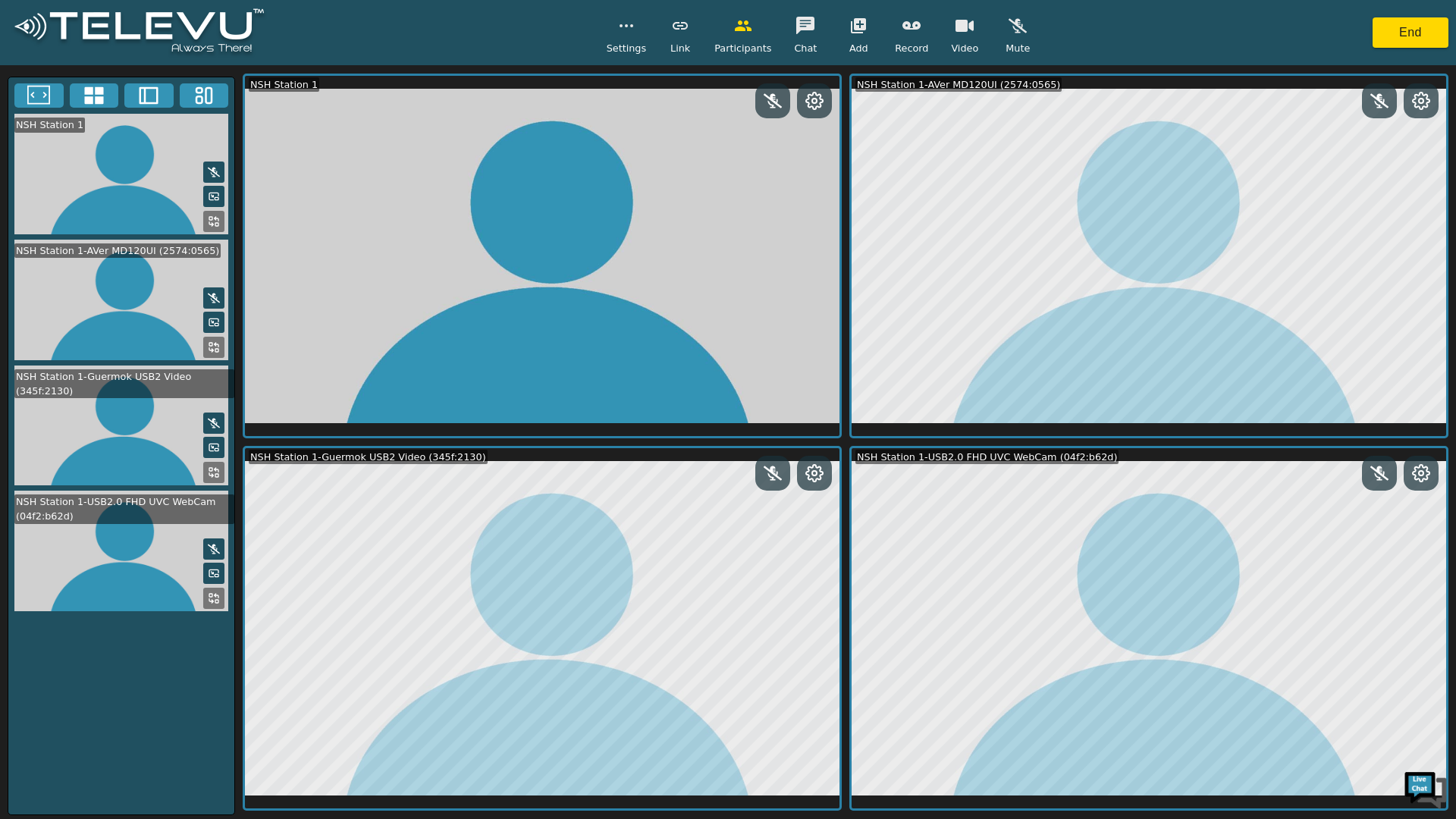
click at [1404, 38] on button "End" at bounding box center [1410, 32] width 76 height 30
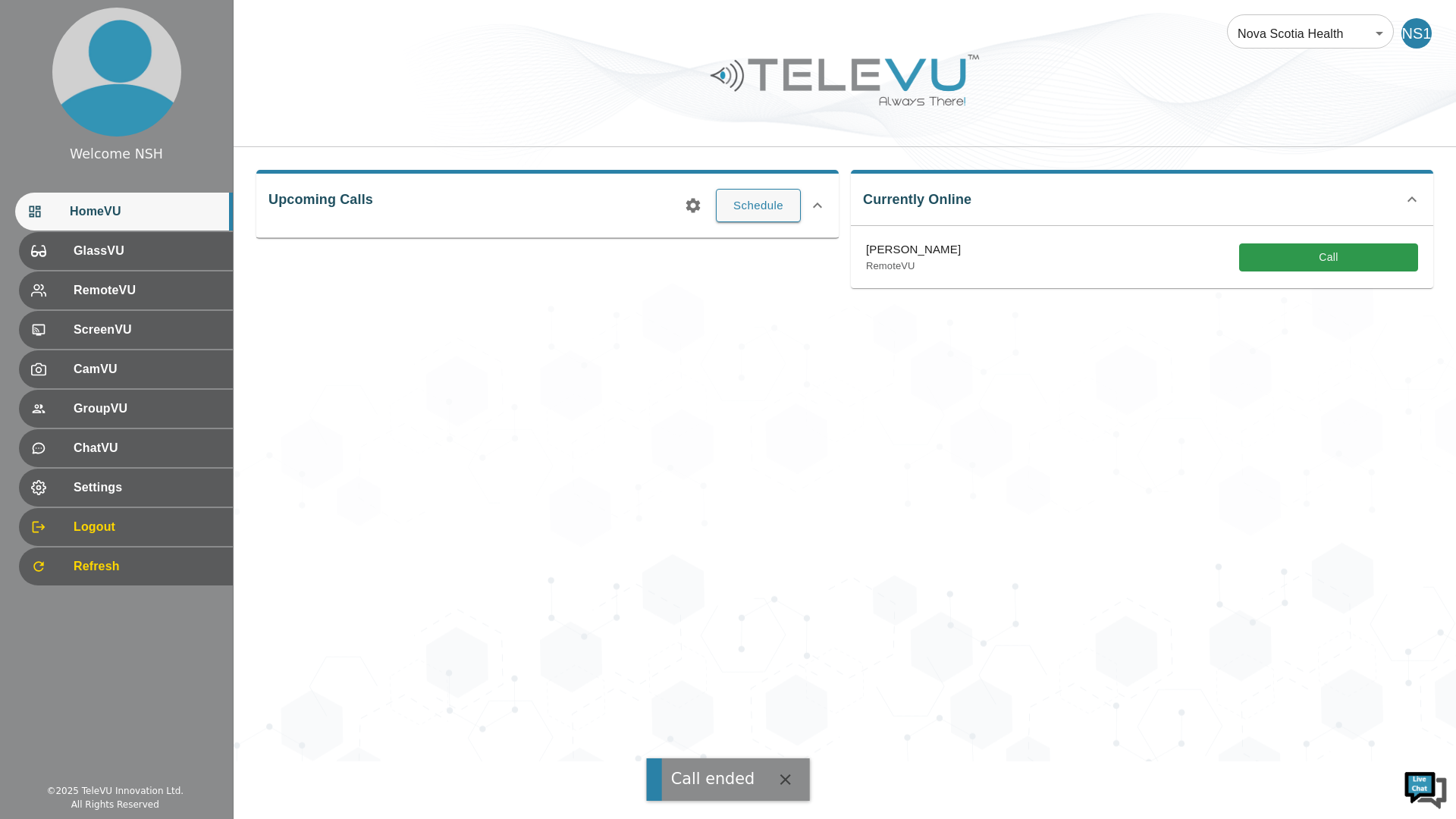
click at [741, 214] on button "Schedule" at bounding box center [757, 205] width 84 height 33
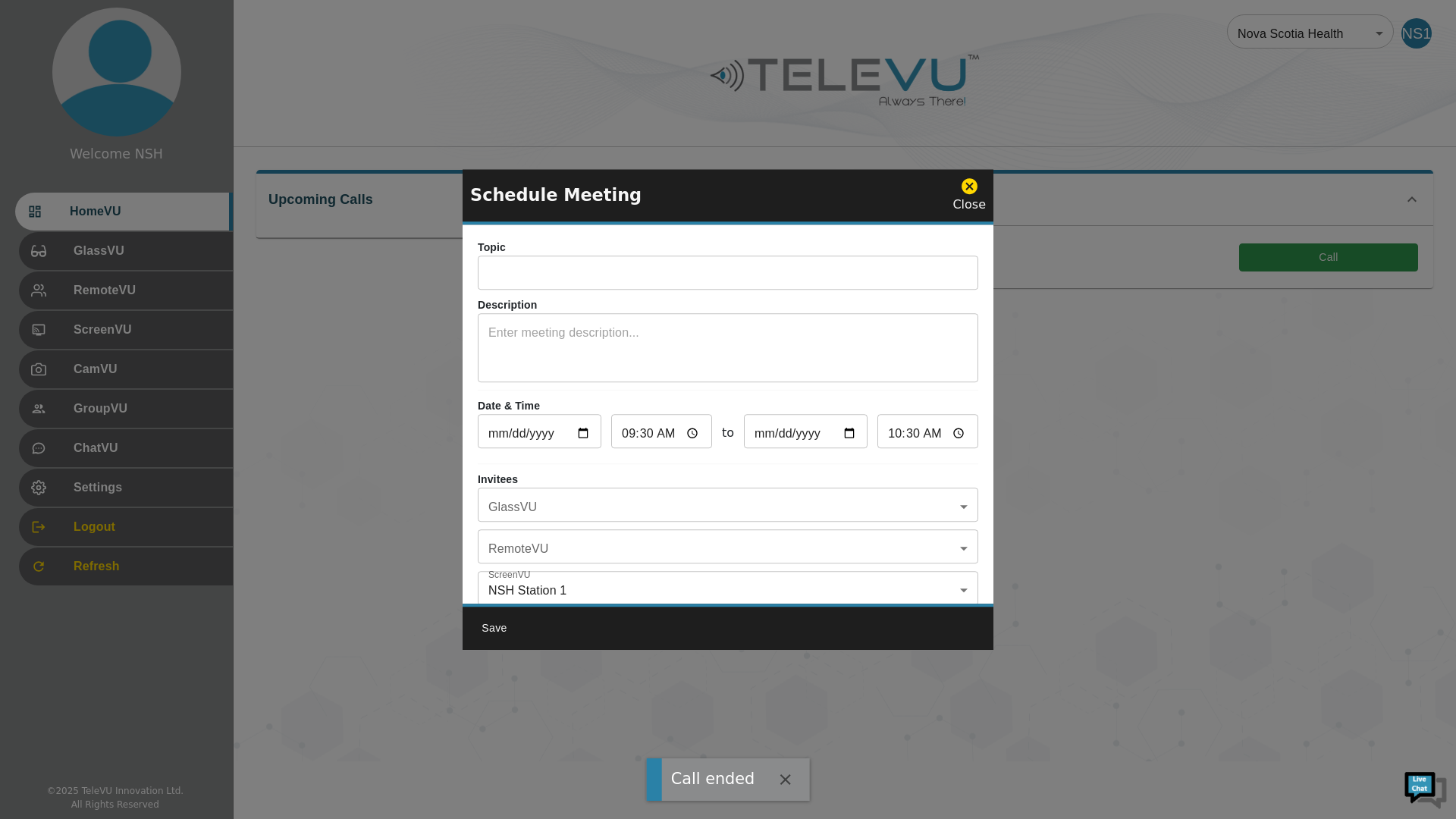
click at [973, 191] on icon at bounding box center [969, 186] width 16 height 16
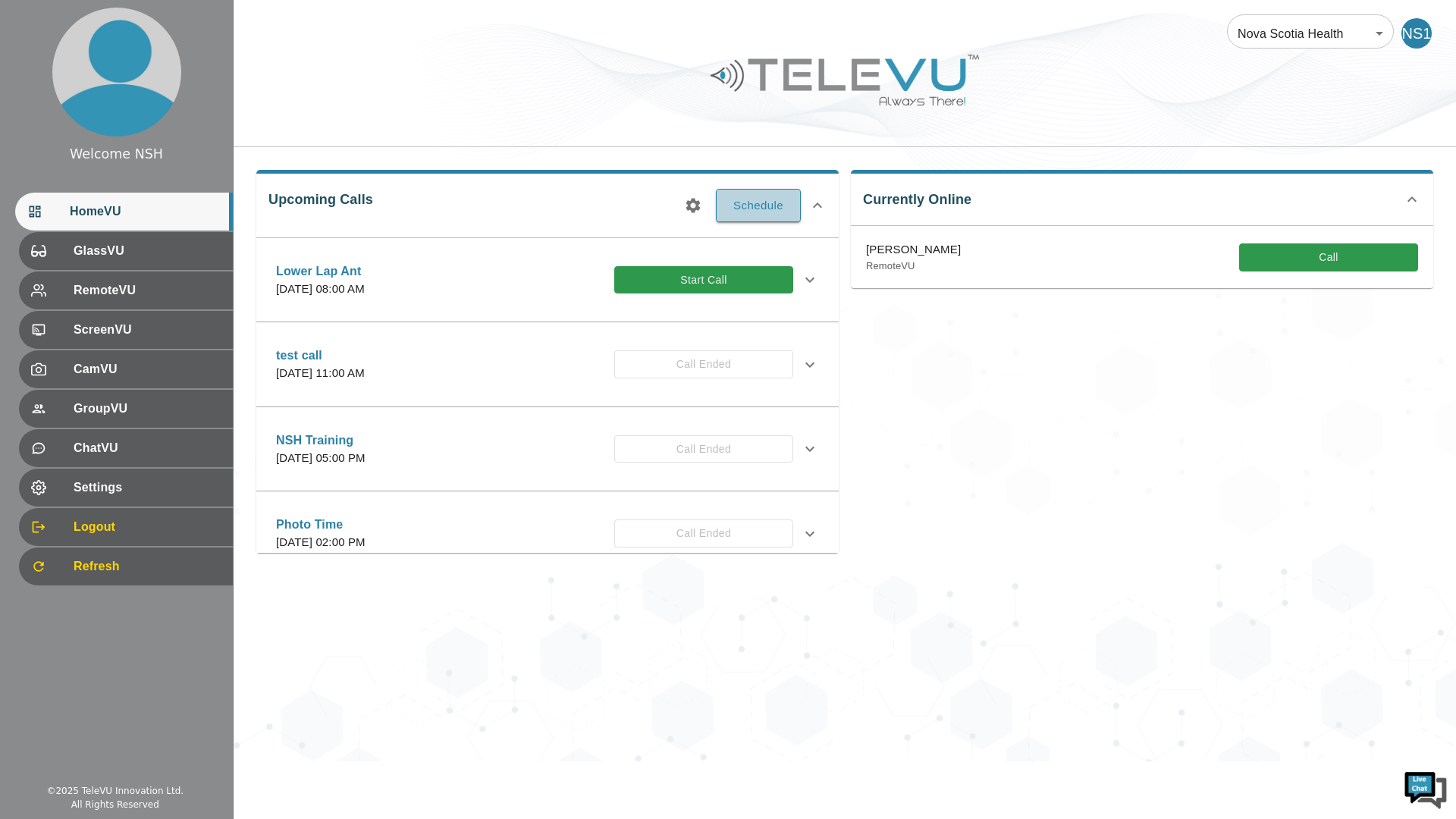
click at [745, 206] on button "Schedule" at bounding box center [757, 205] width 84 height 33
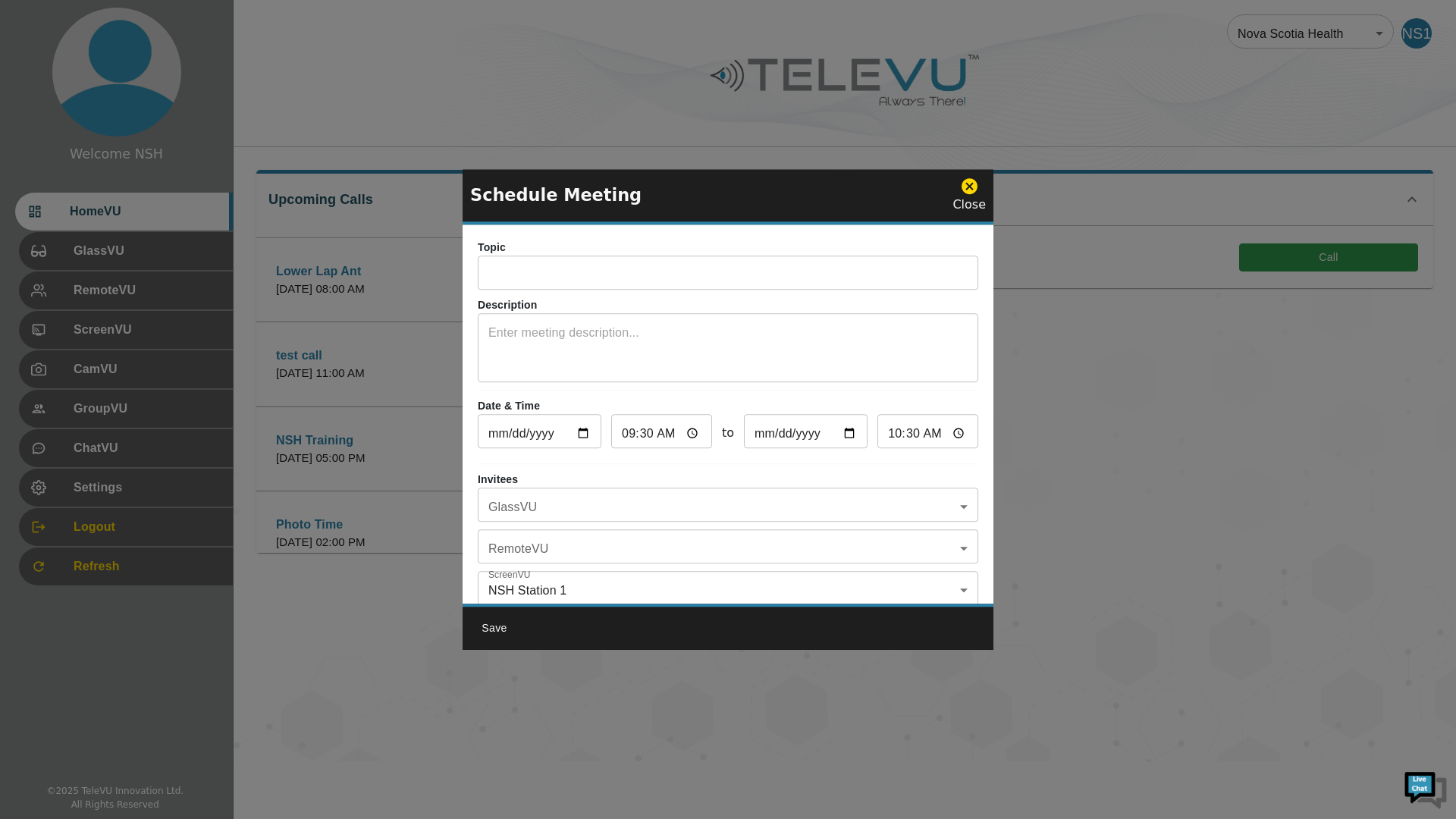
click at [972, 183] on icon at bounding box center [969, 186] width 16 height 16
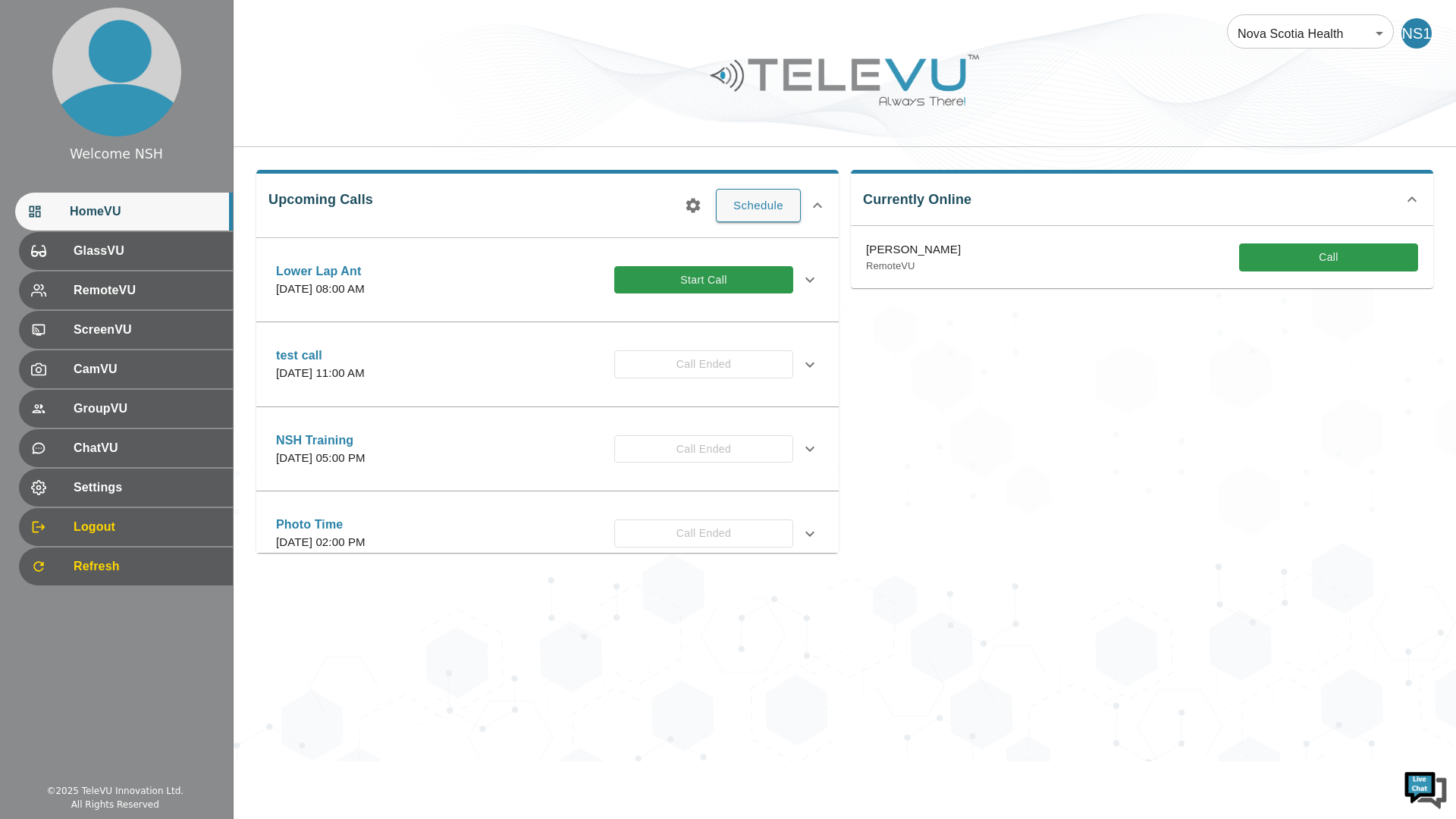
click at [805, 281] on icon at bounding box center [810, 280] width 9 height 6
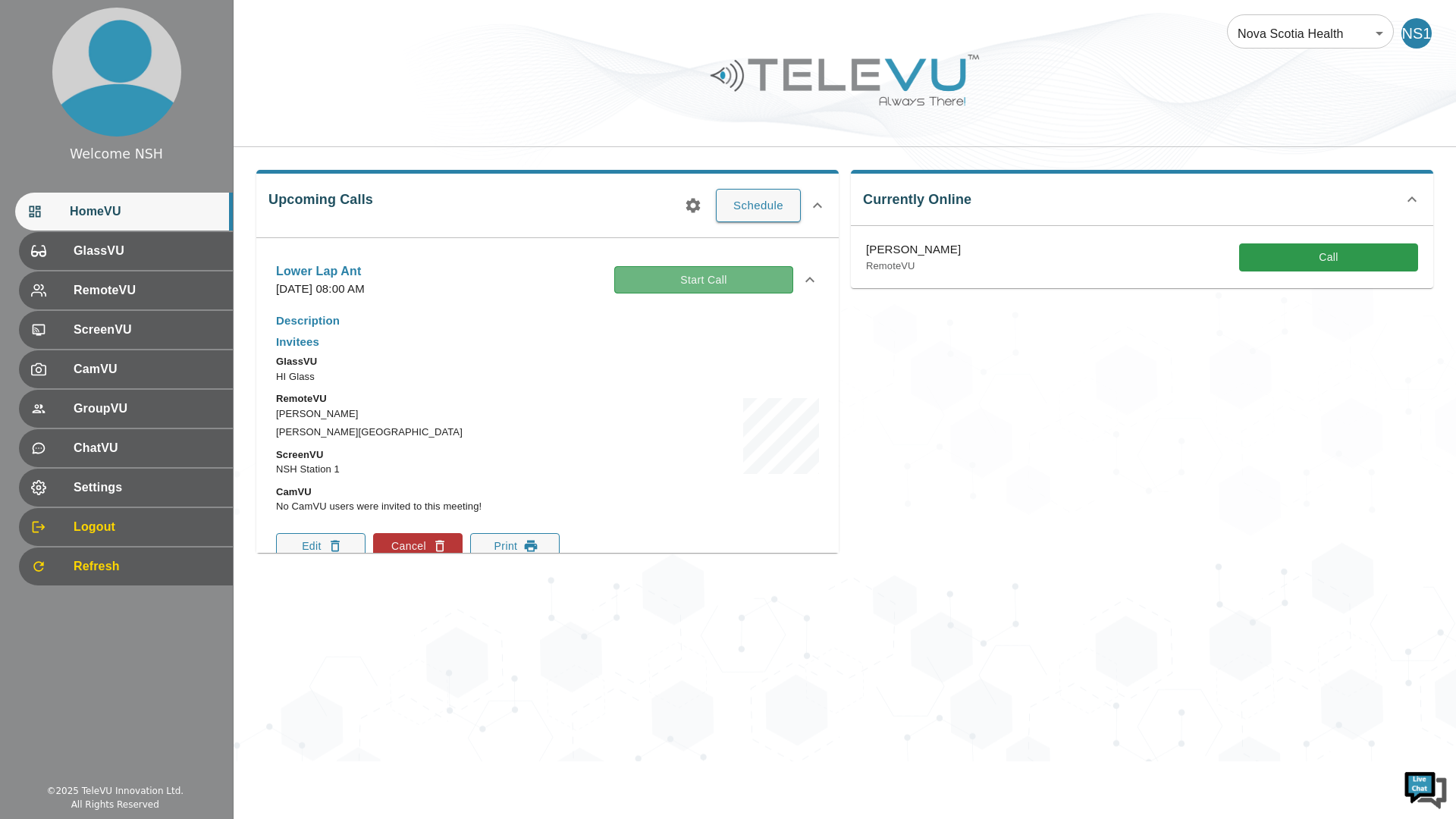
click at [661, 272] on button "Start Call" at bounding box center [703, 280] width 179 height 28
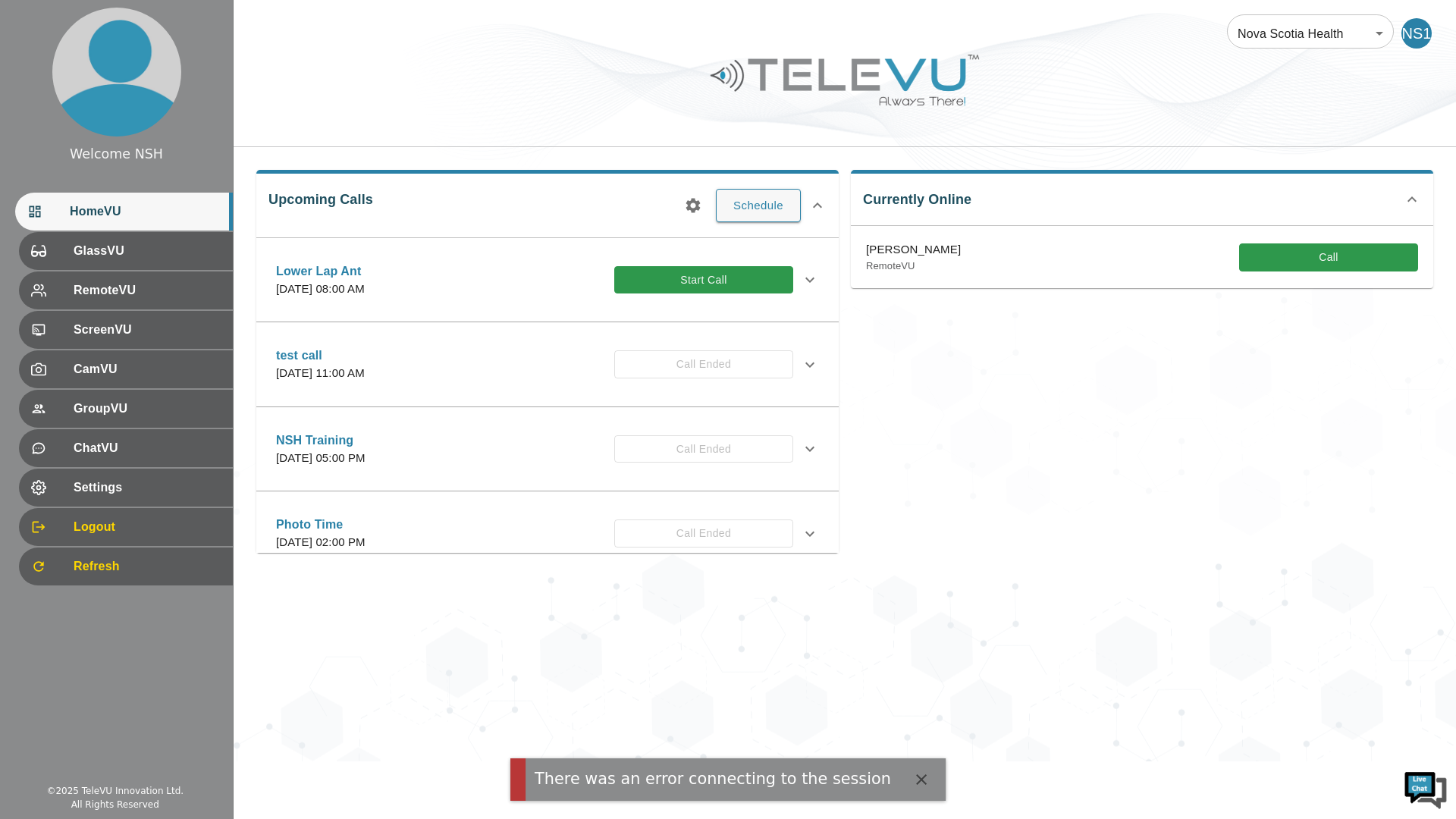
click at [744, 277] on button "Start Call" at bounding box center [703, 280] width 179 height 28
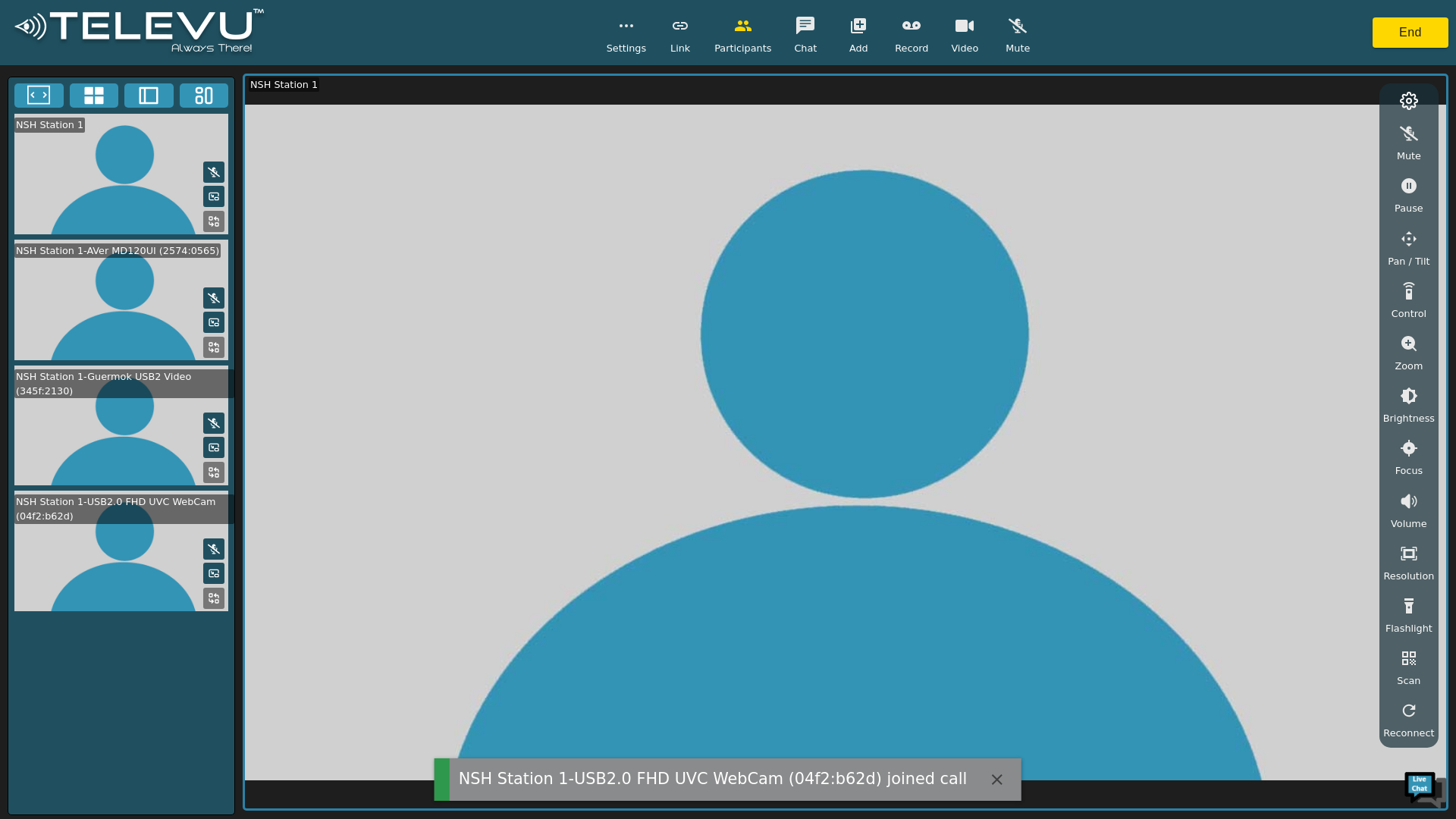
click at [988, 771] on icon "button" at bounding box center [997, 779] width 18 height 18
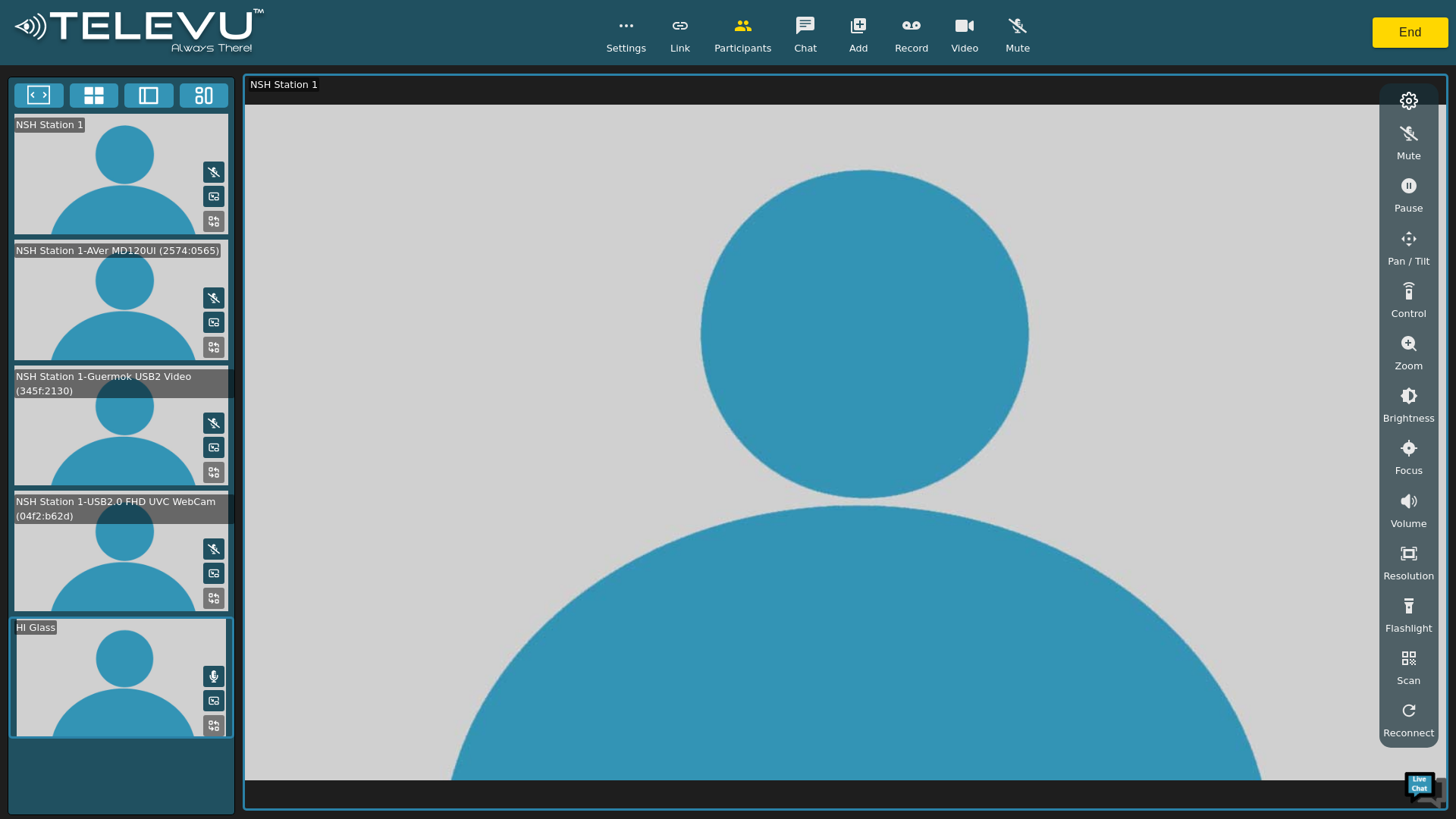
click at [149, 443] on video at bounding box center [121, 425] width 226 height 121
click at [215, 470] on icon at bounding box center [214, 472] width 12 height 12
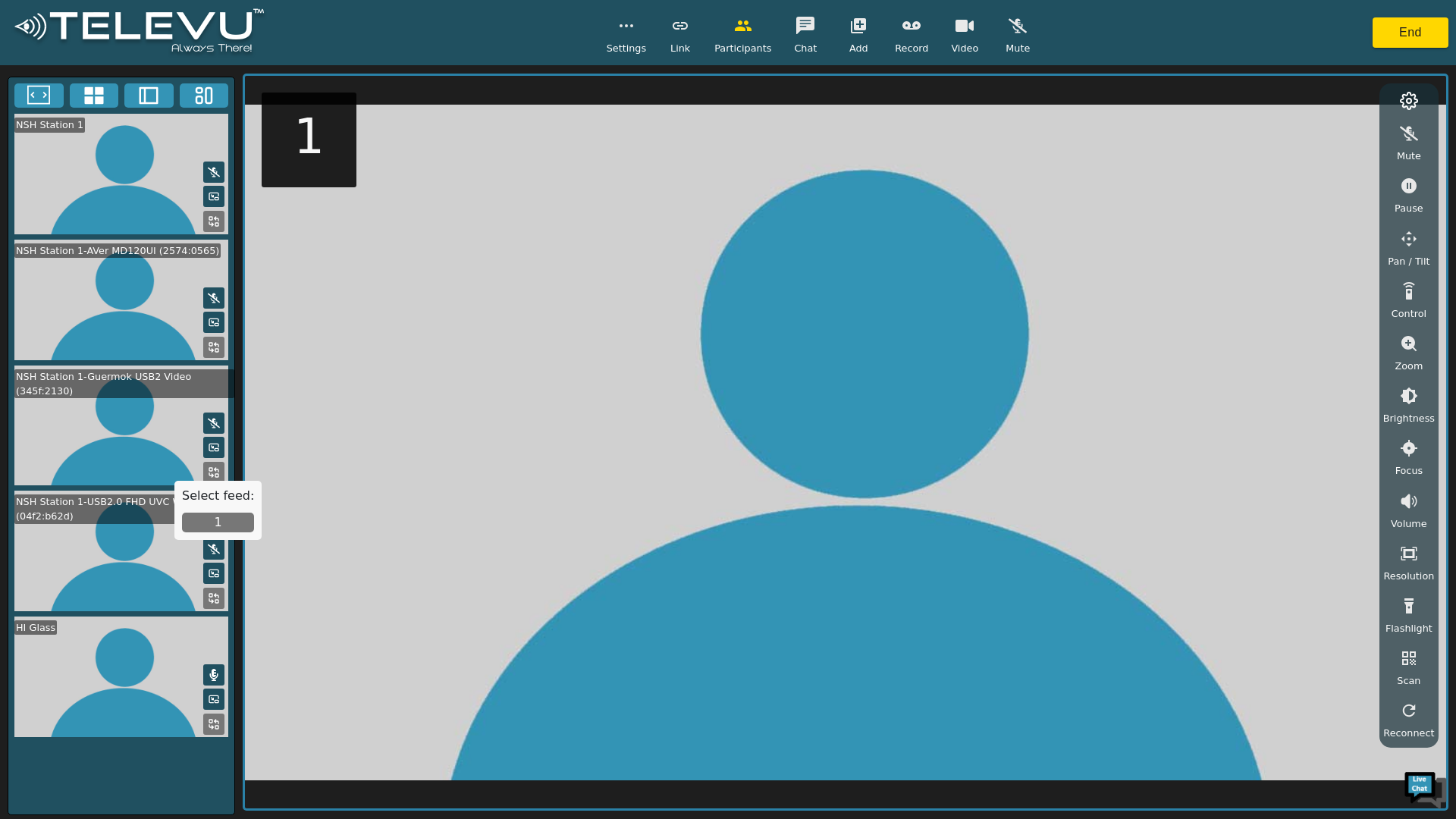
click at [228, 520] on button "1" at bounding box center [218, 522] width 72 height 20
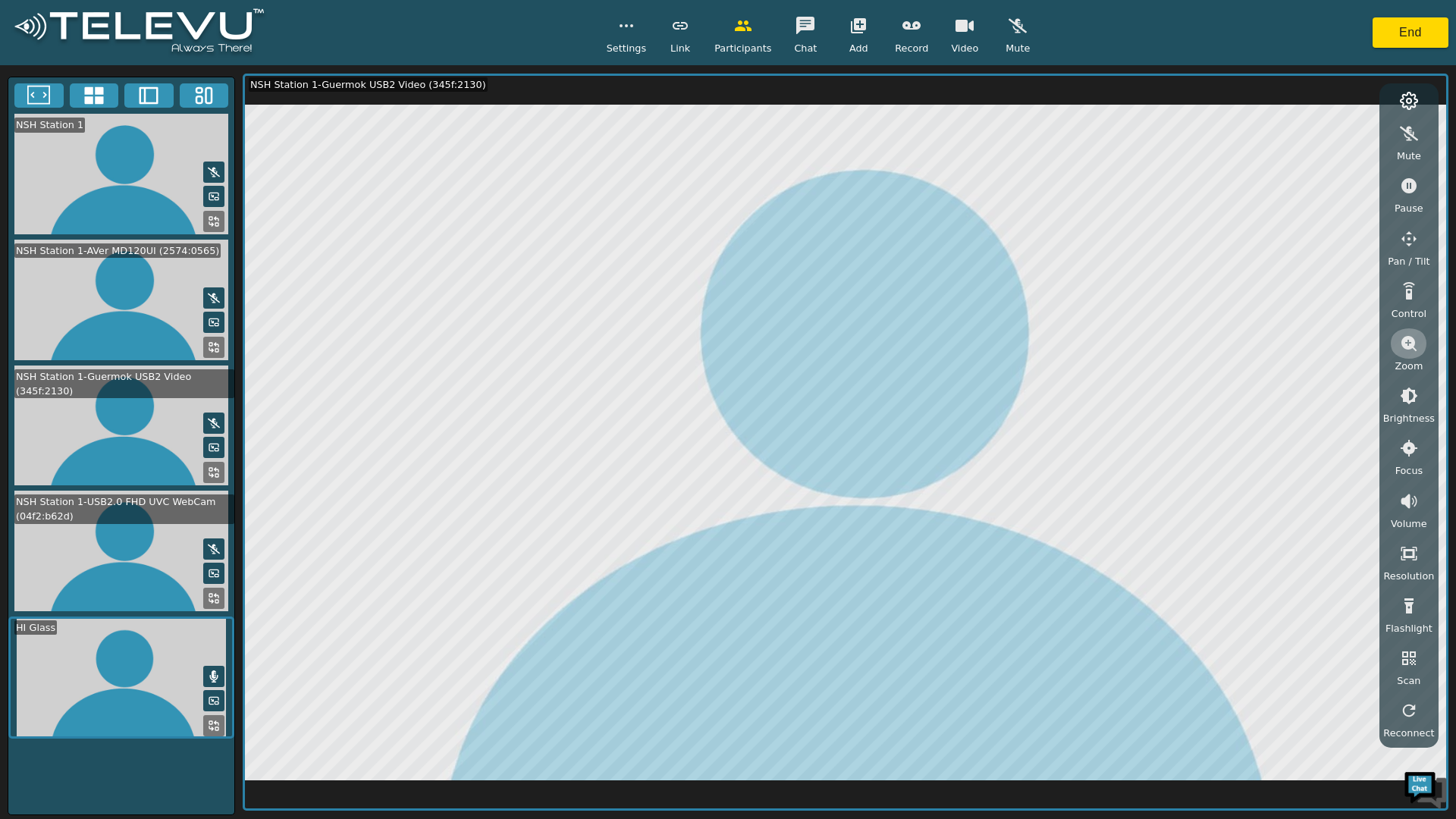
click at [1412, 344] on icon "button" at bounding box center [1409, 343] width 18 height 18
click at [213, 342] on icon at bounding box center [214, 347] width 12 height 12
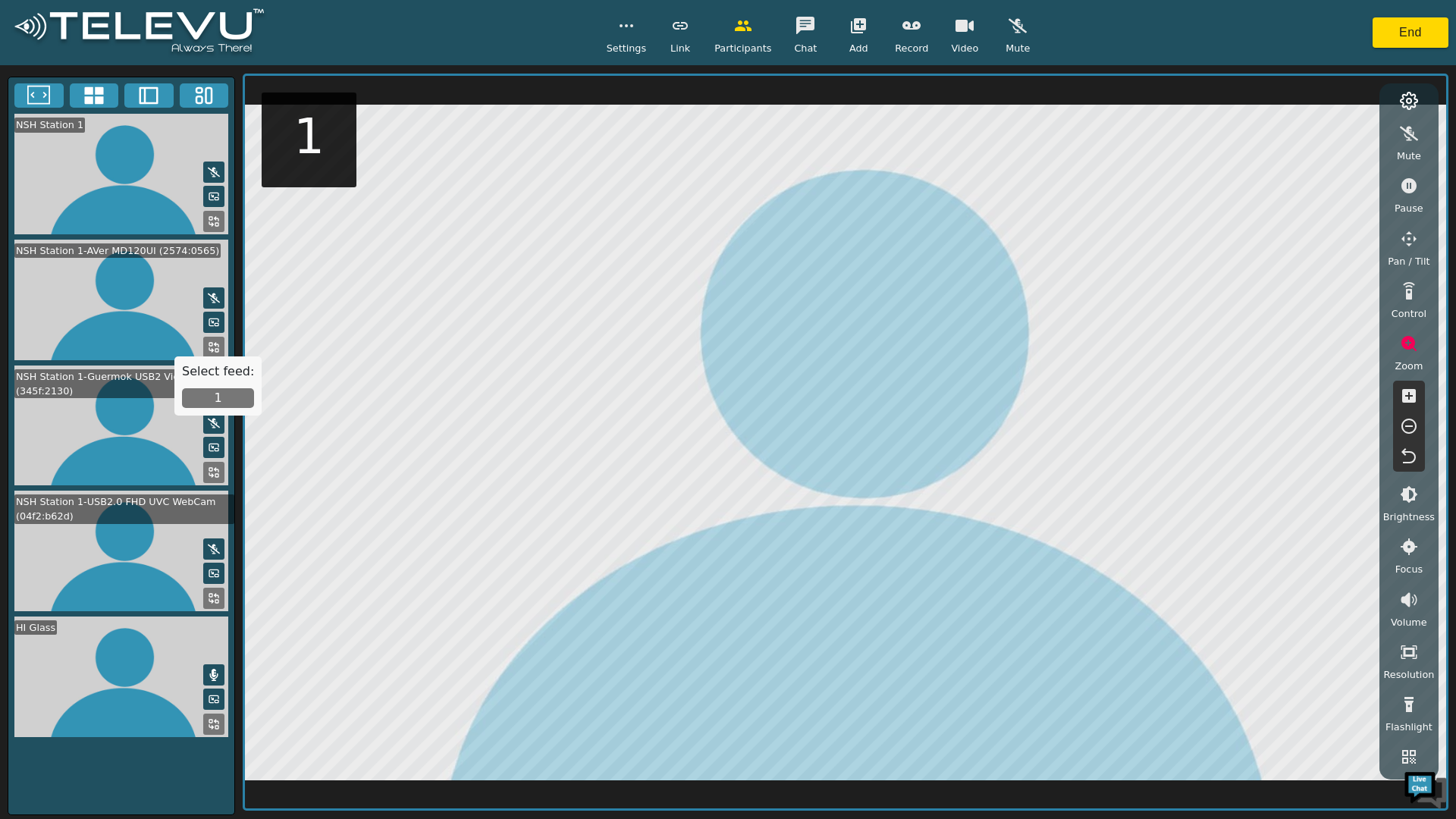
click at [206, 393] on button "1" at bounding box center [218, 398] width 72 height 20
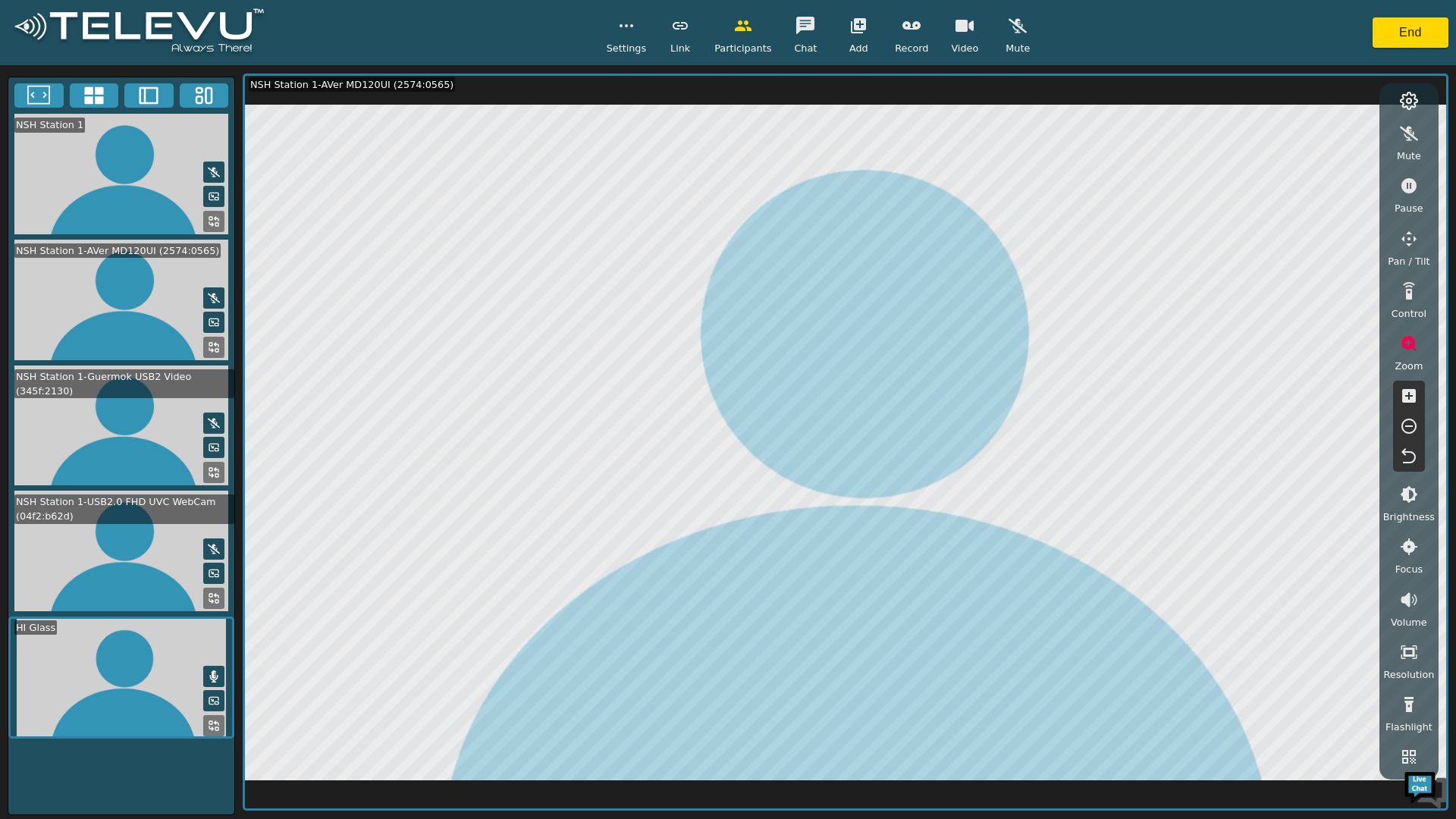
click at [626, 20] on icon "button" at bounding box center [625, 26] width 18 height 18
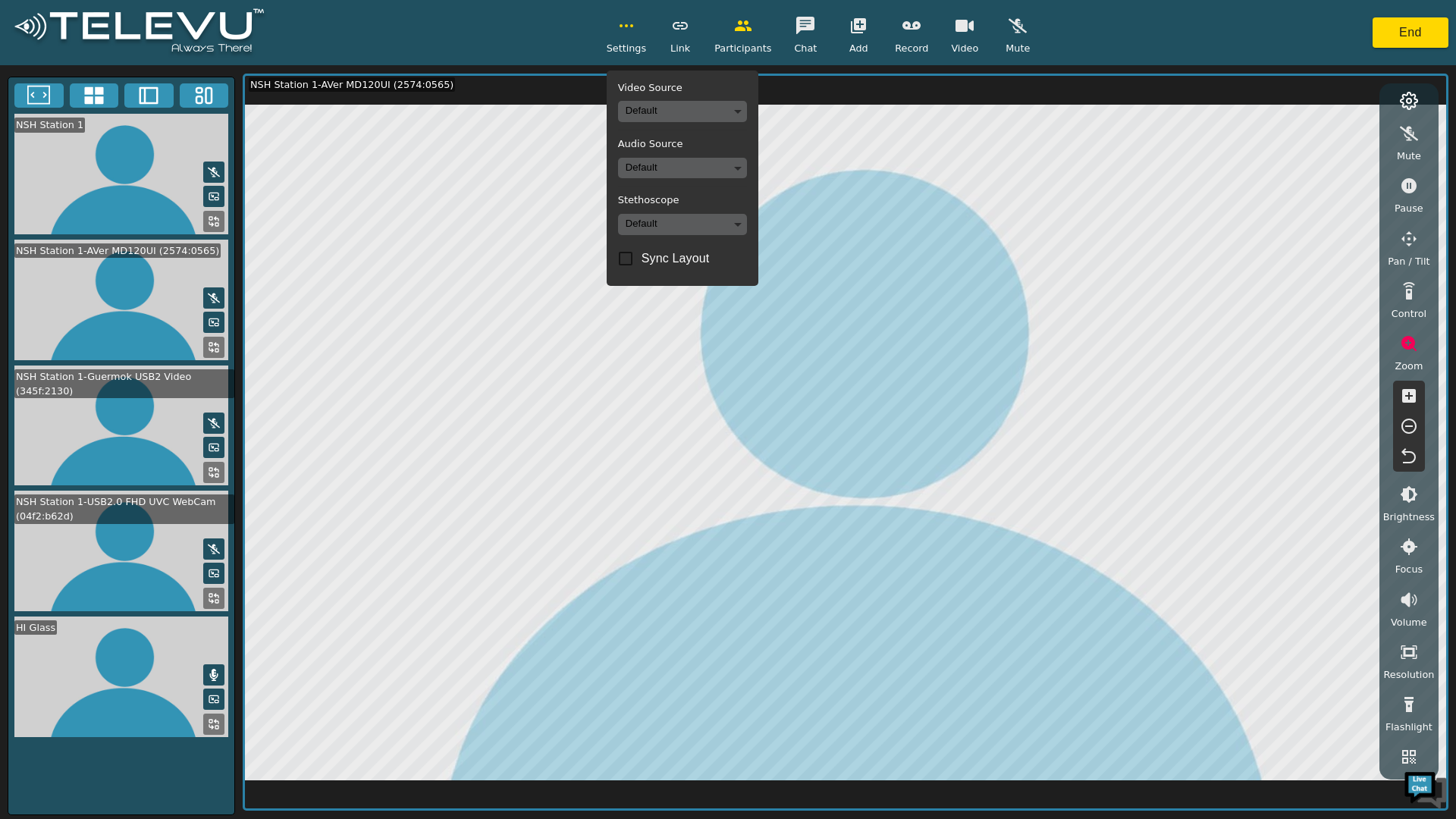
click at [627, 256] on input "Sync Layout" at bounding box center [625, 259] width 32 height 32
checkbox input "true"
click at [147, 665] on video at bounding box center [121, 678] width 226 height 122
click at [631, 32] on icon "button" at bounding box center [625, 26] width 18 height 18
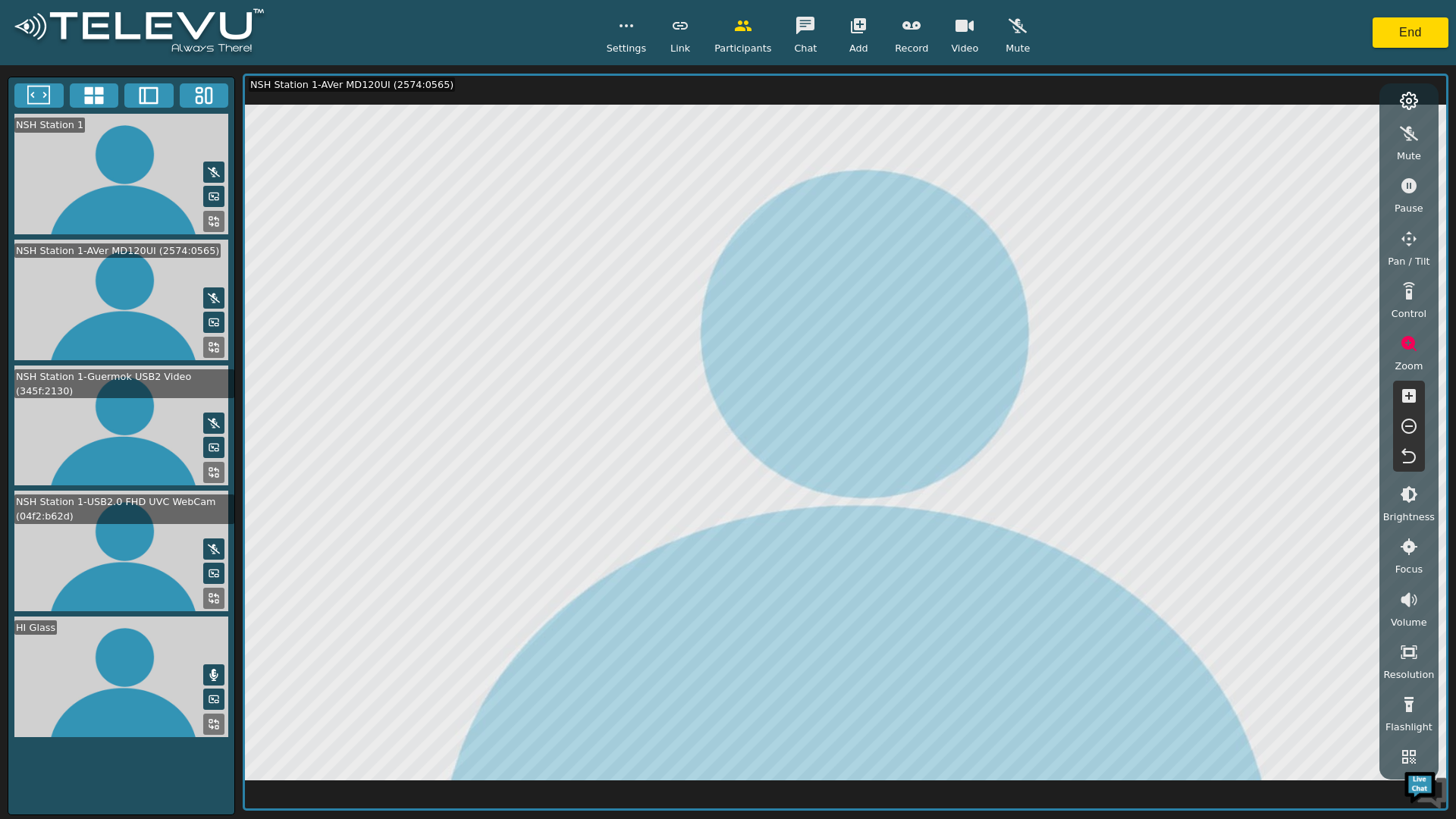
click at [209, 344] on icon at bounding box center [214, 347] width 12 height 12
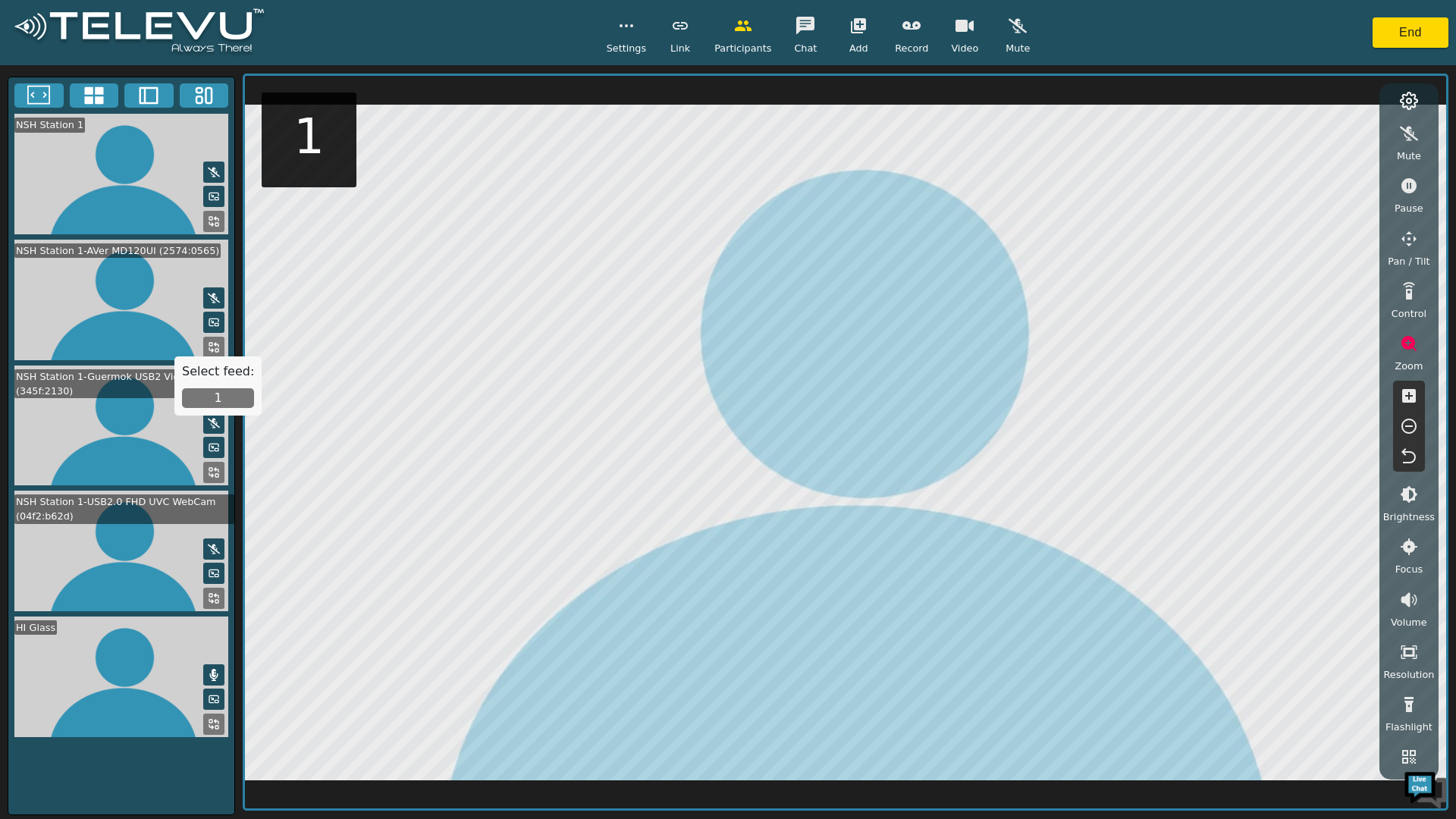
click at [213, 390] on button "1" at bounding box center [218, 398] width 72 height 20
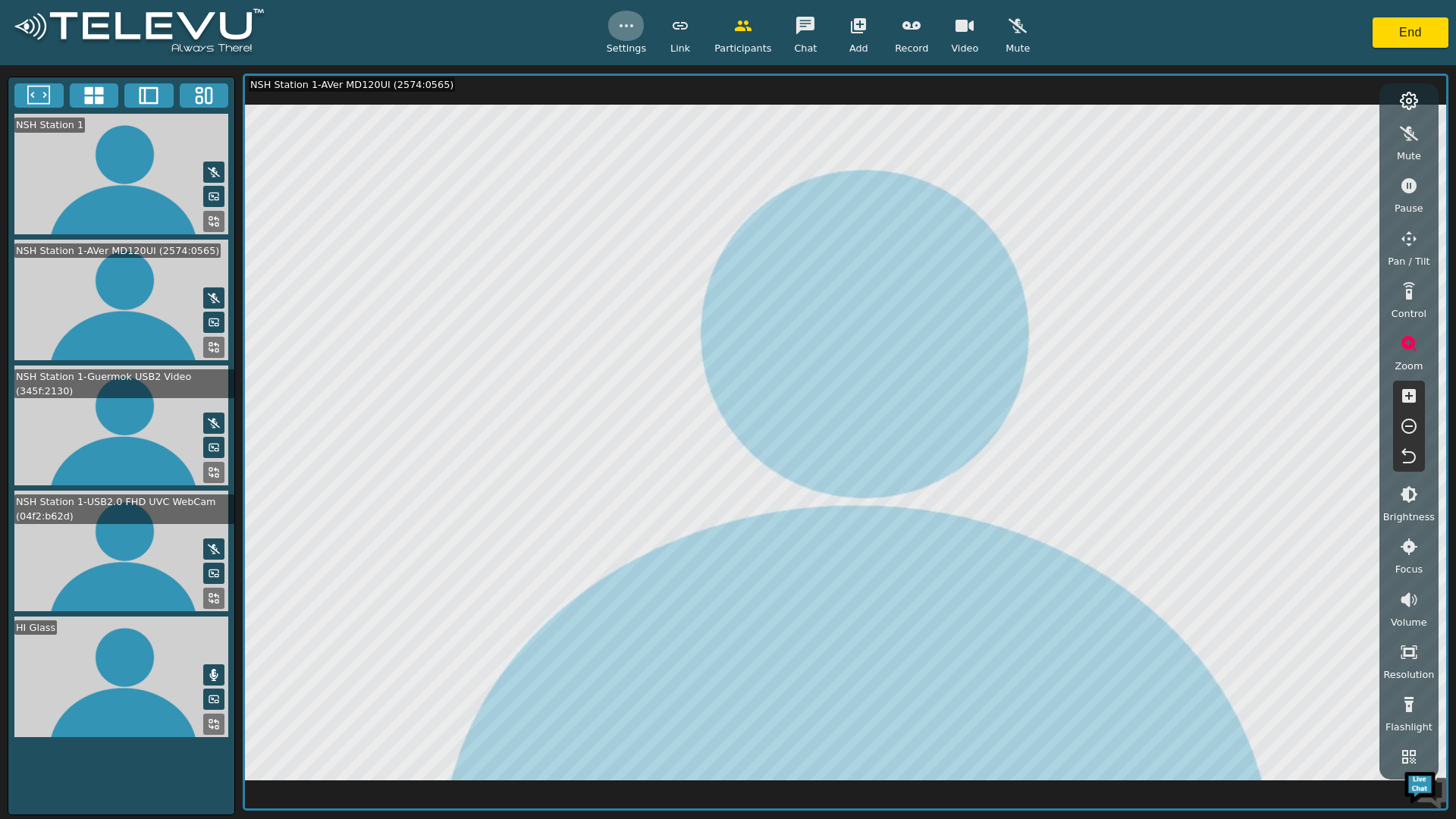
click at [625, 22] on icon "button" at bounding box center [625, 26] width 18 height 18
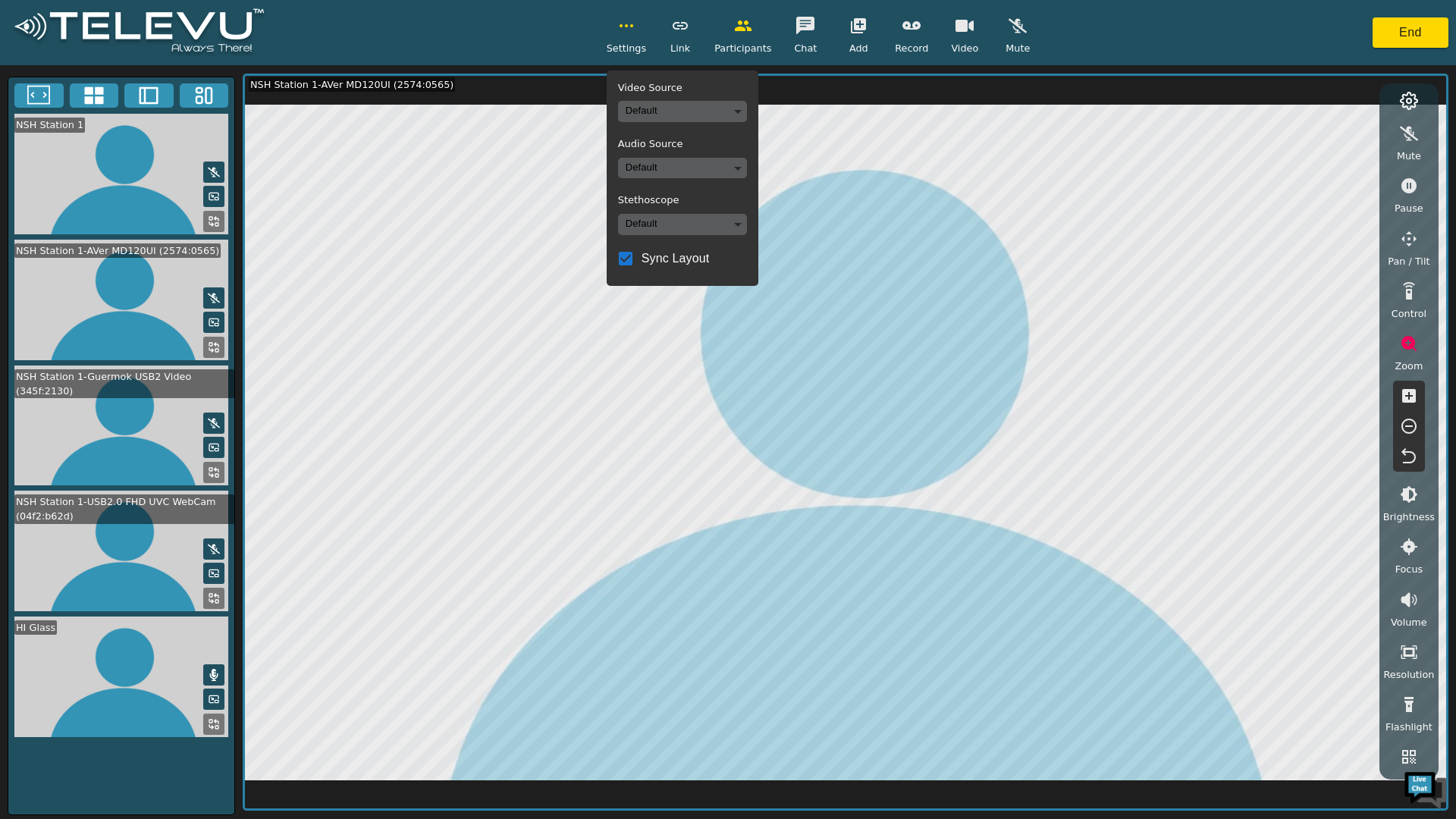
click at [628, 258] on input "Sync Layout" at bounding box center [625, 259] width 32 height 32
click at [630, 258] on input "Sync Layout" at bounding box center [625, 259] width 32 height 32
checkbox input "true"
click at [631, 23] on icon "button" at bounding box center [625, 26] width 18 height 18
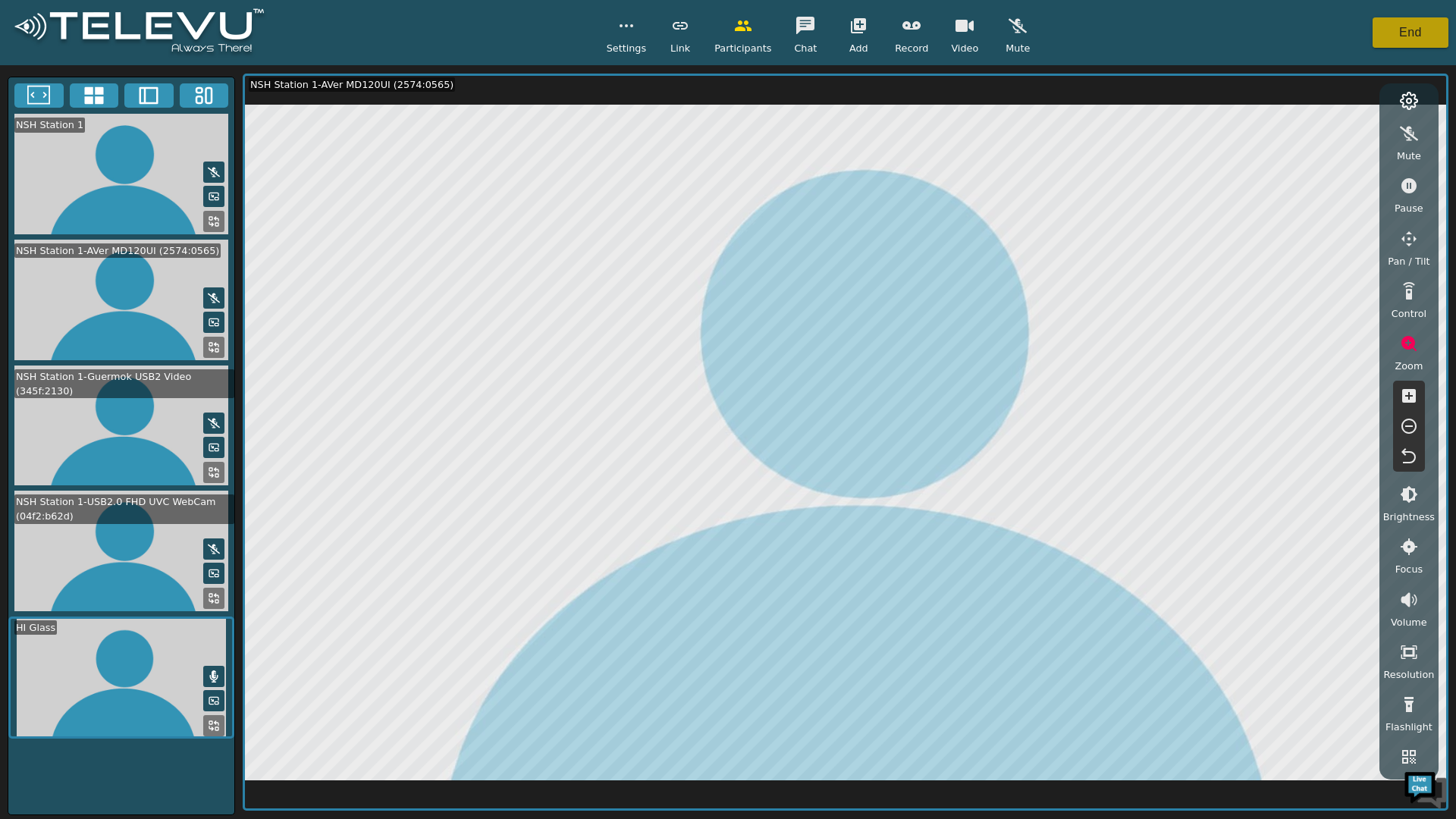
click at [1414, 37] on button "End" at bounding box center [1410, 32] width 76 height 30
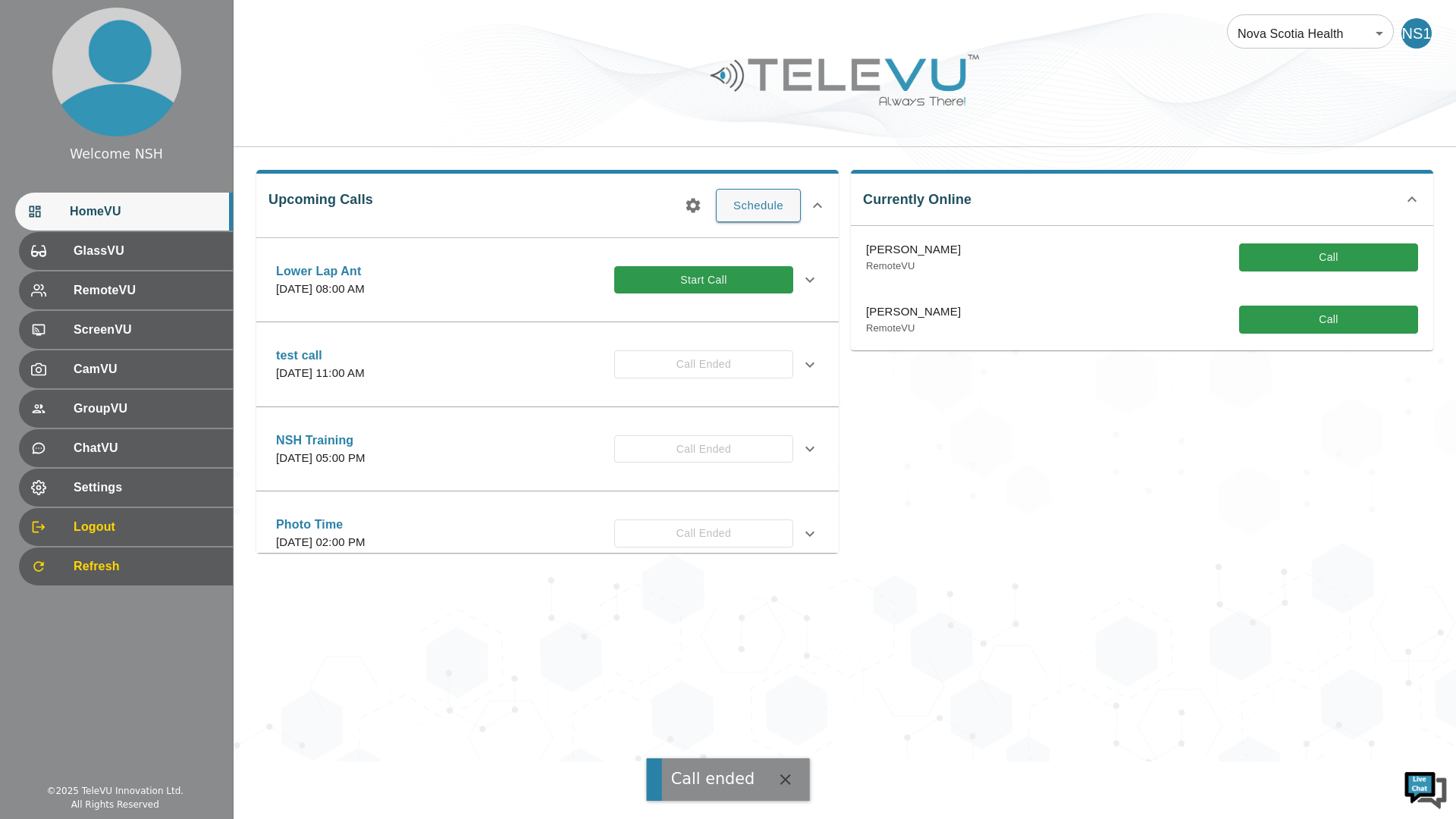
click at [801, 271] on icon at bounding box center [810, 279] width 18 height 18
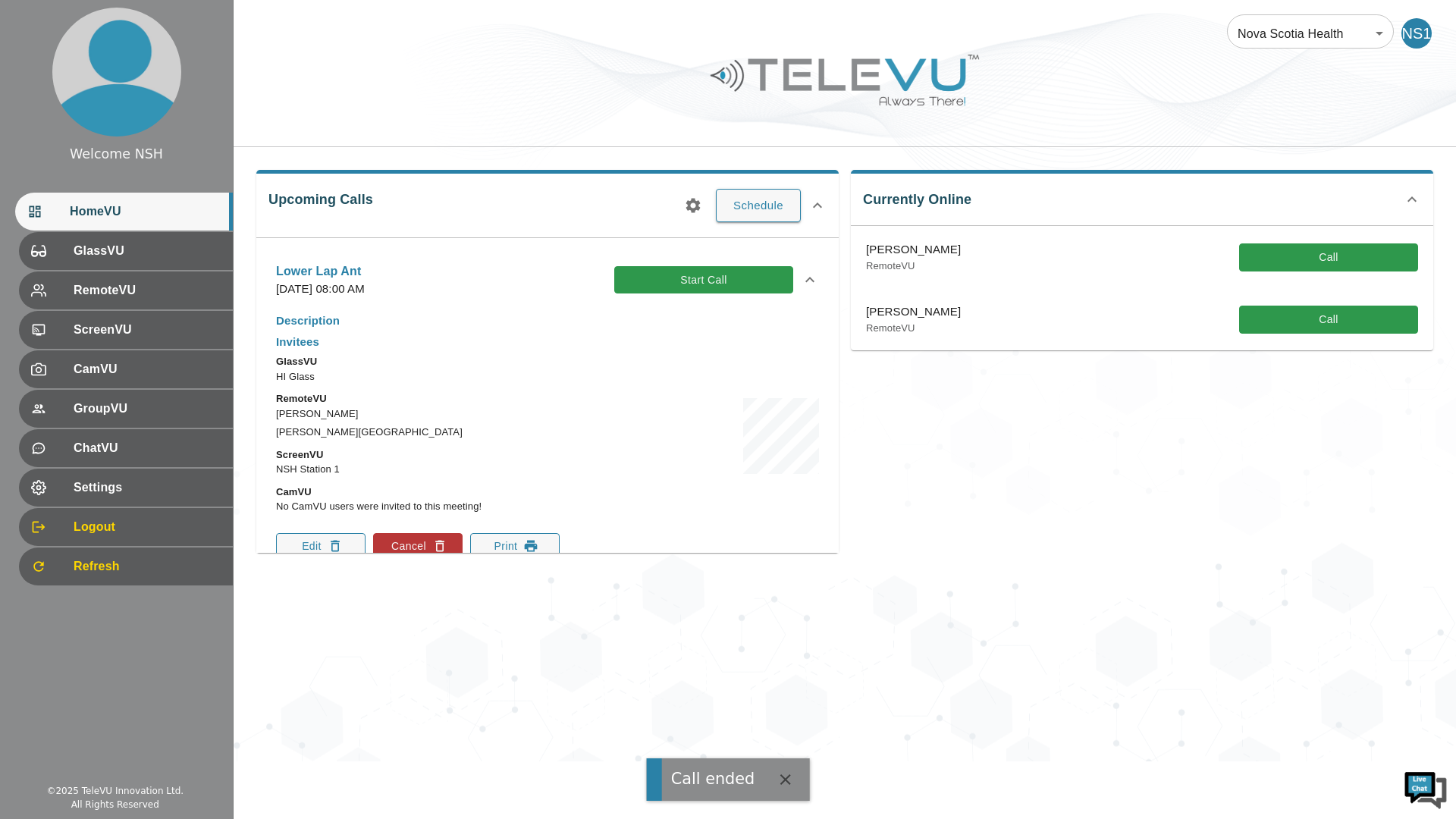
scroll to position [76, 0]
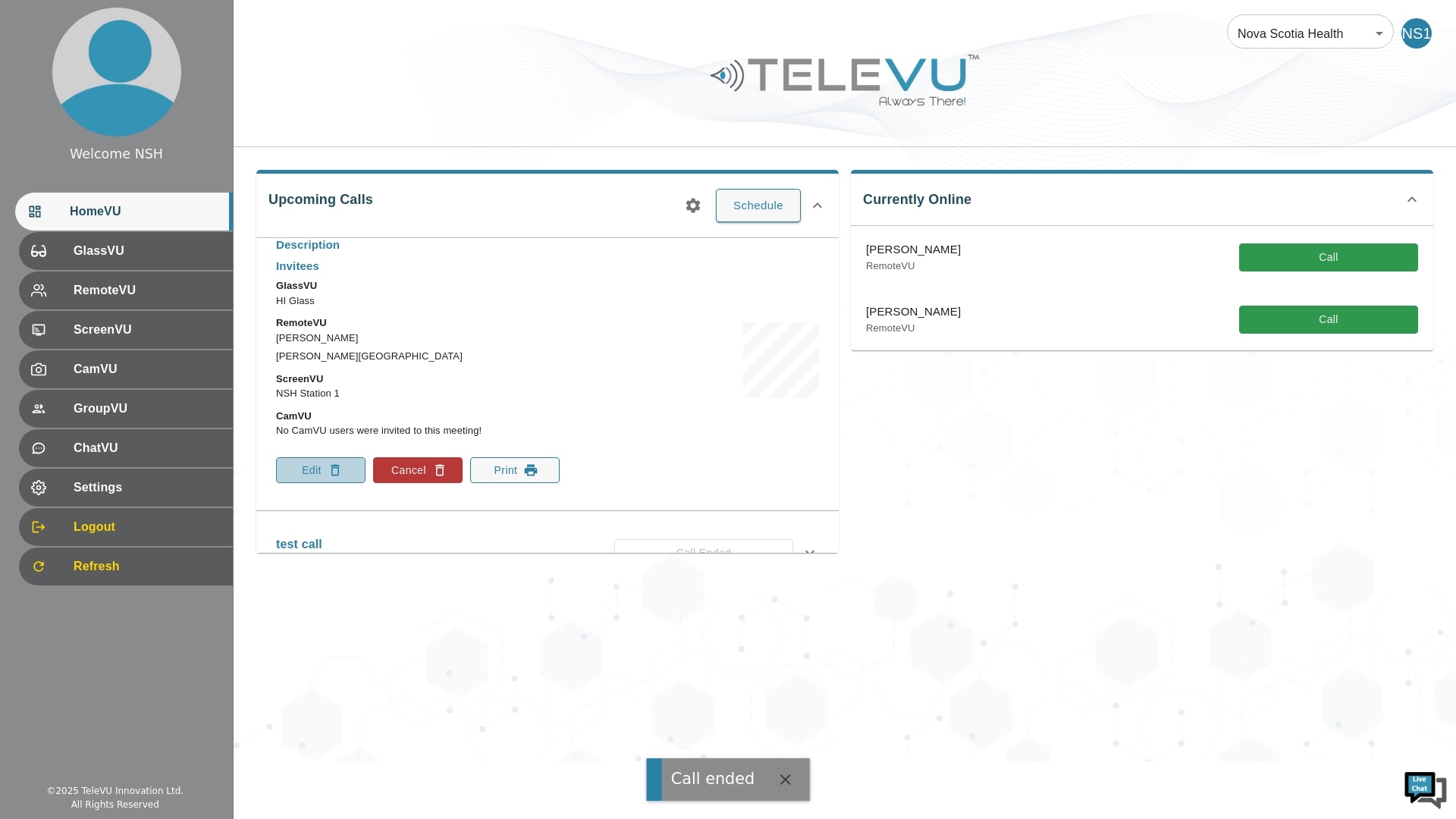
click at [327, 459] on button "Edit" at bounding box center [321, 470] width 89 height 26
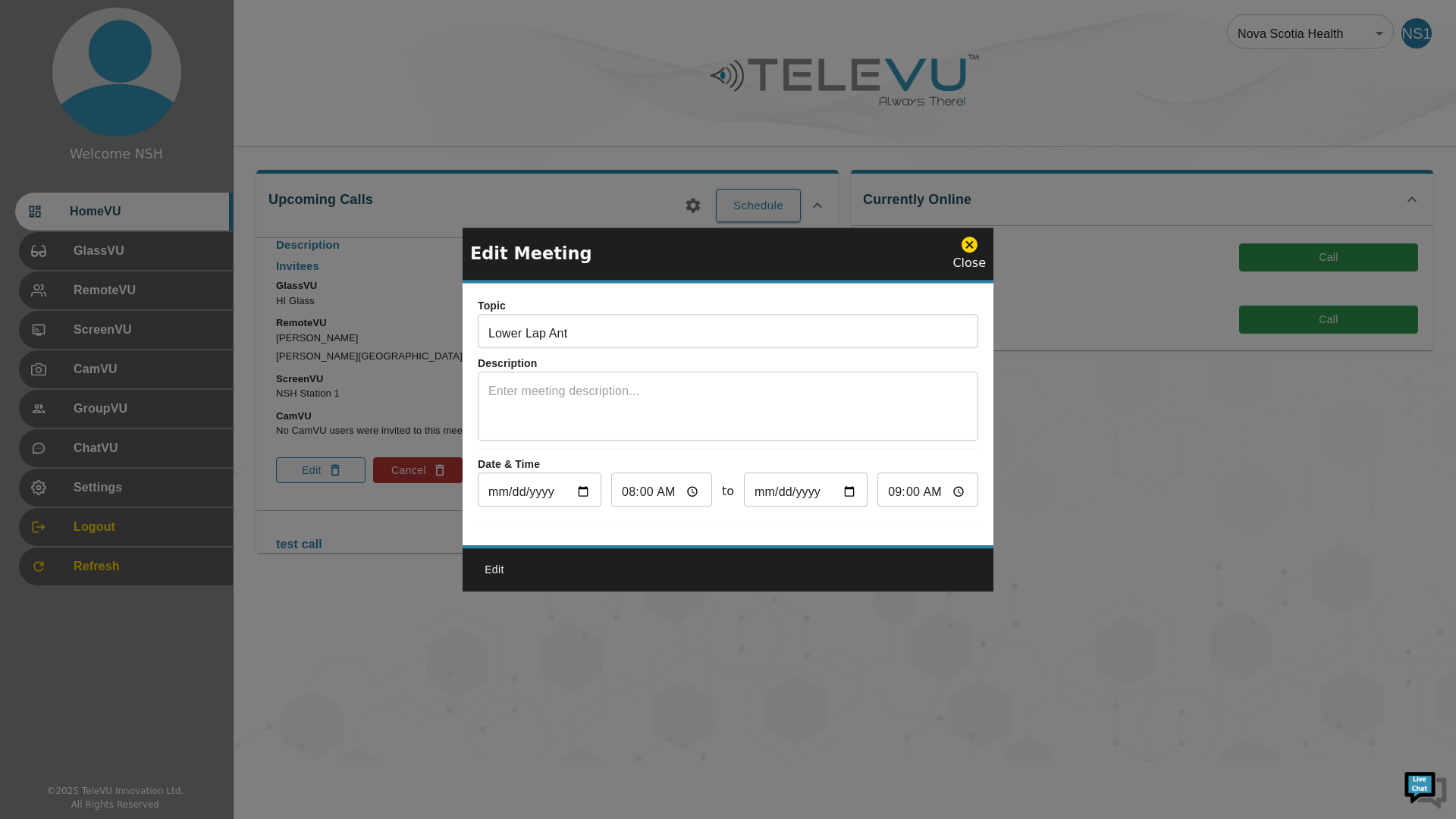
click at [969, 236] on icon at bounding box center [969, 244] width 16 height 16
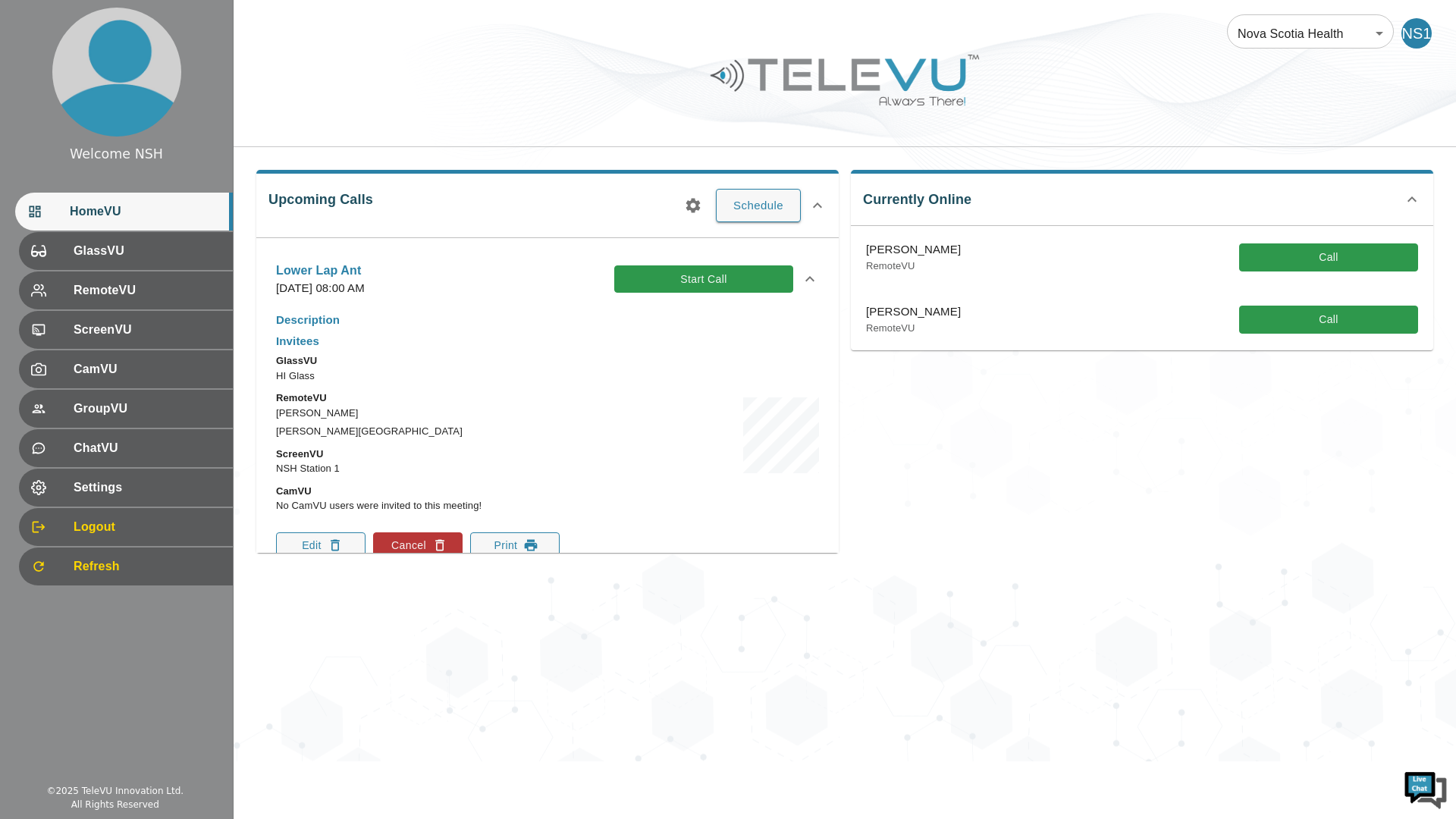
scroll to position [0, 0]
click at [705, 285] on button "Start Call" at bounding box center [703, 280] width 179 height 28
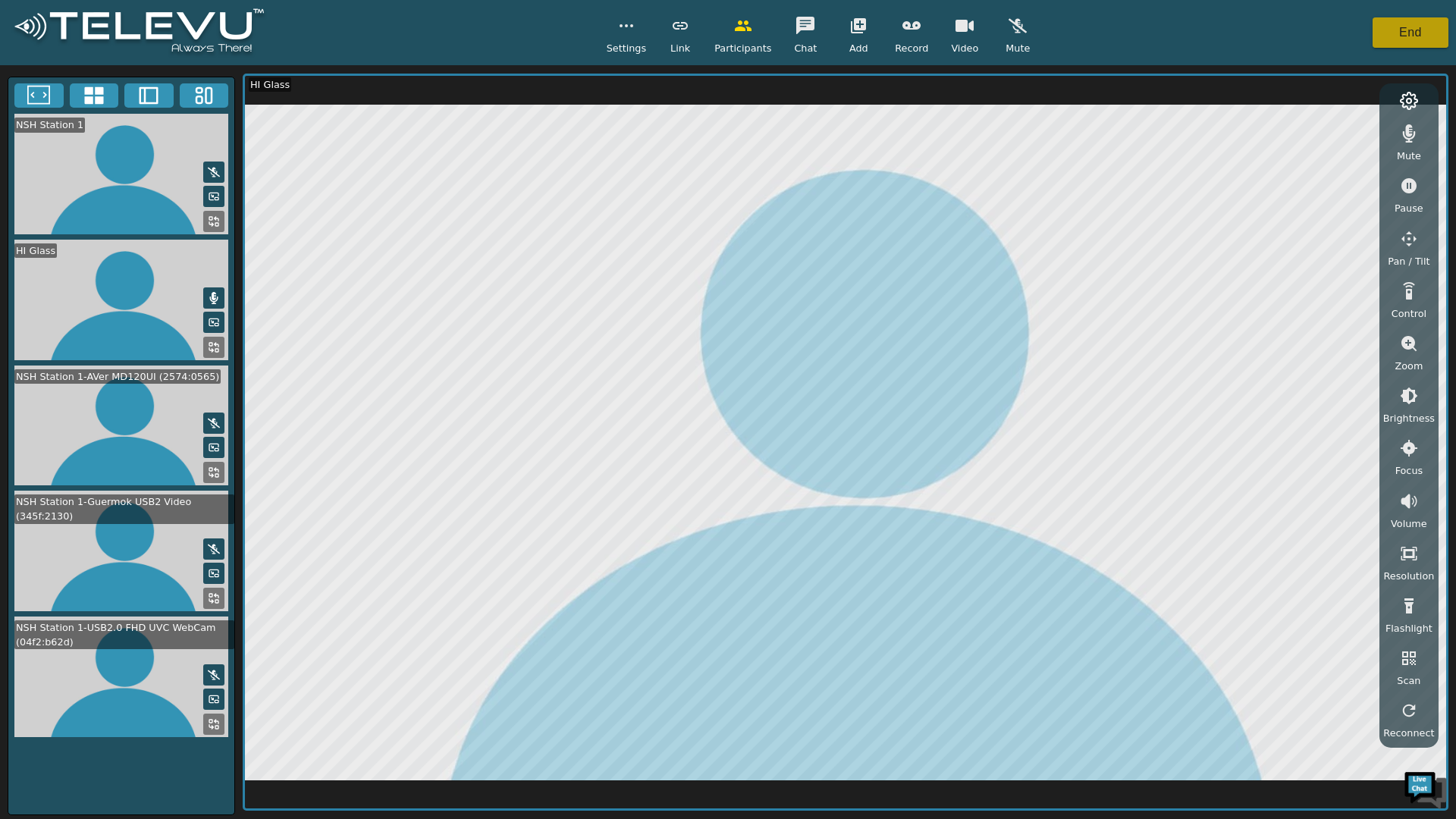
click at [1393, 34] on button "End" at bounding box center [1410, 32] width 76 height 30
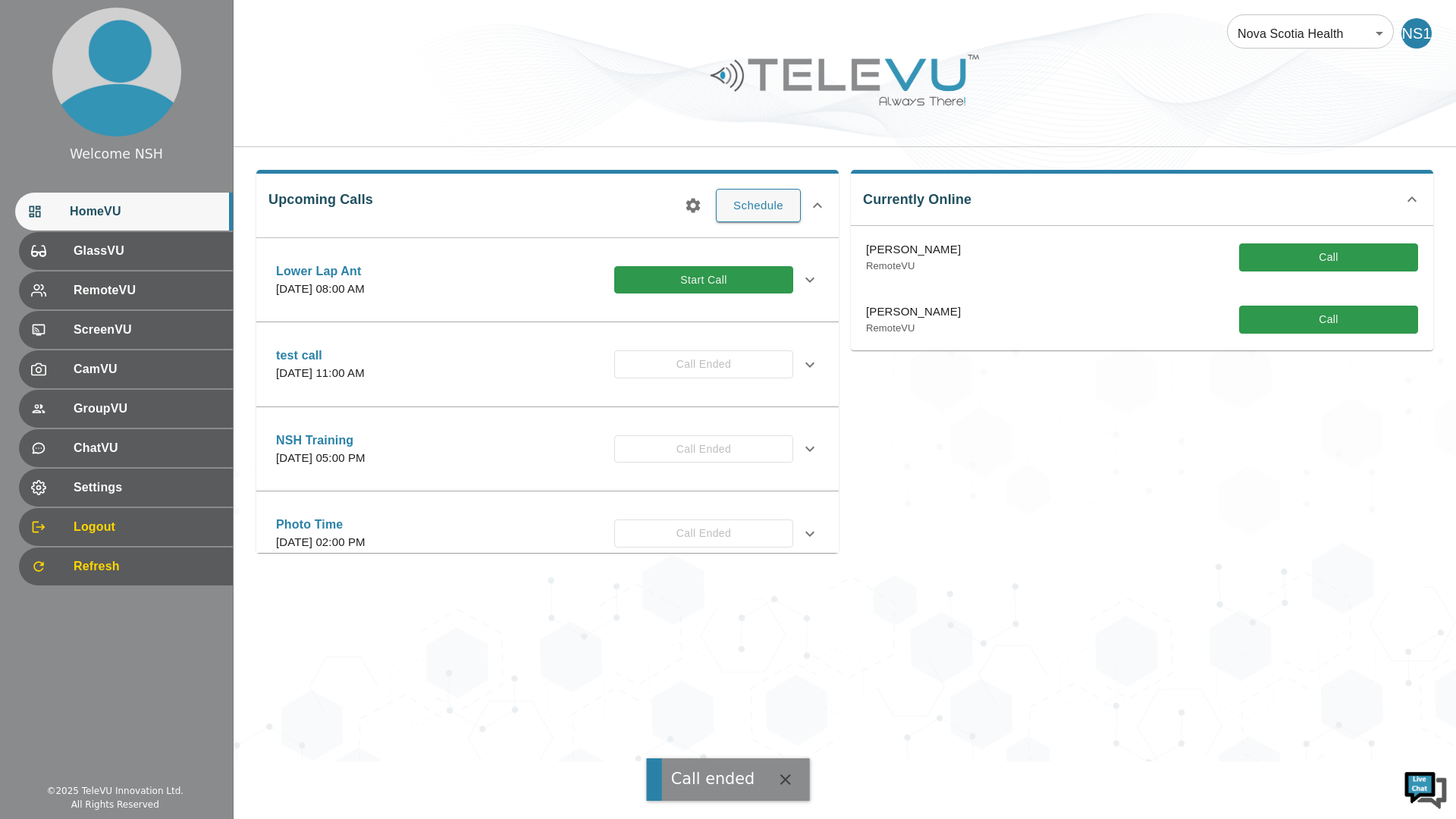
click at [775, 202] on button "Schedule" at bounding box center [757, 205] width 84 height 33
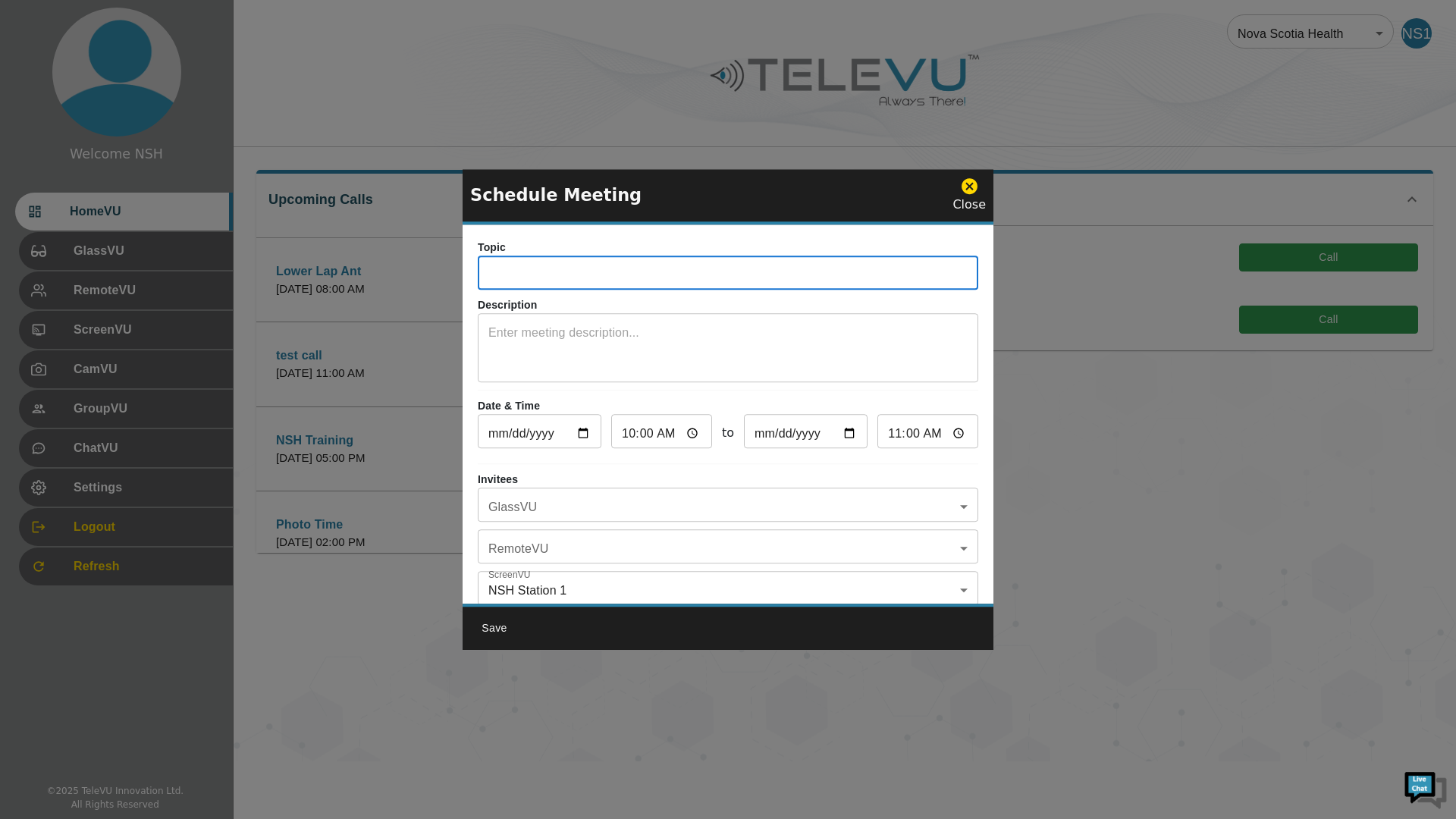
click at [571, 270] on input "text" at bounding box center [727, 274] width 500 height 30
type input "Lower Lap Ant 2"
click at [948, 435] on input "11:00" at bounding box center [927, 433] width 101 height 30
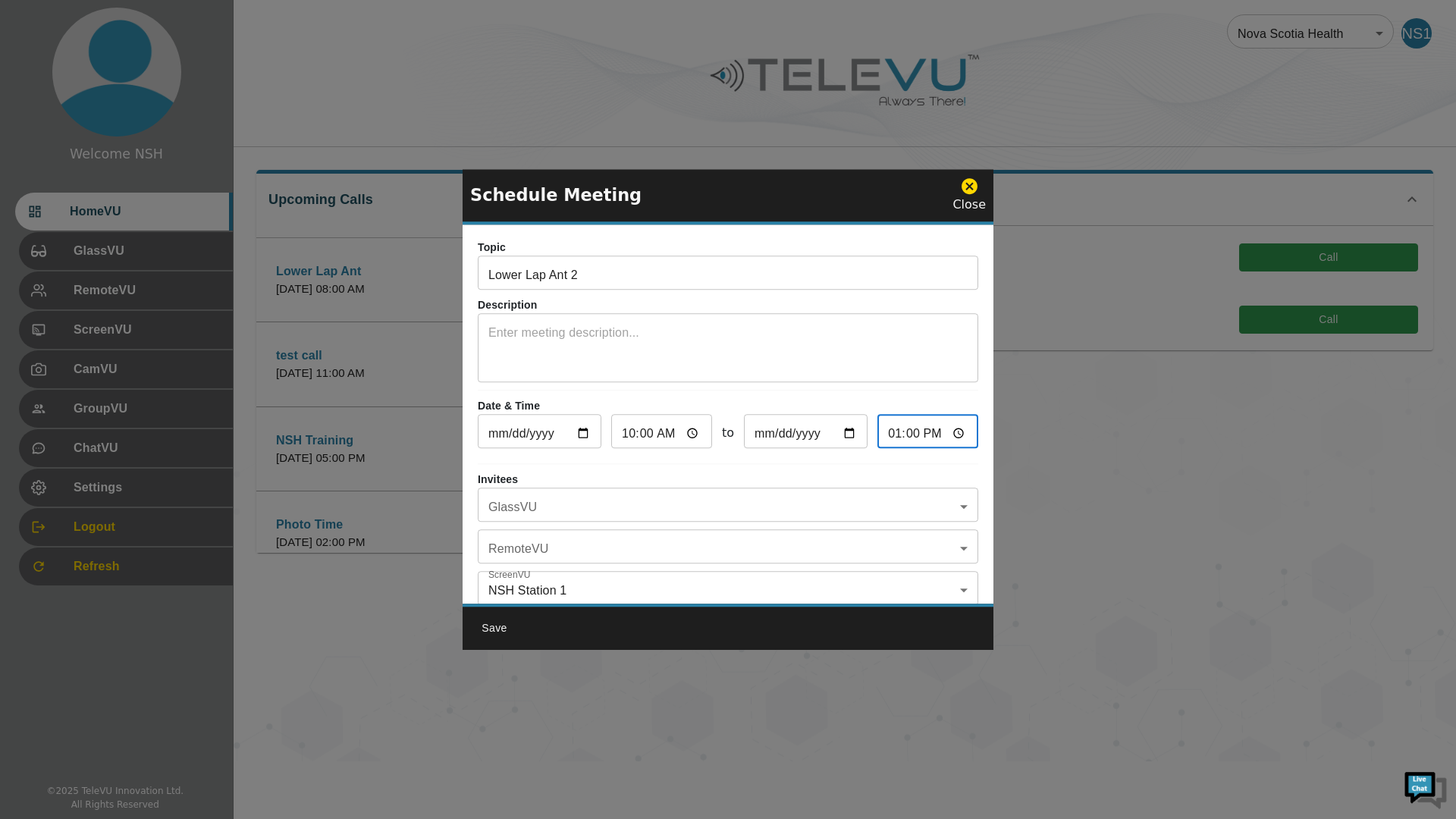
type input "13:00"
click at [677, 459] on div "Topic Lower Lap Ant 2 ​ Description x ​ Date & Time [DATE] ​ 10:00 ​ to [DATE] …" at bounding box center [727, 413] width 531 height 379
click at [677, 497] on body "Welcome NSH HomeVU GlassVU RemoteVU ScreenVU CamVU GroupVU ChatVU Settings Logo…" at bounding box center [728, 381] width 1456 height 761
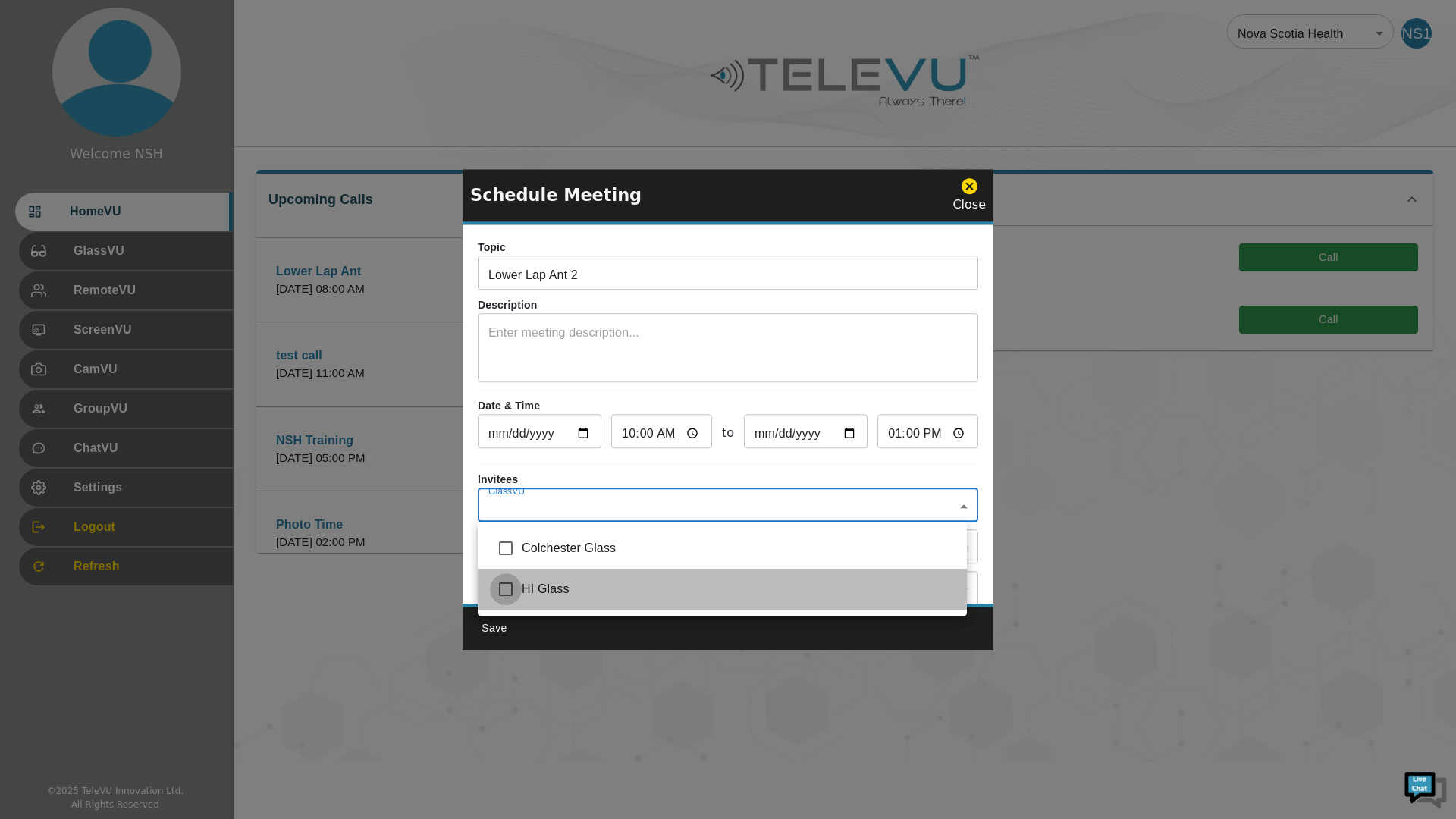
click at [505, 590] on input "checkbox" at bounding box center [506, 589] width 32 height 32
checkbox input "true"
type input "HI Glass"
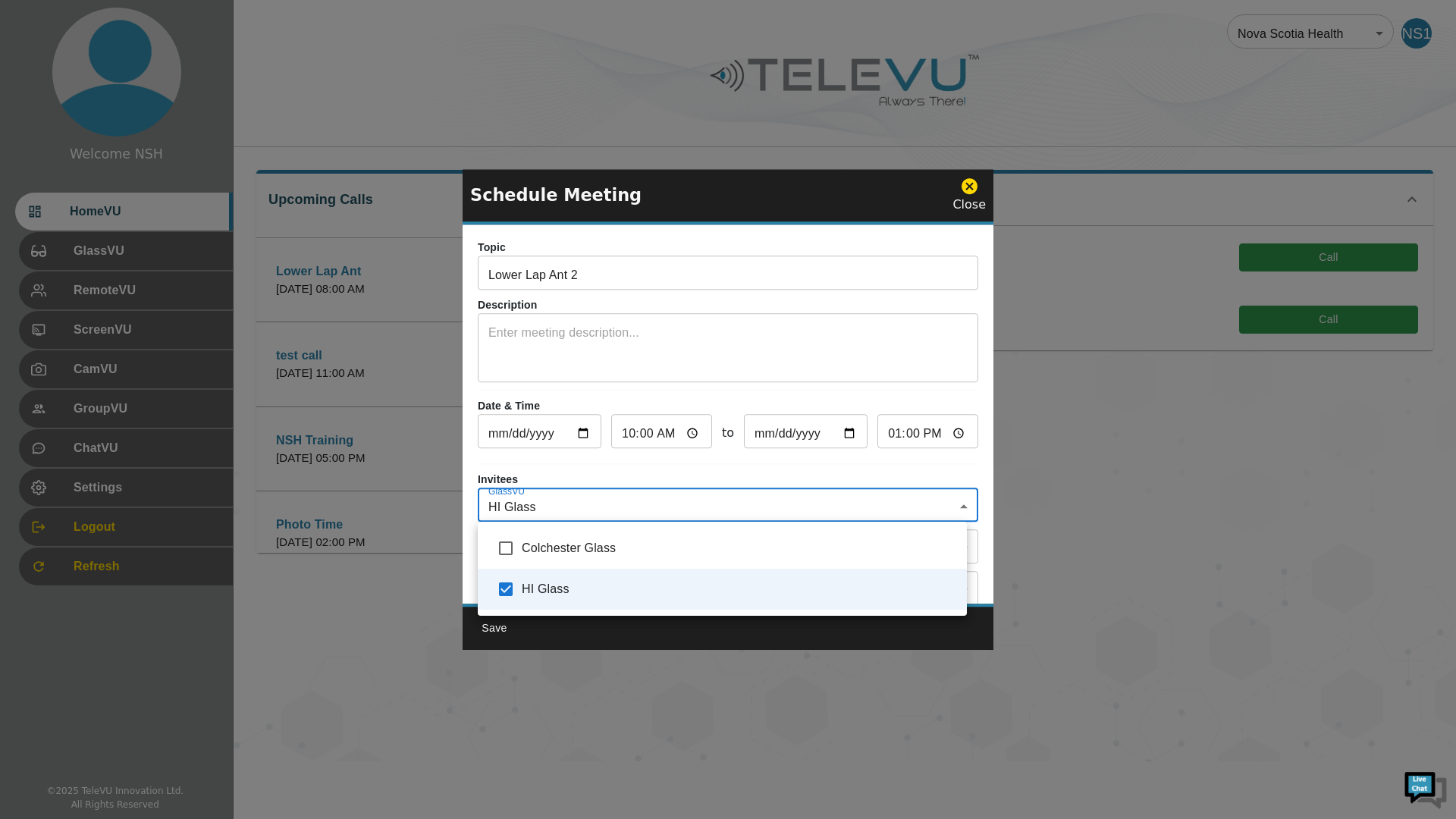
click at [470, 500] on div at bounding box center [728, 409] width 1456 height 819
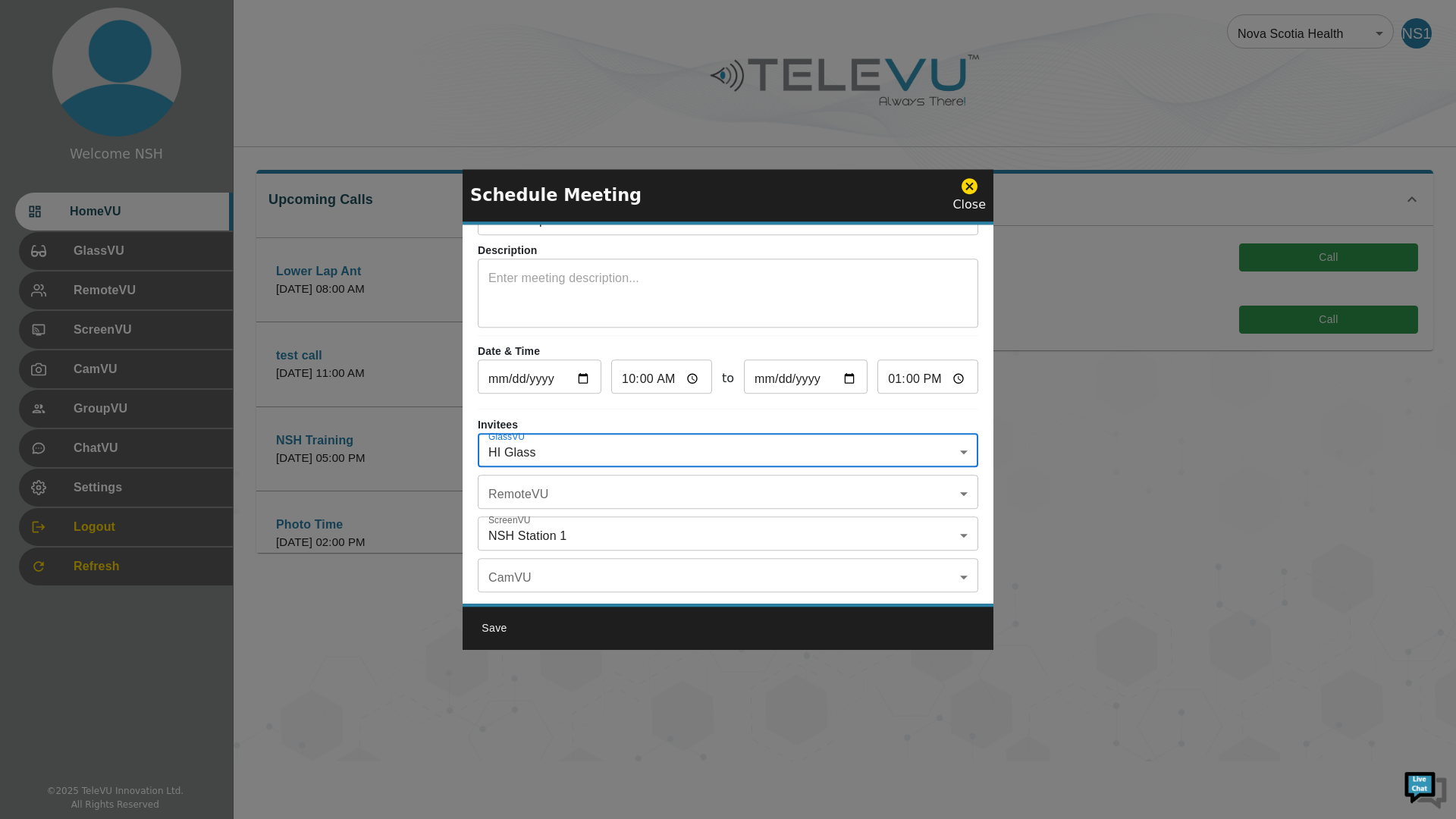
scroll to position [76, 0]
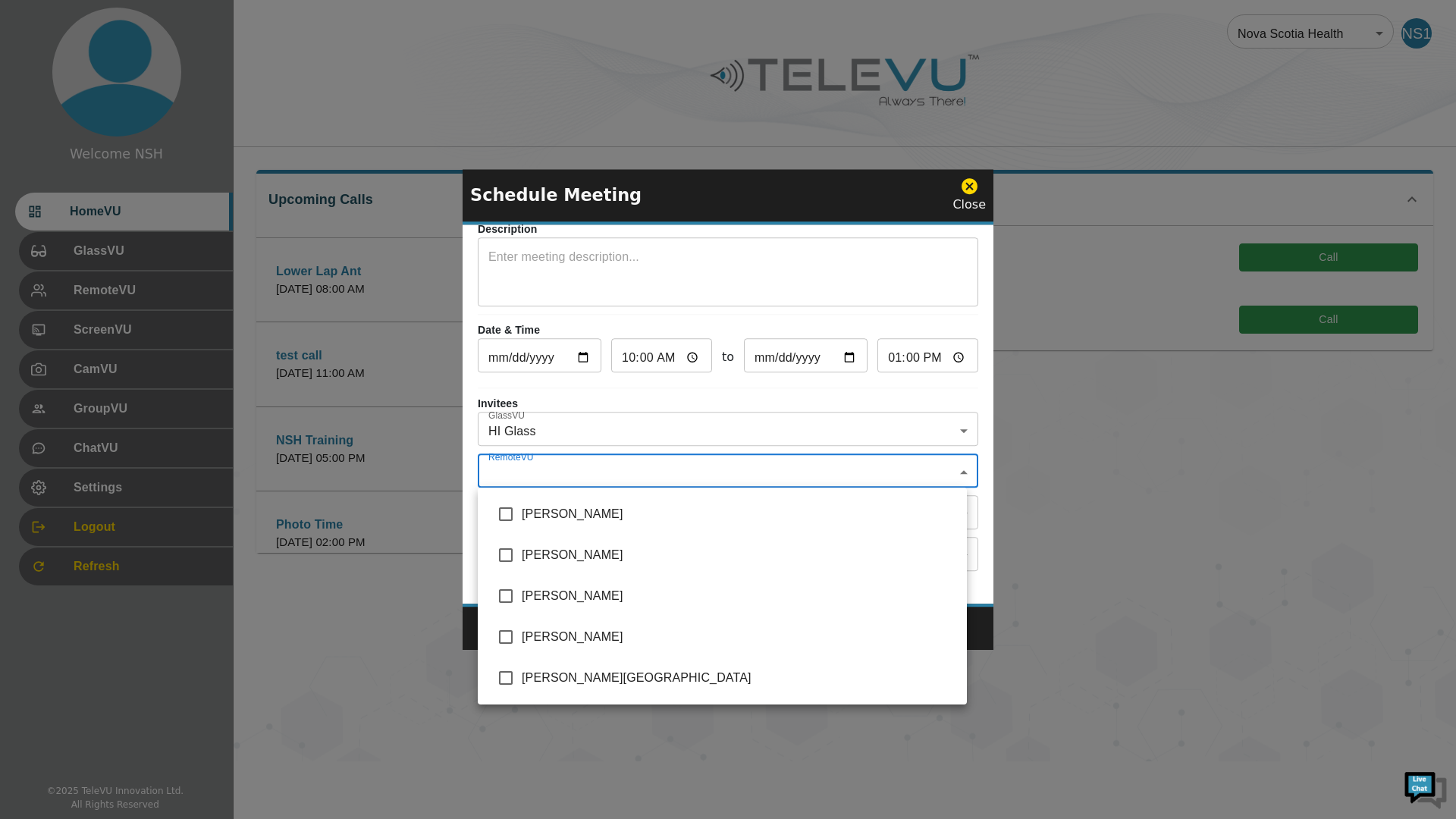
click at [633, 472] on body "Welcome NSH HomeVU GlassVU RemoteVU ScreenVU CamVU GroupVU ChatVU Settings Logo…" at bounding box center [728, 381] width 1456 height 761
click at [503, 593] on input "checkbox" at bounding box center [506, 596] width 32 height 32
checkbox input "true"
type input "[PERSON_NAME]"
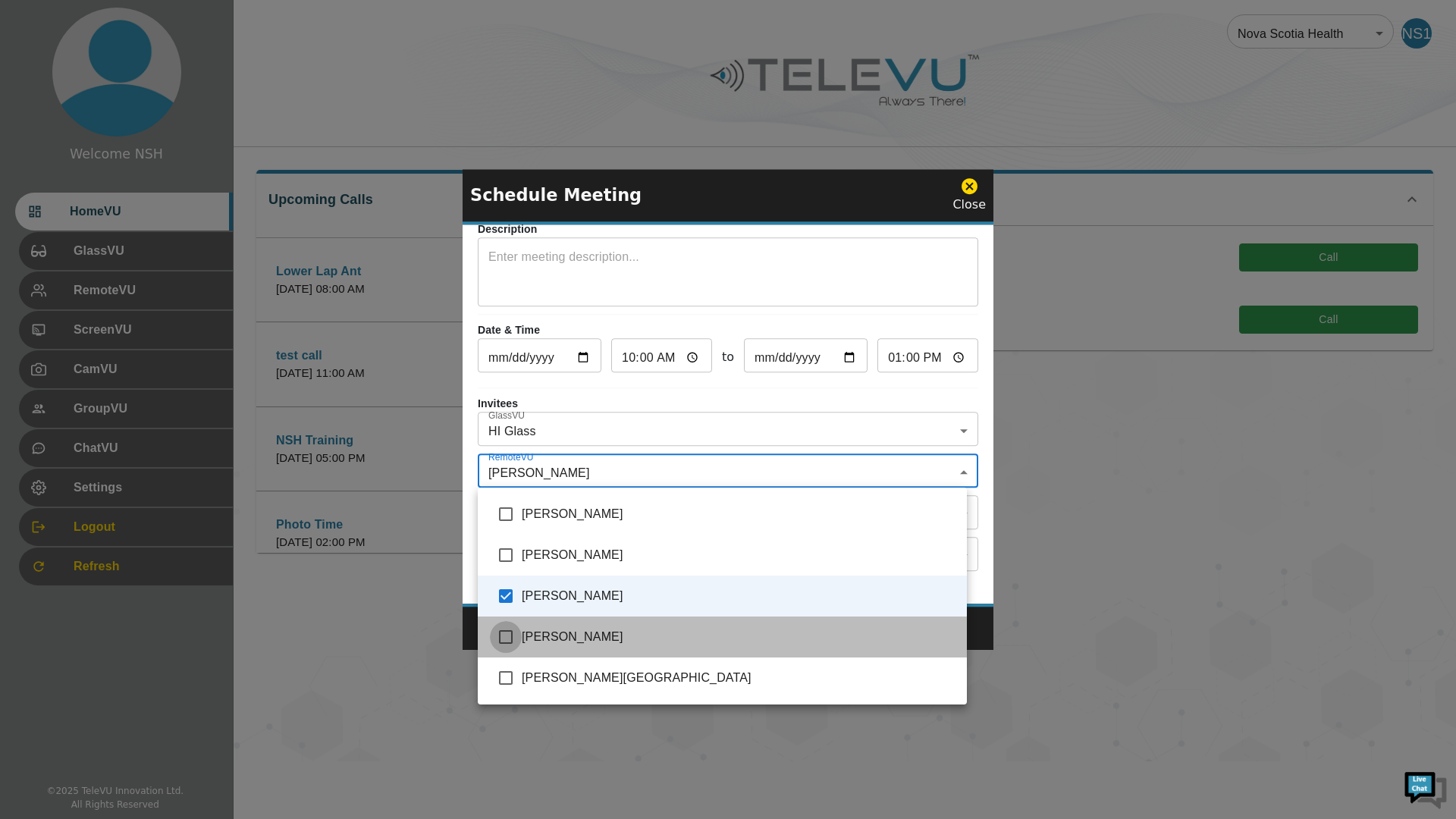
click at [507, 636] on input "checkbox" at bounding box center [506, 637] width 32 height 32
checkbox input "true"
type input "[PERSON_NAME],[PERSON_NAME]"
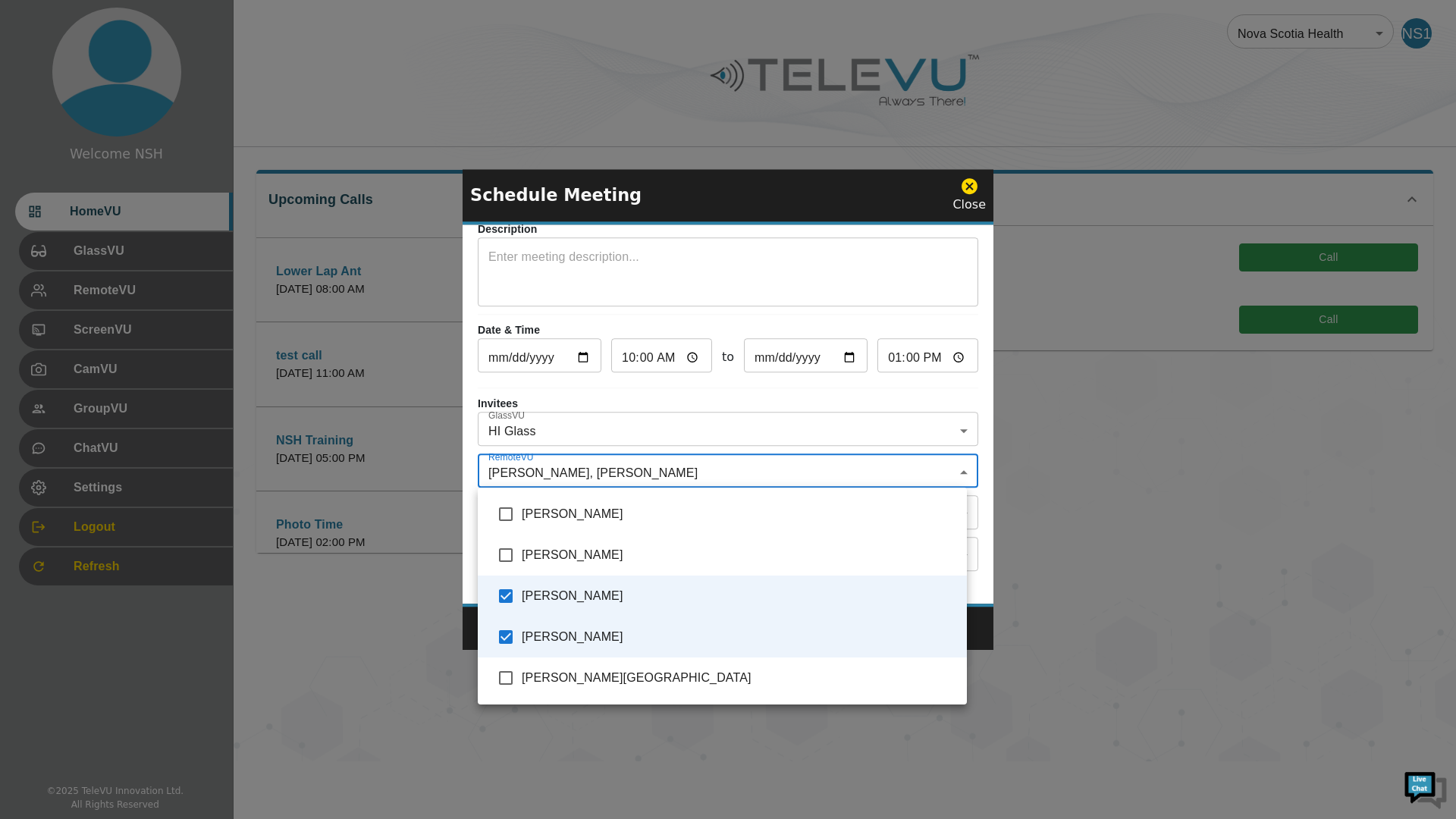
click at [501, 677] on input "checkbox" at bounding box center [506, 678] width 32 height 32
checkbox input "true"
type input "[PERSON_NAME],[PERSON_NAME], [PERSON_NAME],[PERSON_NAME]"
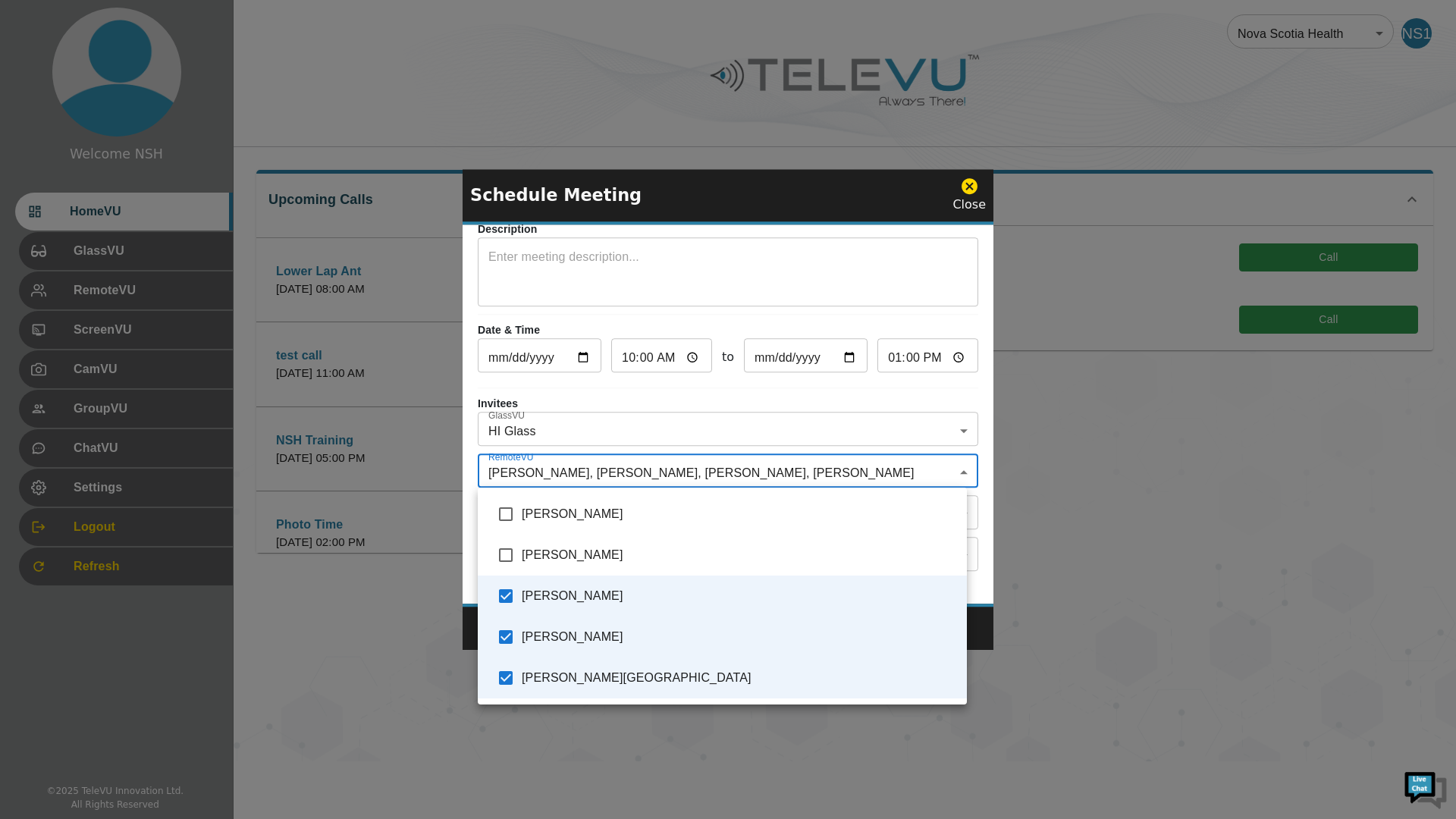
click at [473, 525] on div at bounding box center [728, 409] width 1456 height 819
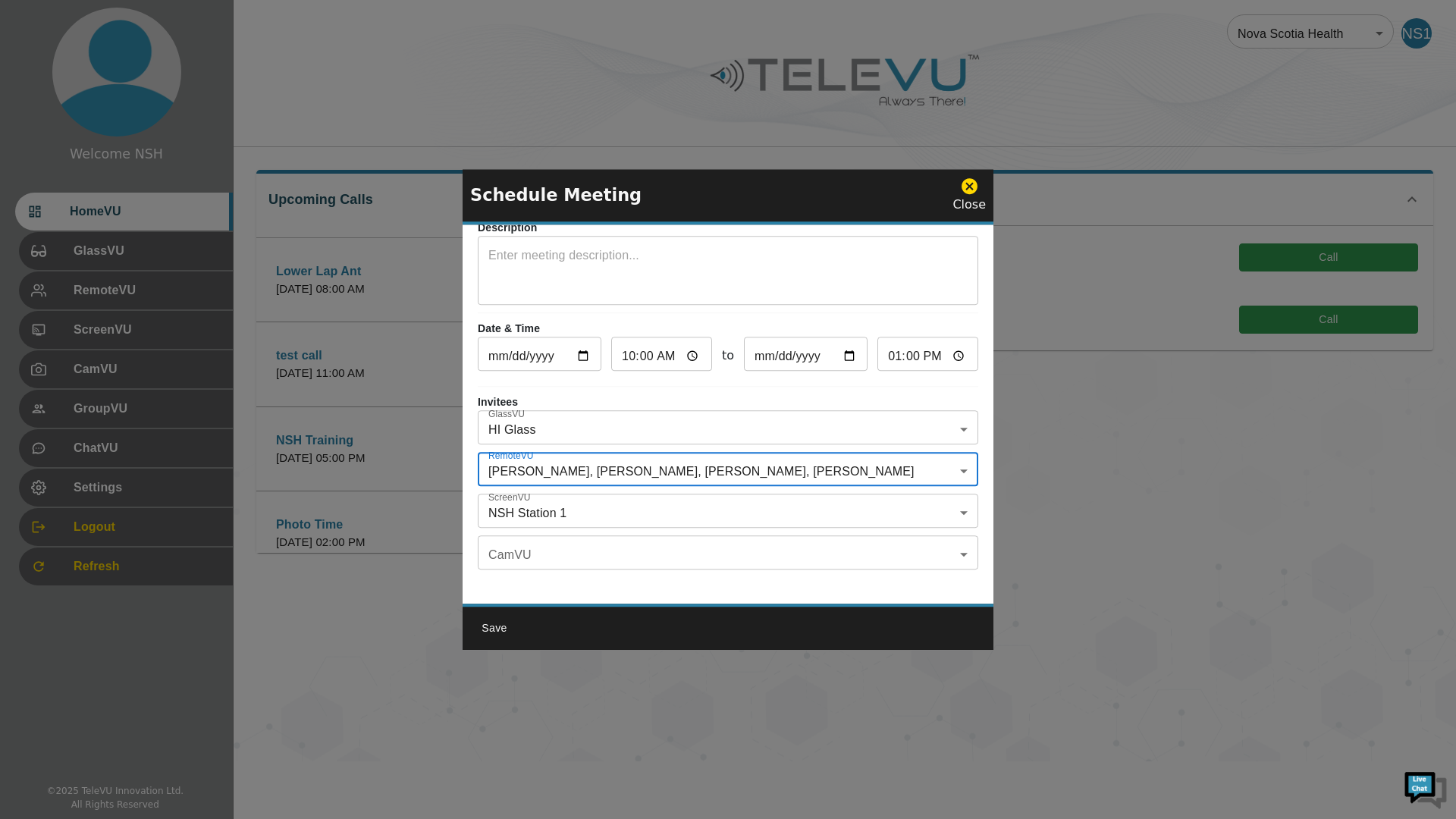
scroll to position [88, 0]
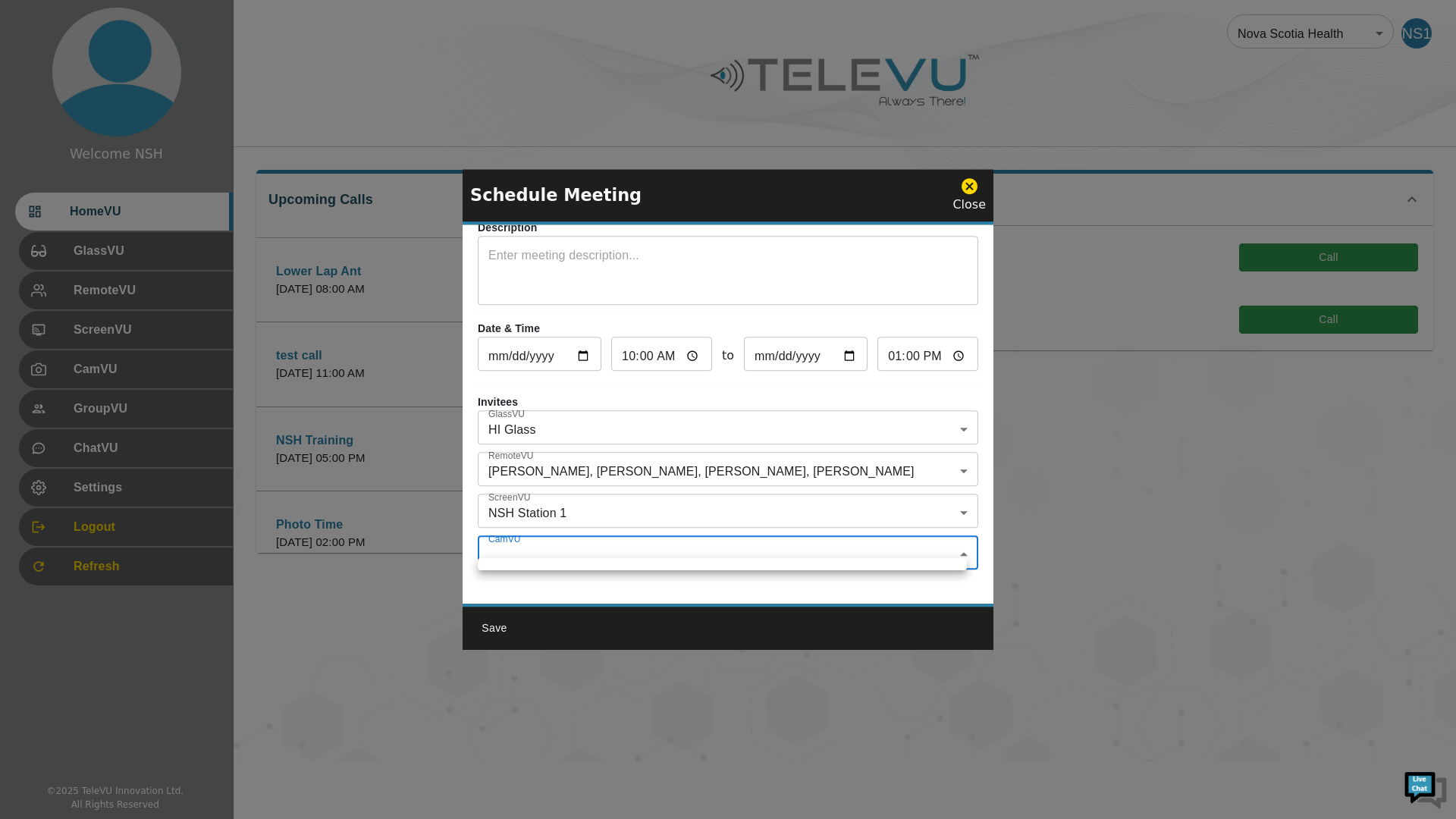
click at [564, 538] on body "Welcome NSH HomeVU GlassVU RemoteVU ScreenVU CamVU GroupVU ChatVU Settings Logo…" at bounding box center [728, 381] width 1456 height 761
click at [564, 538] on div at bounding box center [728, 409] width 1456 height 819
click at [471, 526] on div "Topic Lower Lap Ant 2 ​ Description x ​ Date & Time [DATE] ​ 10:00 ​ to [DATE] …" at bounding box center [727, 413] width 531 height 379
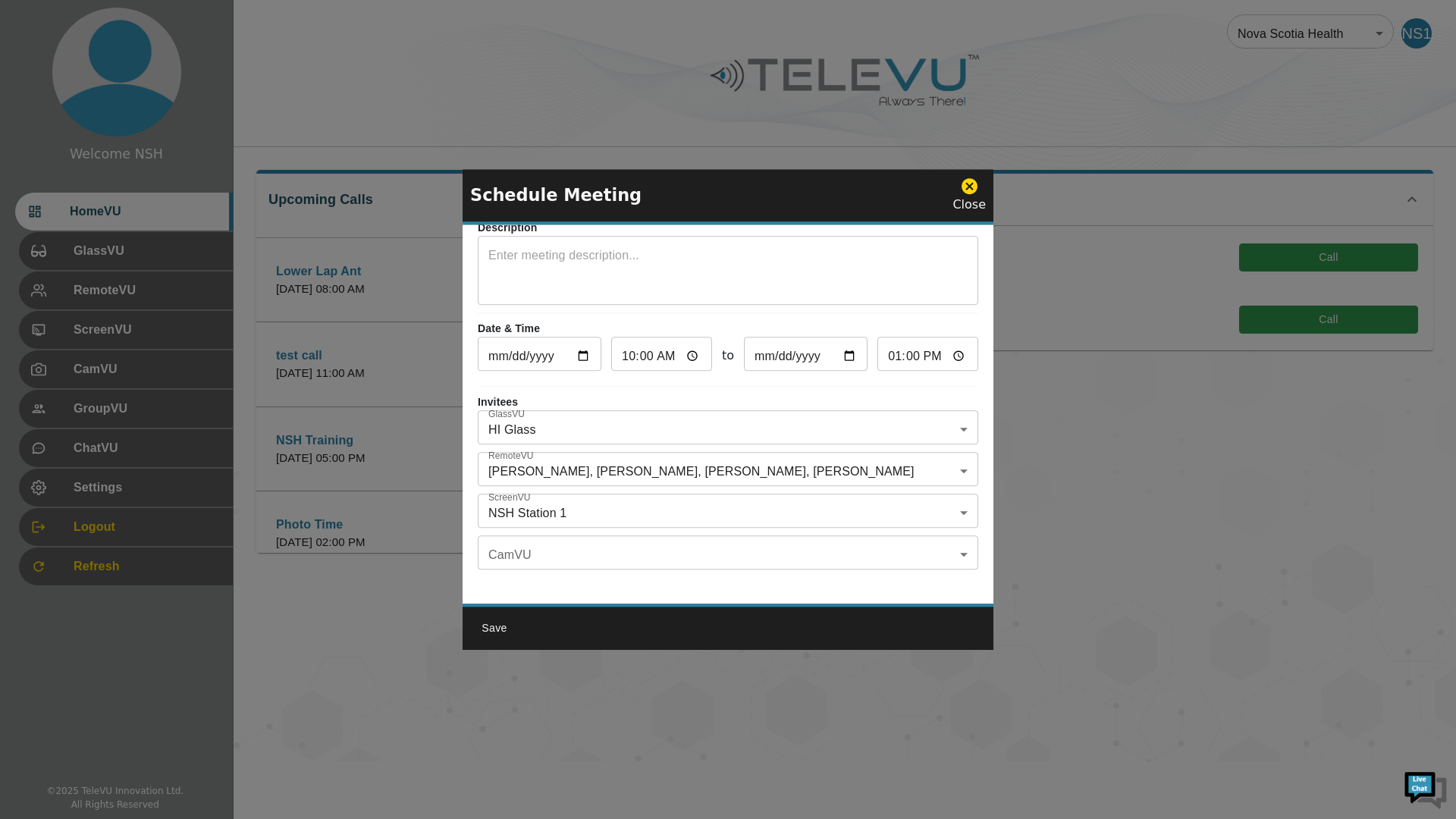
click at [500, 624] on button "Save" at bounding box center [494, 628] width 48 height 28
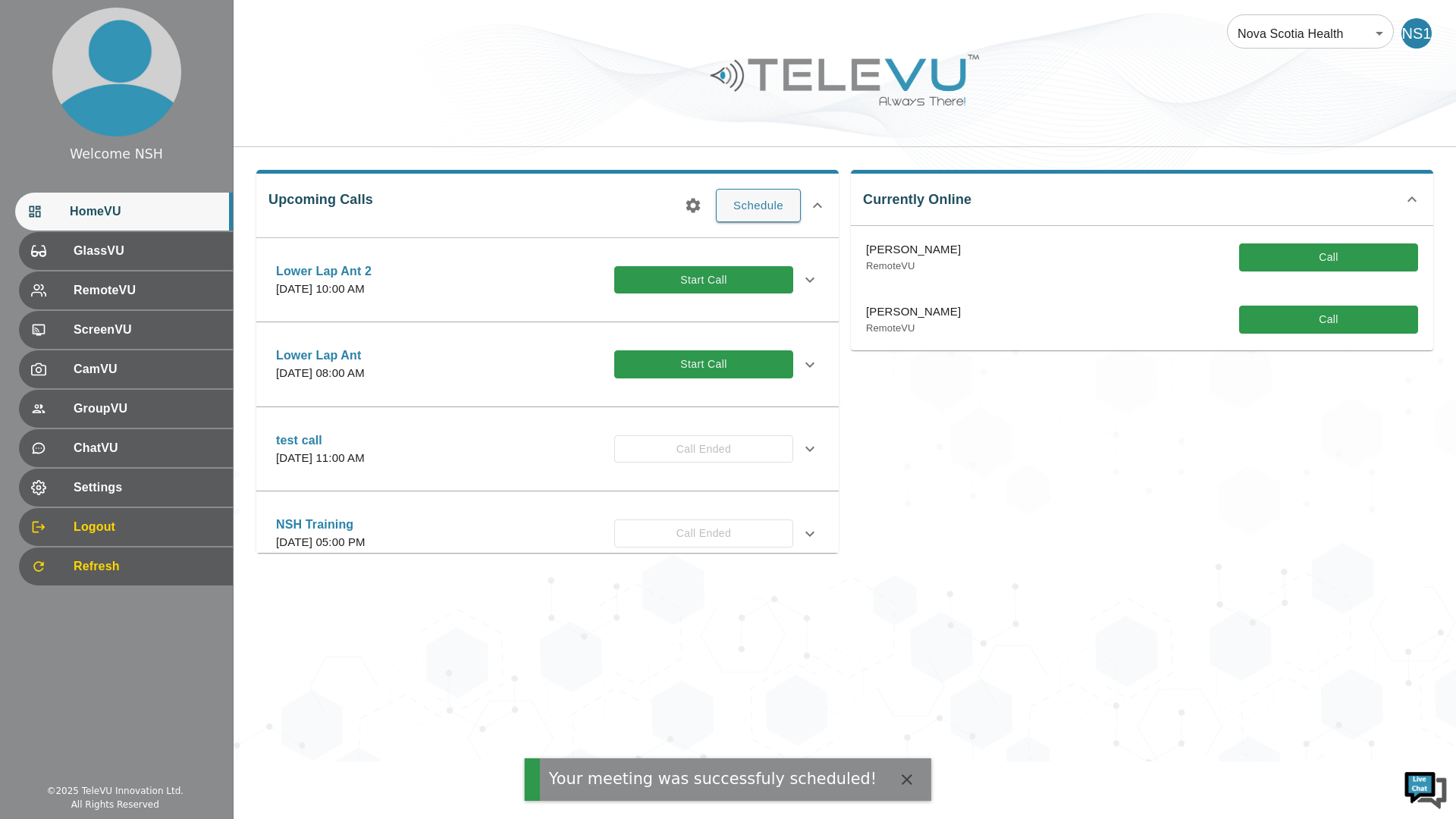
click at [684, 276] on button "Start Call" at bounding box center [703, 280] width 179 height 28
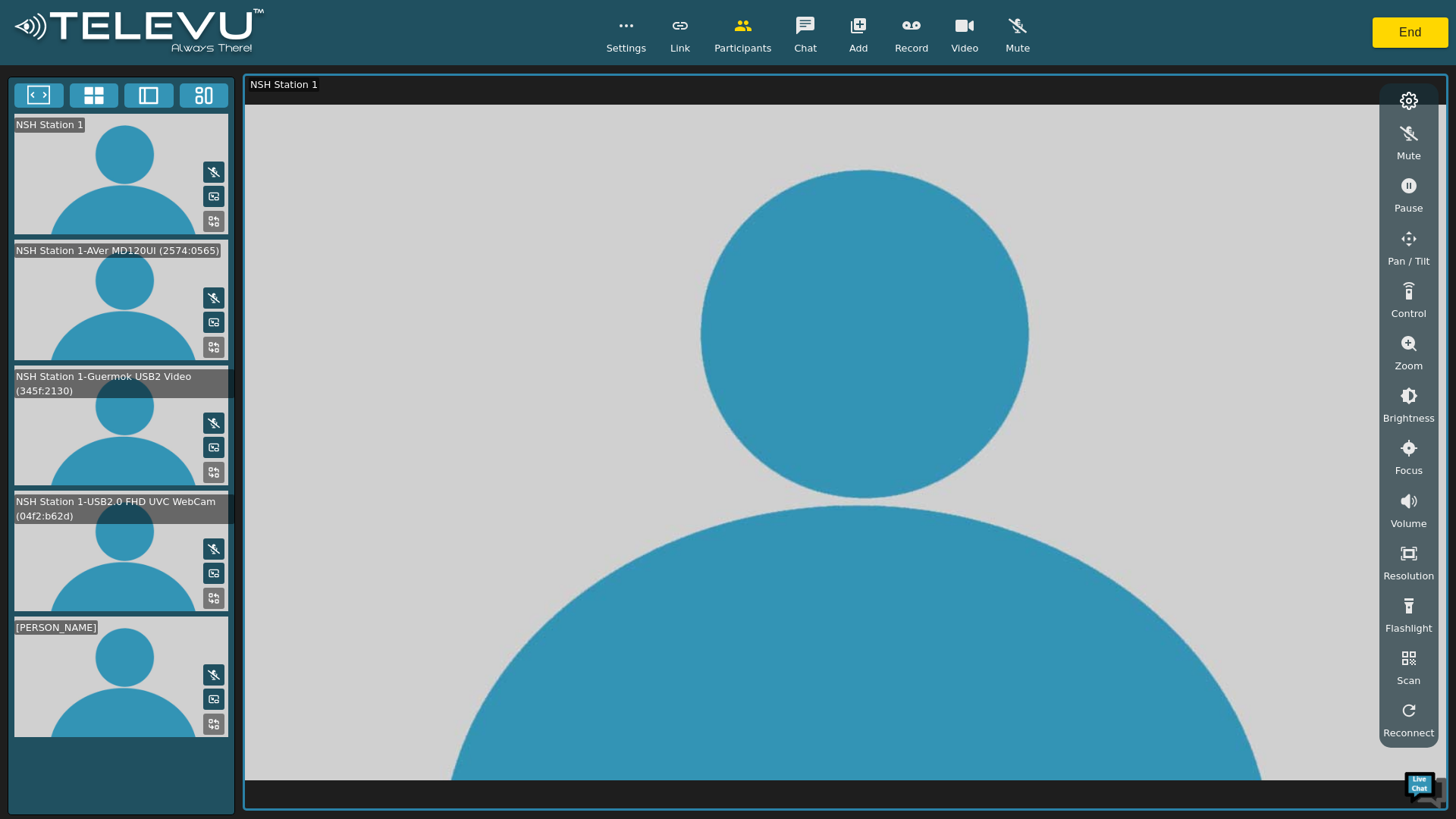
click at [1395, 27] on button "End" at bounding box center [1410, 32] width 76 height 30
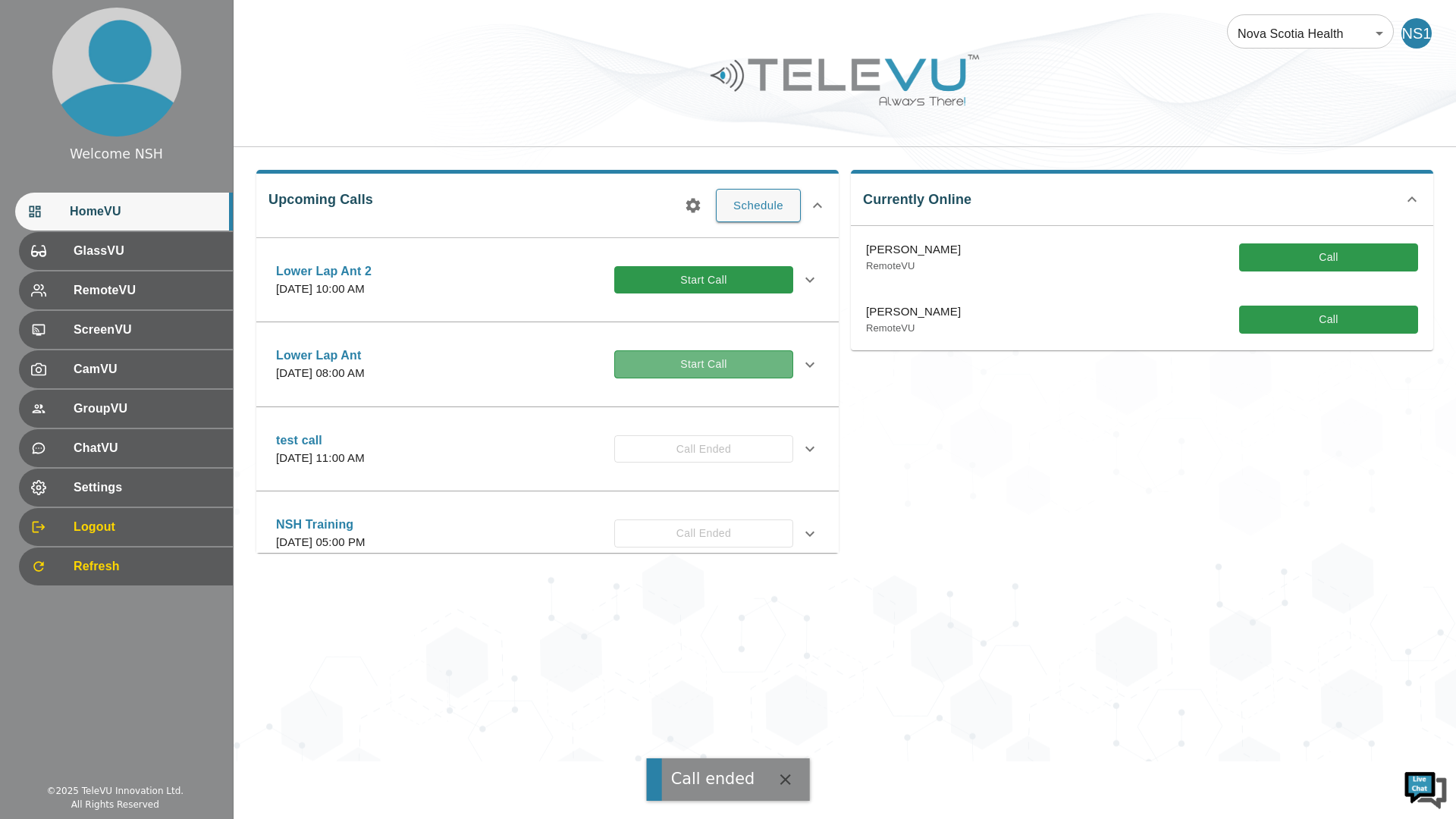
click at [683, 360] on button "Start Call" at bounding box center [703, 364] width 179 height 28
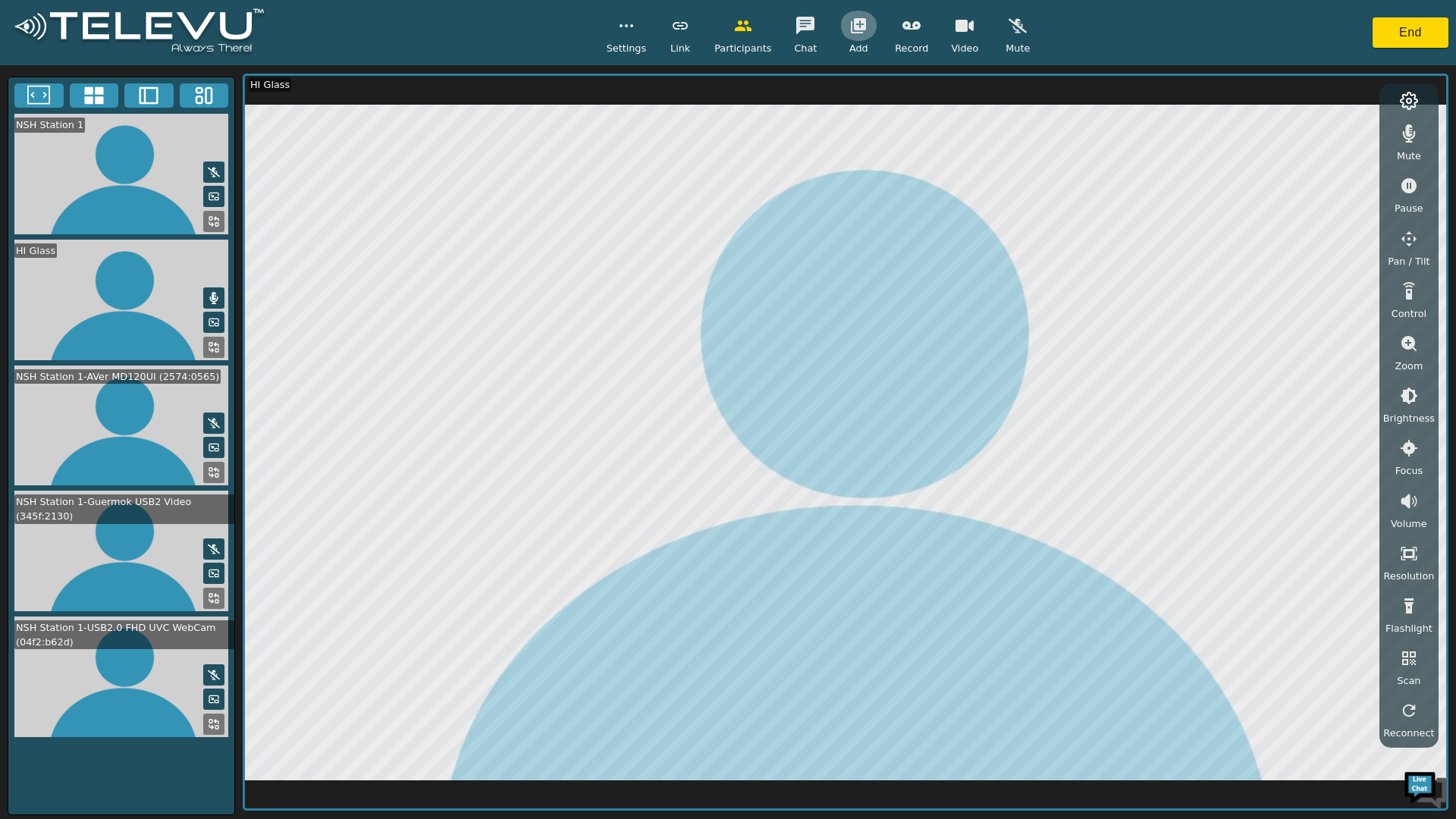
click at [857, 27] on icon "button" at bounding box center [858, 26] width 15 height 15
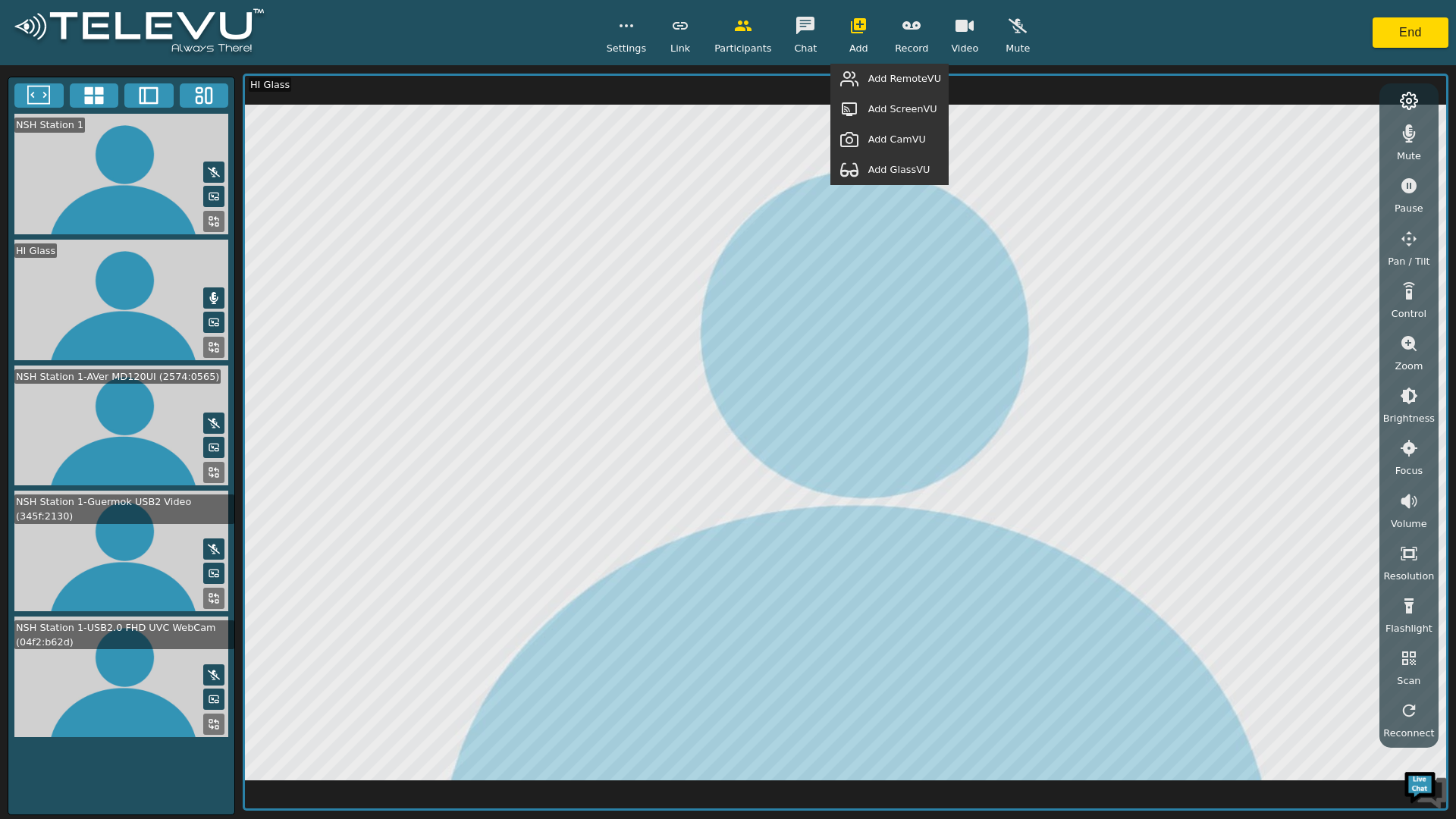
click at [887, 79] on span "Add RemoteVU" at bounding box center [905, 78] width 73 height 14
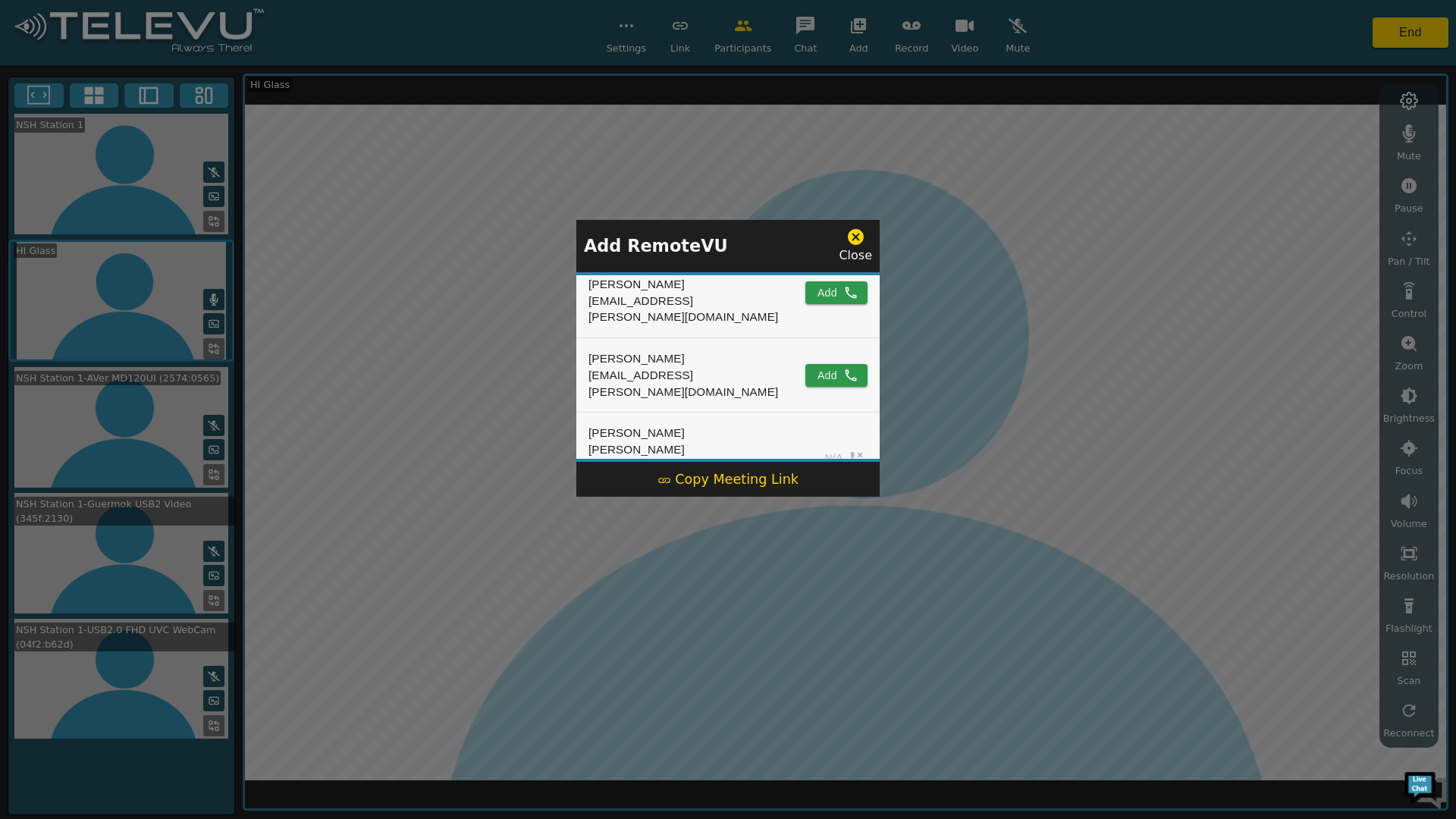
scroll to position [142, 0]
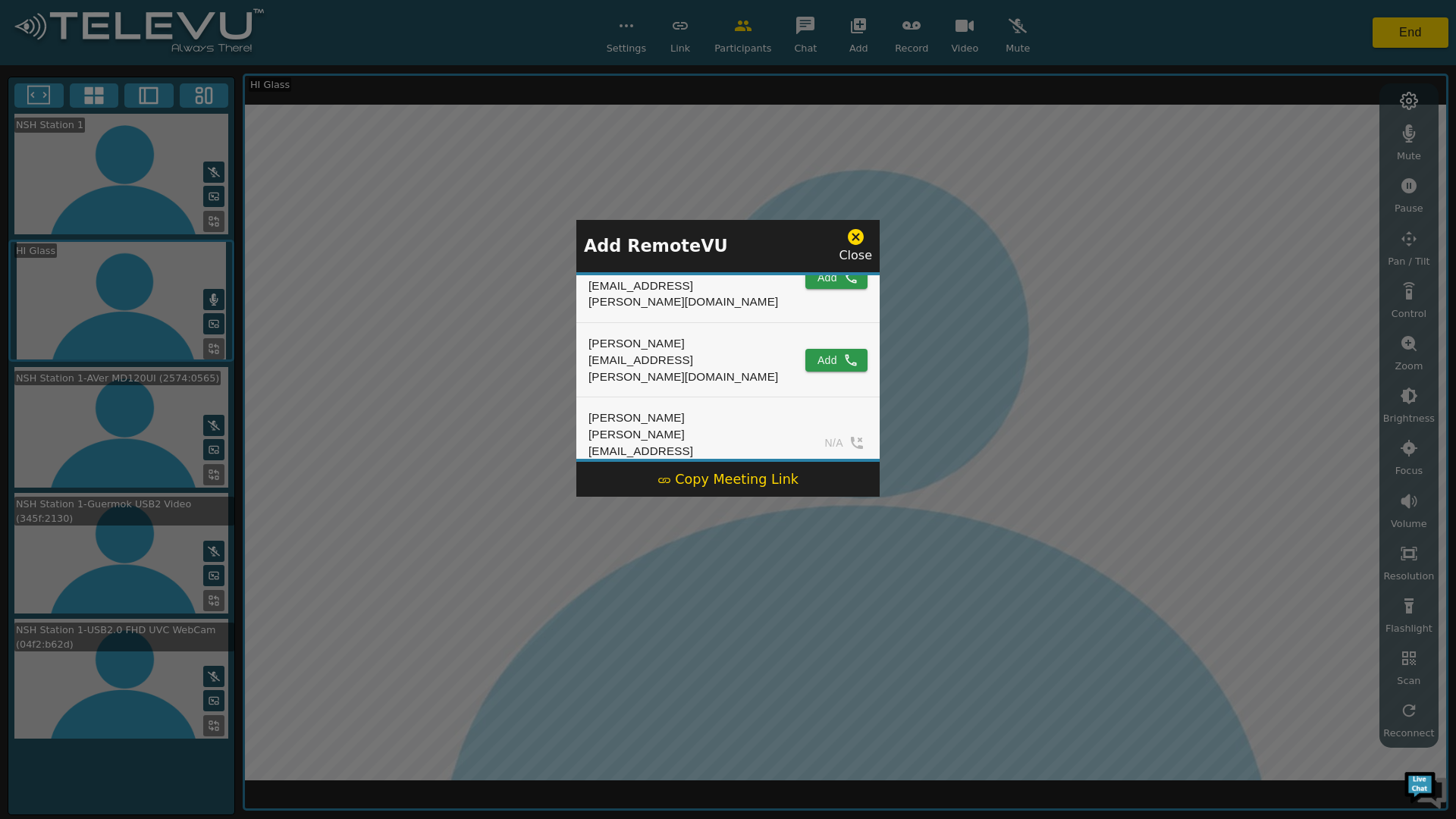
click at [821, 348] on button "Add" at bounding box center [836, 360] width 63 height 23
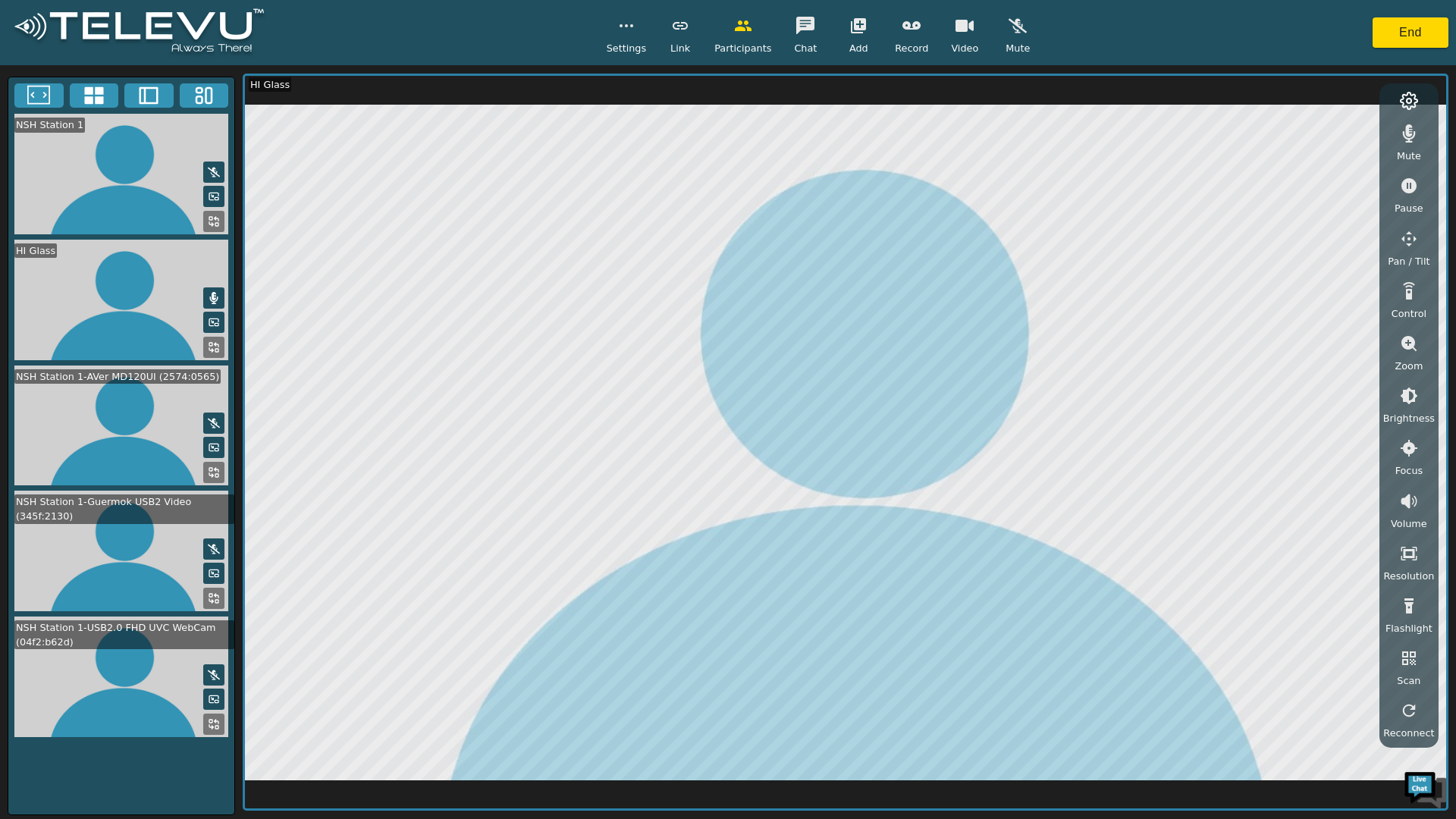
click at [213, 293] on icon at bounding box center [214, 298] width 9 height 12
click at [854, 18] on icon "button" at bounding box center [858, 26] width 15 height 15
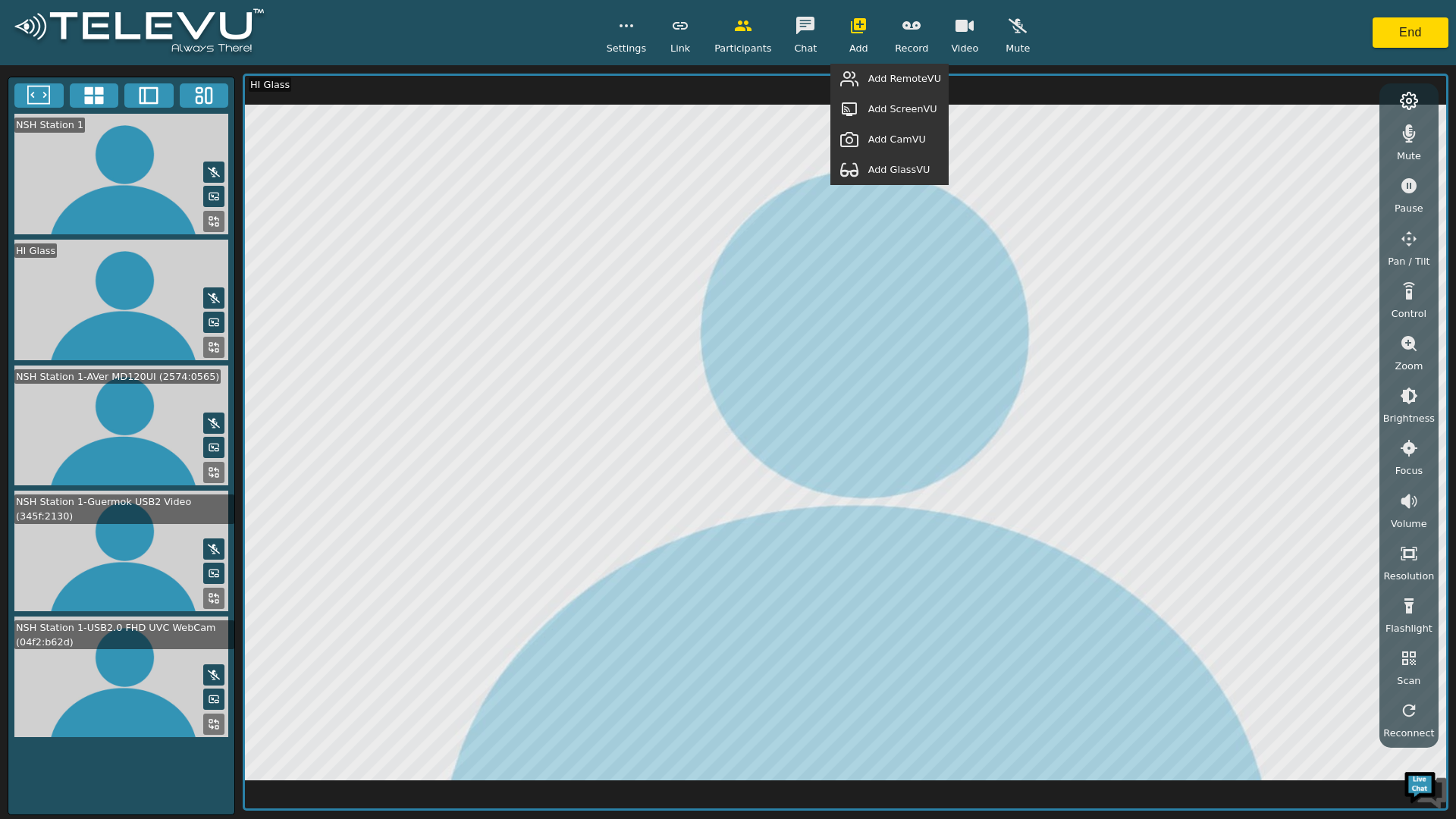
click at [906, 103] on span "Add ScreenVU" at bounding box center [903, 108] width 69 height 14
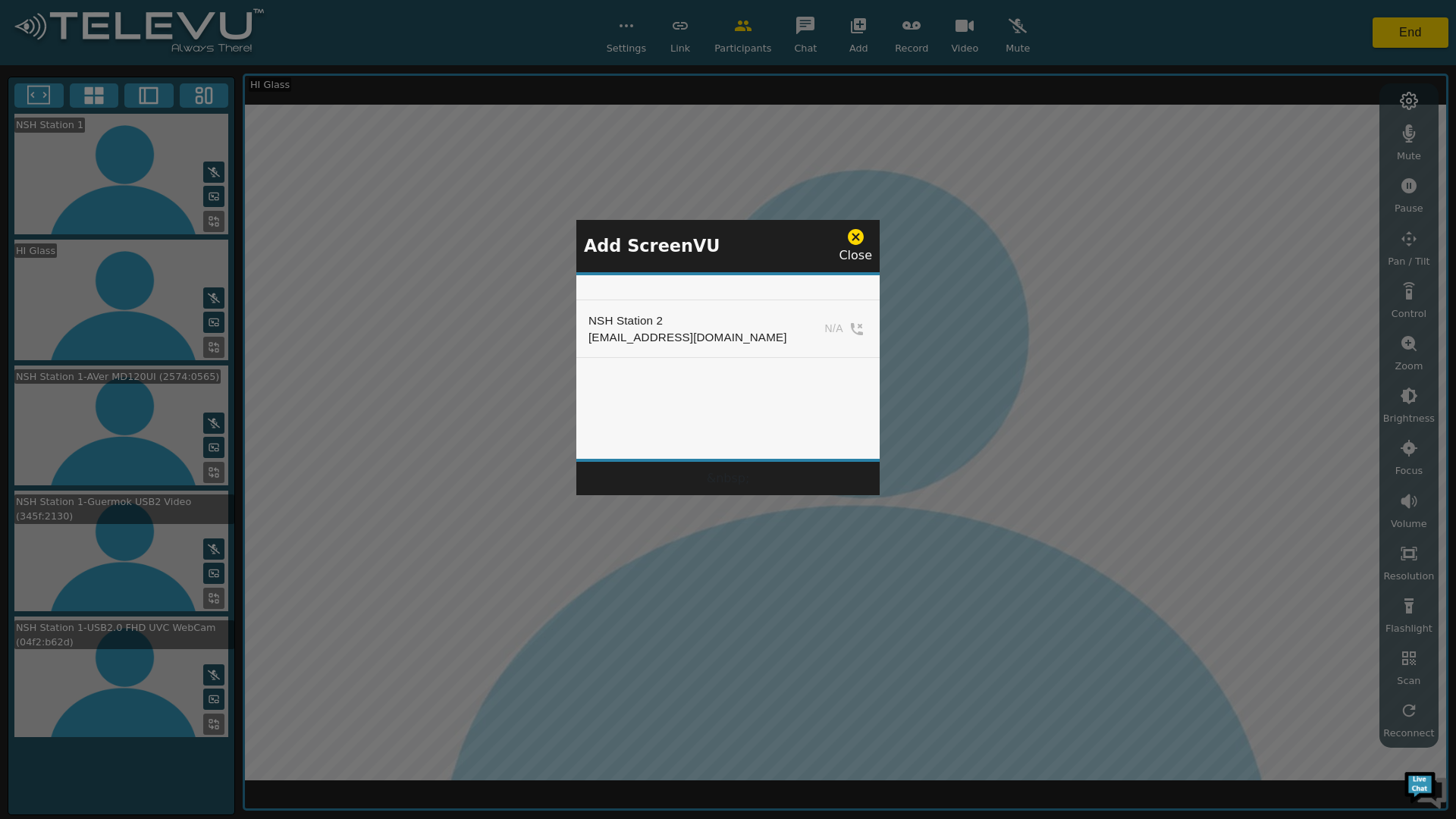
click at [855, 243] on icon at bounding box center [855, 236] width 16 height 16
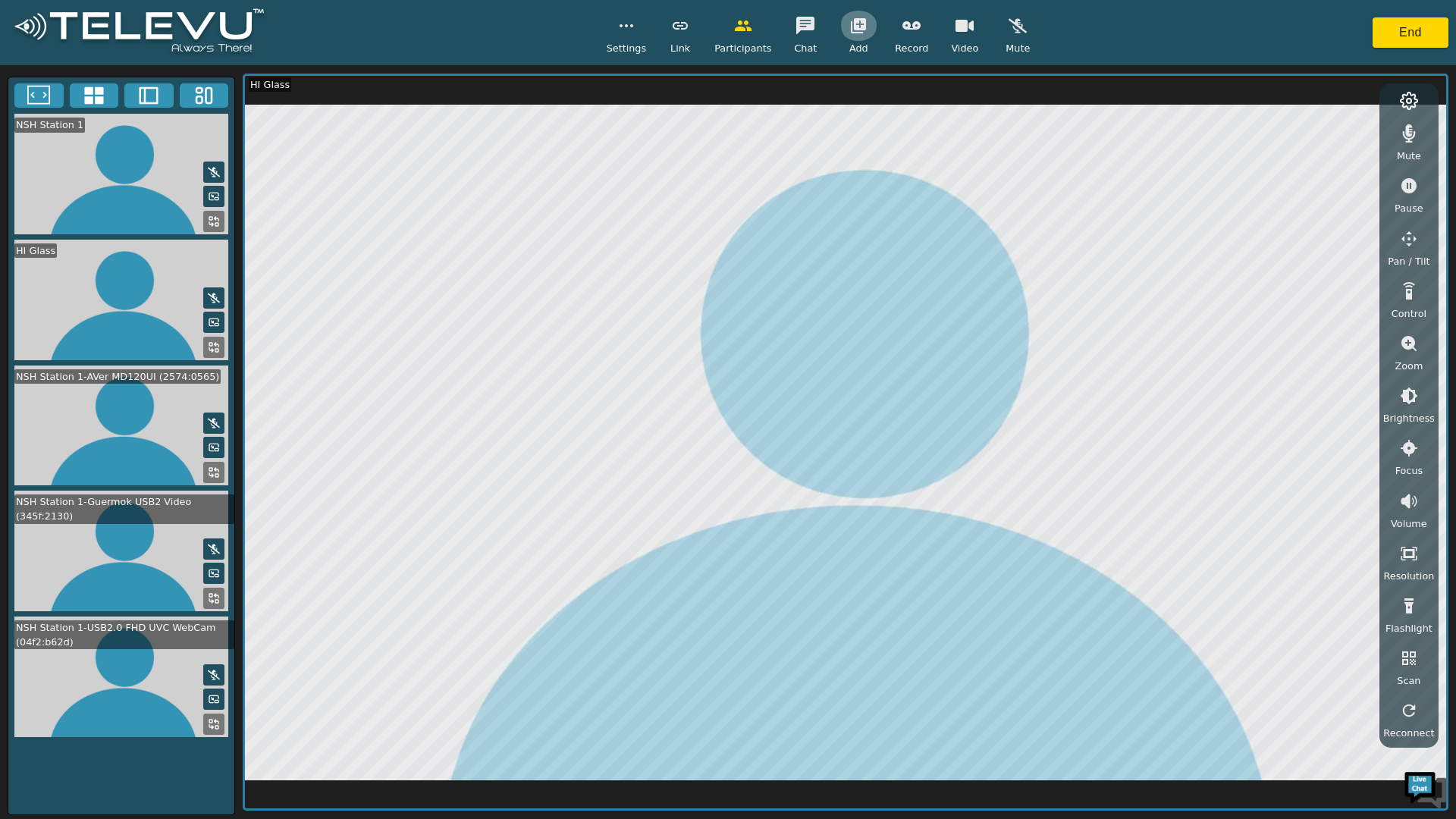
click at [857, 31] on icon "button" at bounding box center [858, 26] width 18 height 18
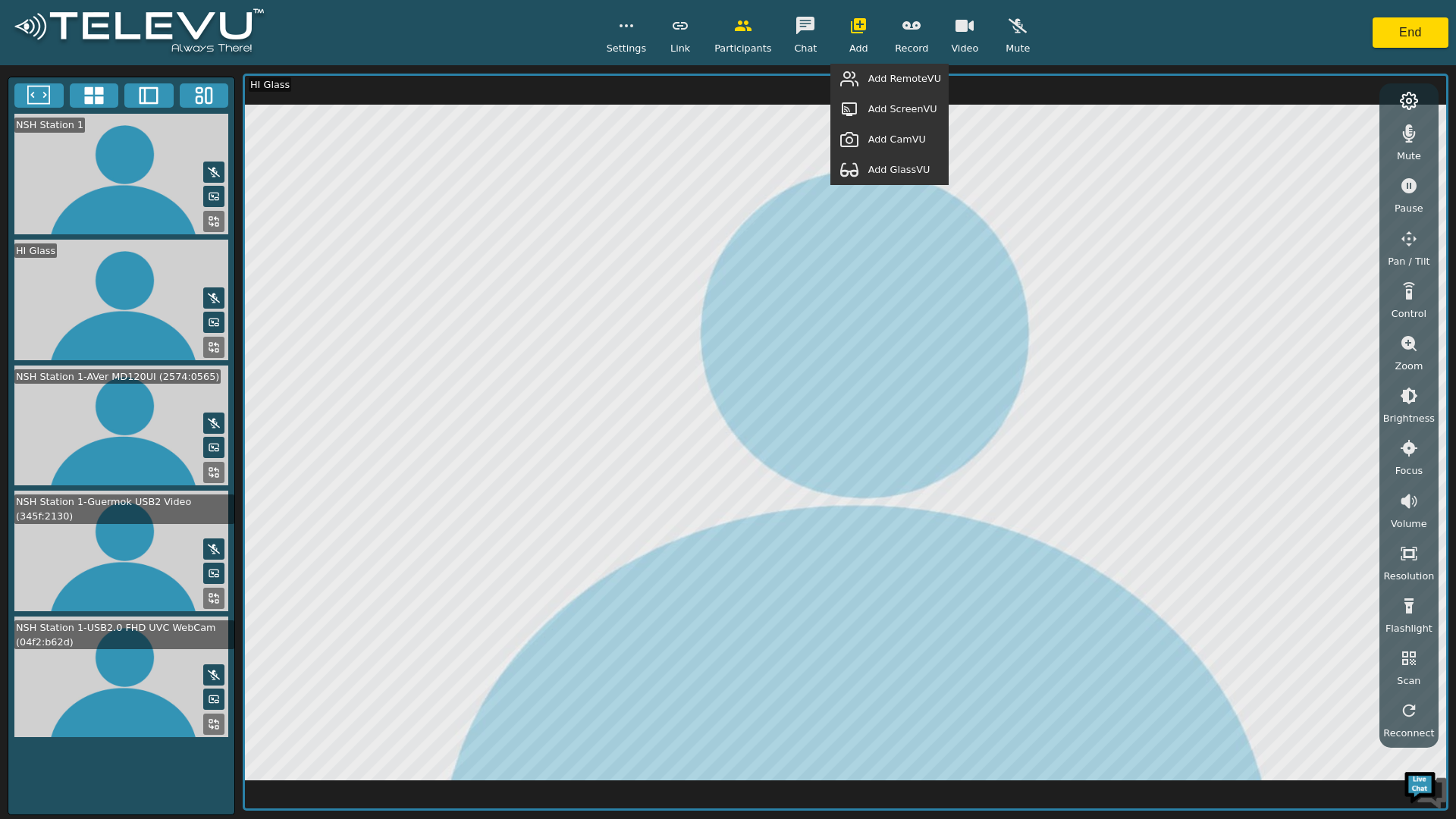
click at [876, 81] on span "Add RemoteVU" at bounding box center [905, 78] width 73 height 14
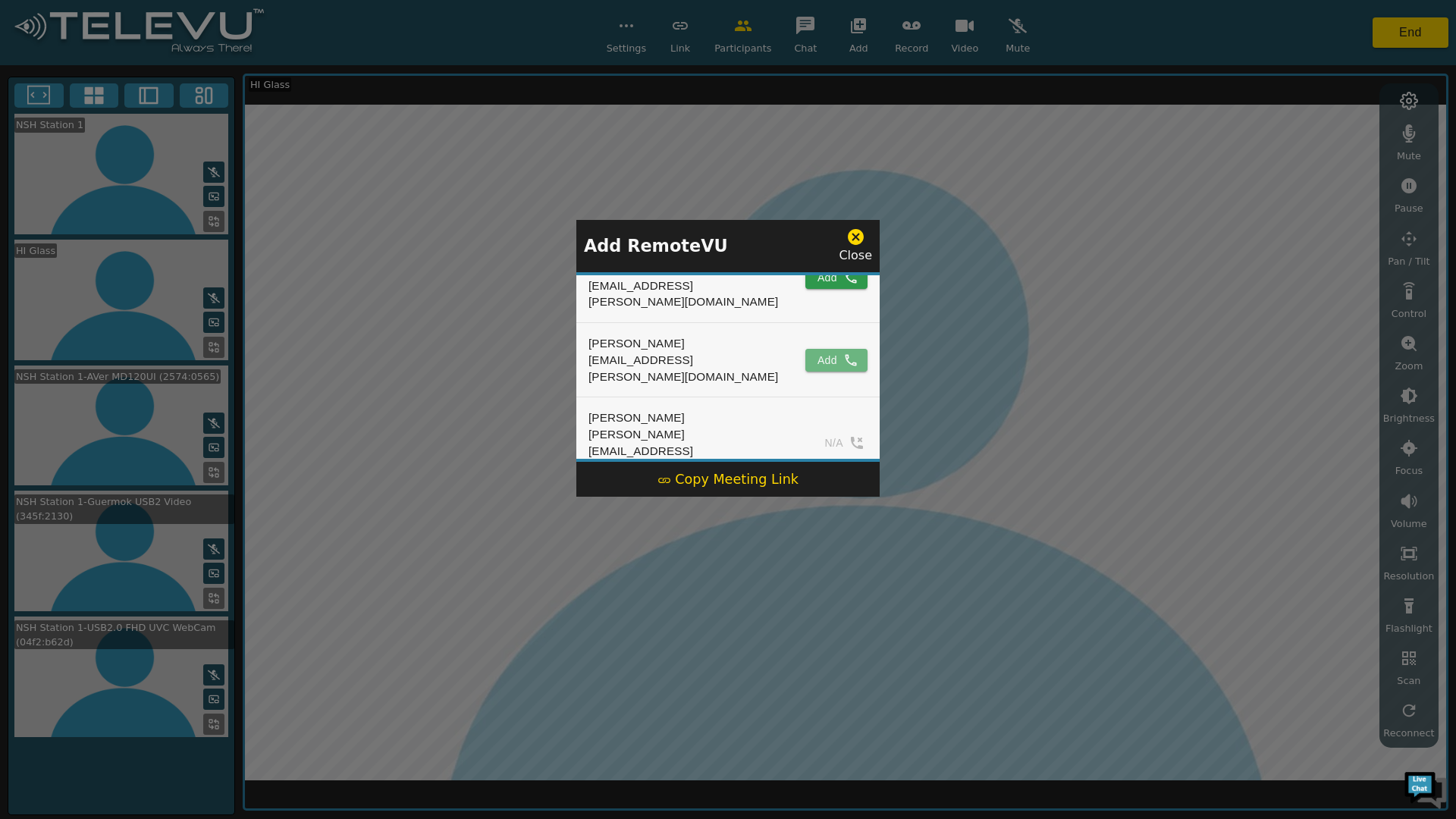
click at [826, 348] on button "Add" at bounding box center [836, 360] width 63 height 23
